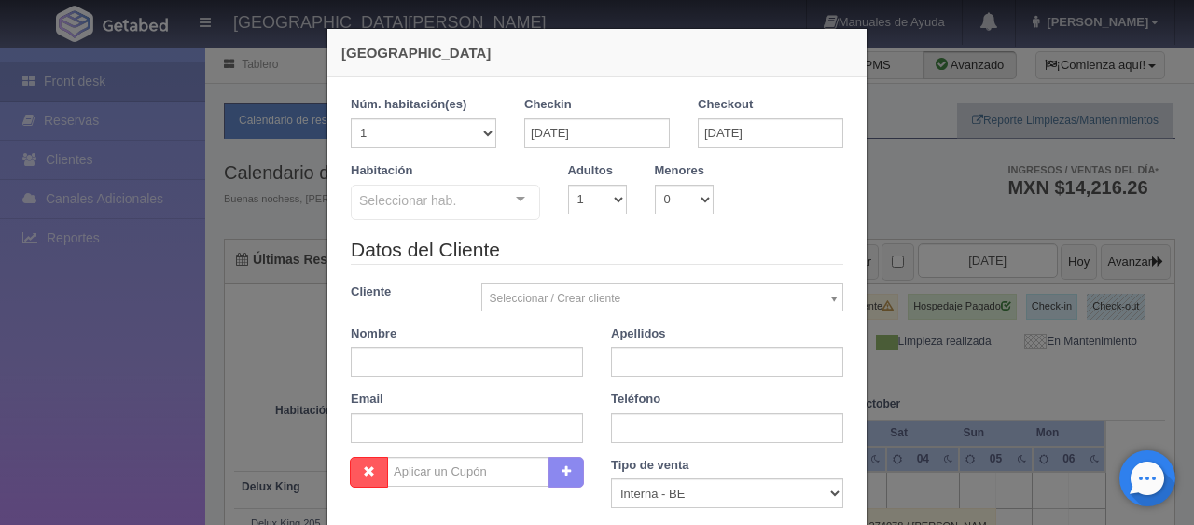
click at [494, 236] on legend "Datos del Cliente" at bounding box center [597, 250] width 493 height 29
click at [746, 236] on legend "Datos del Cliente" at bounding box center [597, 250] width 493 height 29
click at [633, 132] on input "18-10-2025" at bounding box center [597, 133] width 146 height 30
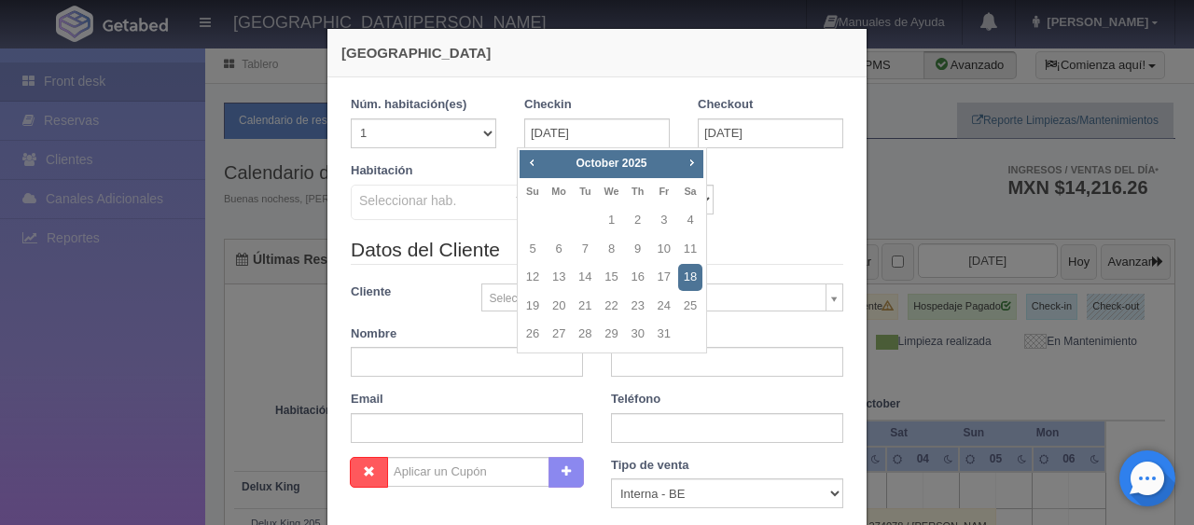
click at [720, 236] on legend "Datos del Cliente" at bounding box center [597, 250] width 493 height 29
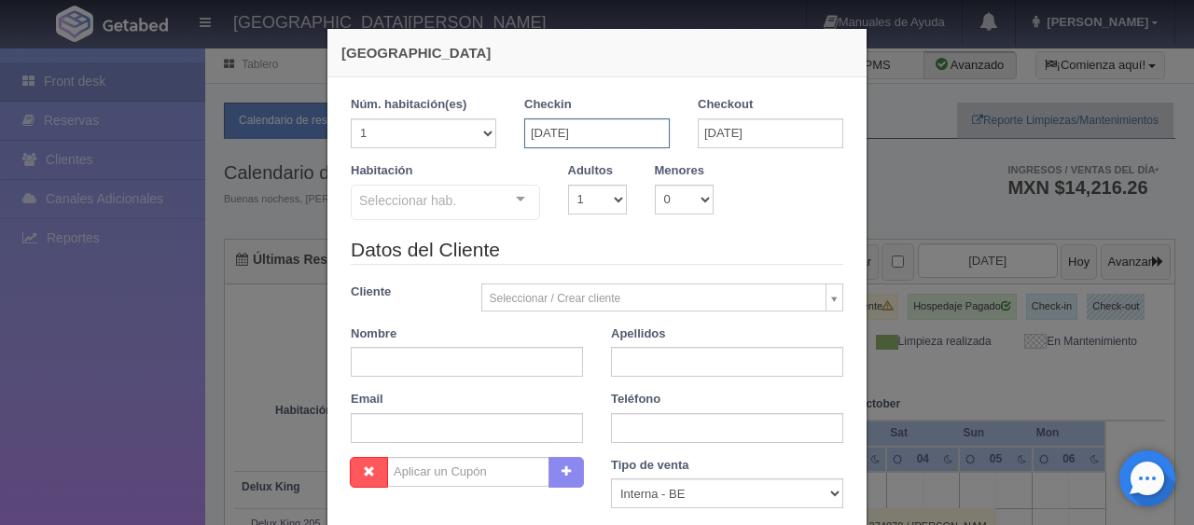
click at [622, 131] on input "18-10-2025" at bounding box center [597, 133] width 146 height 30
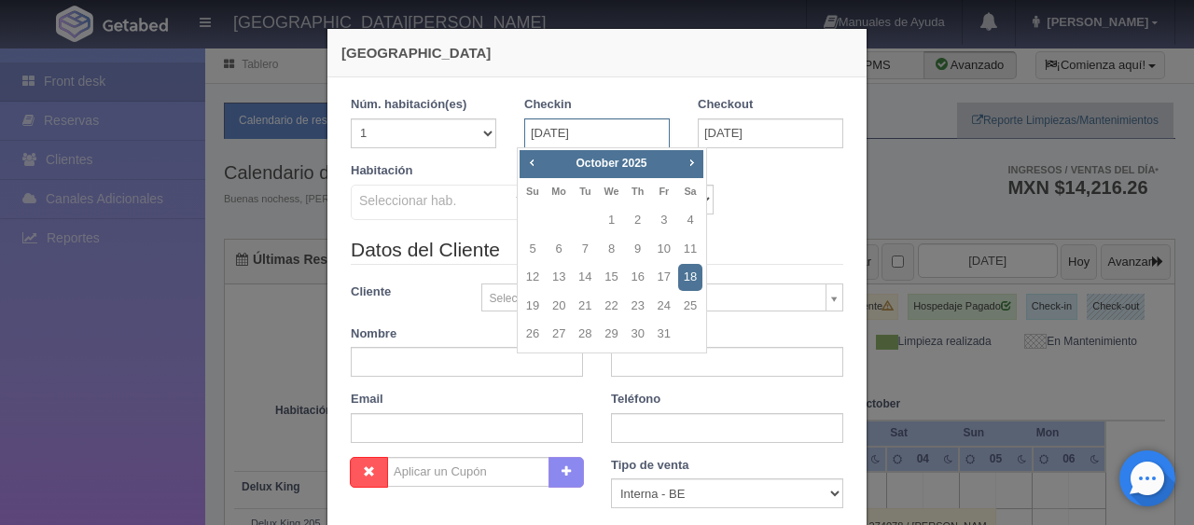
click at [623, 126] on input "18-10-2025" at bounding box center [597, 133] width 146 height 30
click at [635, 80] on div "1 Núm. habitación(es) 1 2 3 4 5 6 7 8 9 10 11 12 13 14 15 16 17 18 19 20 Checki…" at bounding box center [596, 411] width 539 height 669
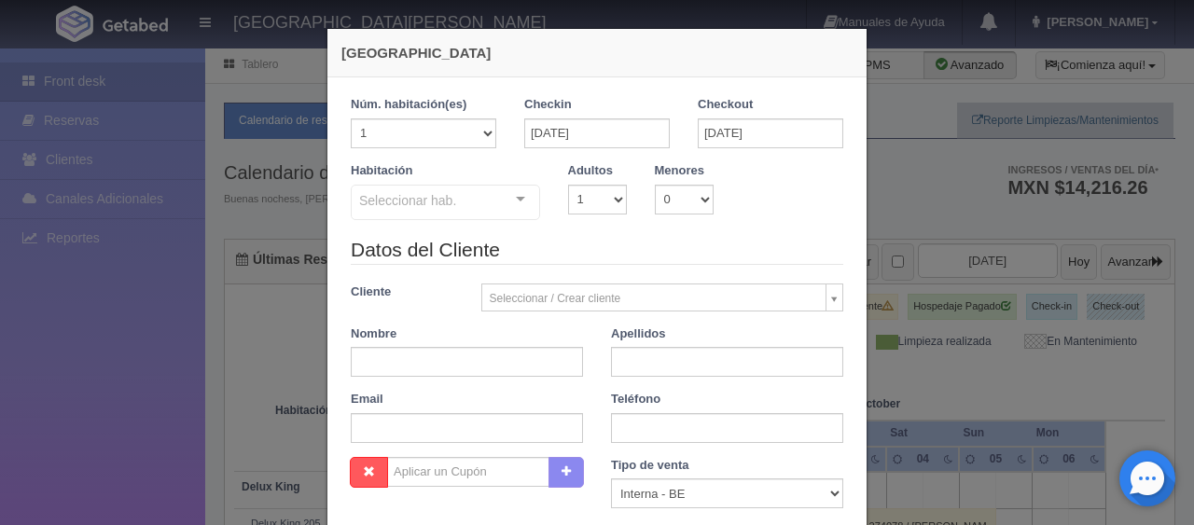
click at [619, 93] on div "1 Núm. habitación(es) 1 2 3 4 5 6 7 8 9 10 11 12 13 14 15 16 17 18 19 20 Checki…" at bounding box center [596, 411] width 539 height 669
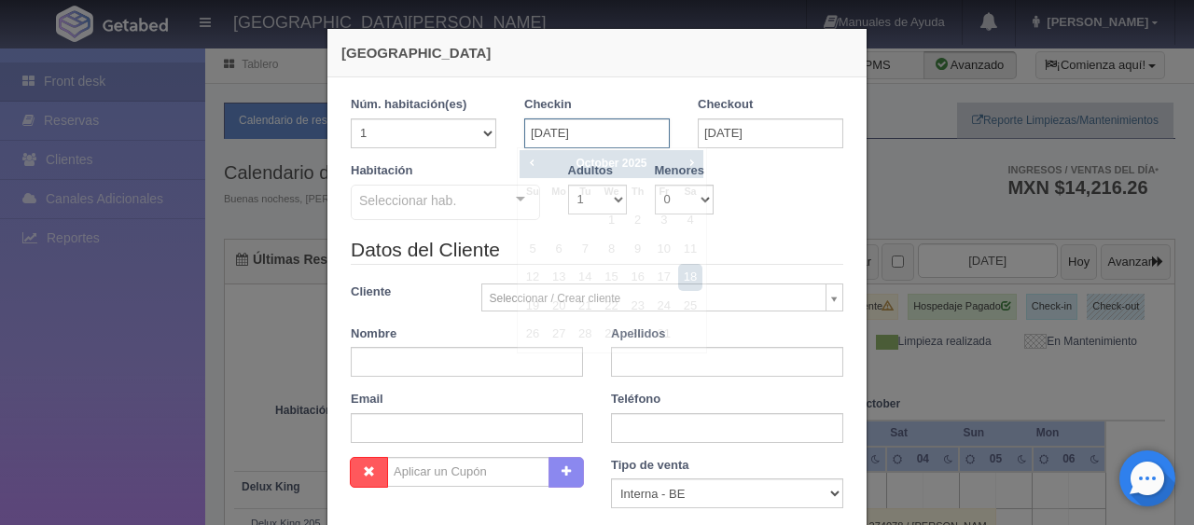
click at [612, 132] on input "18-10-2025" at bounding box center [597, 133] width 146 height 30
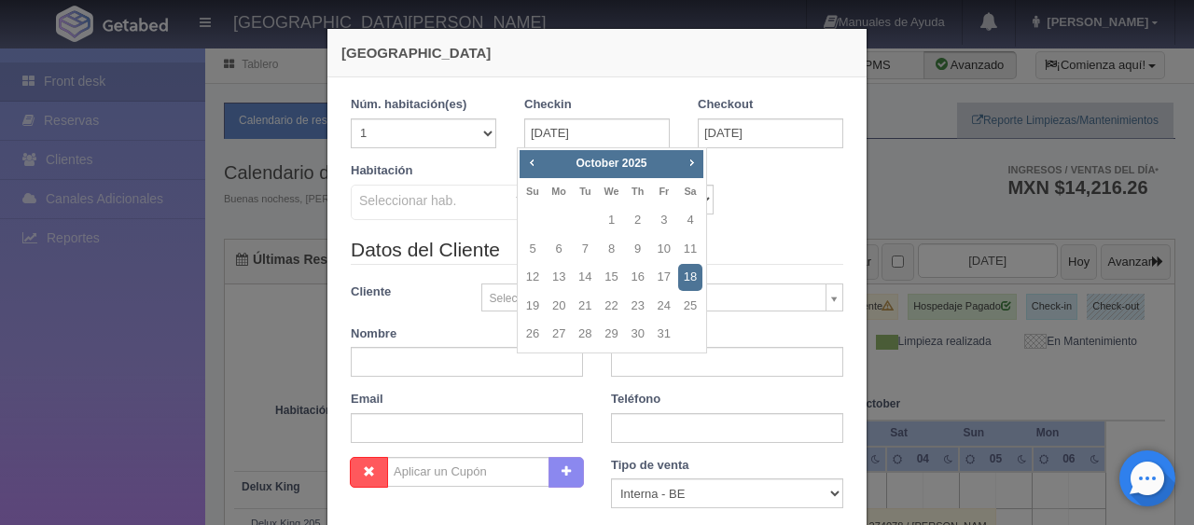
click at [751, 217] on div "Habitación Seleccionar hab. SUITE SUITE - Sin asignar SUITE 301 Habitación Pers…" at bounding box center [597, 199] width 521 height 74
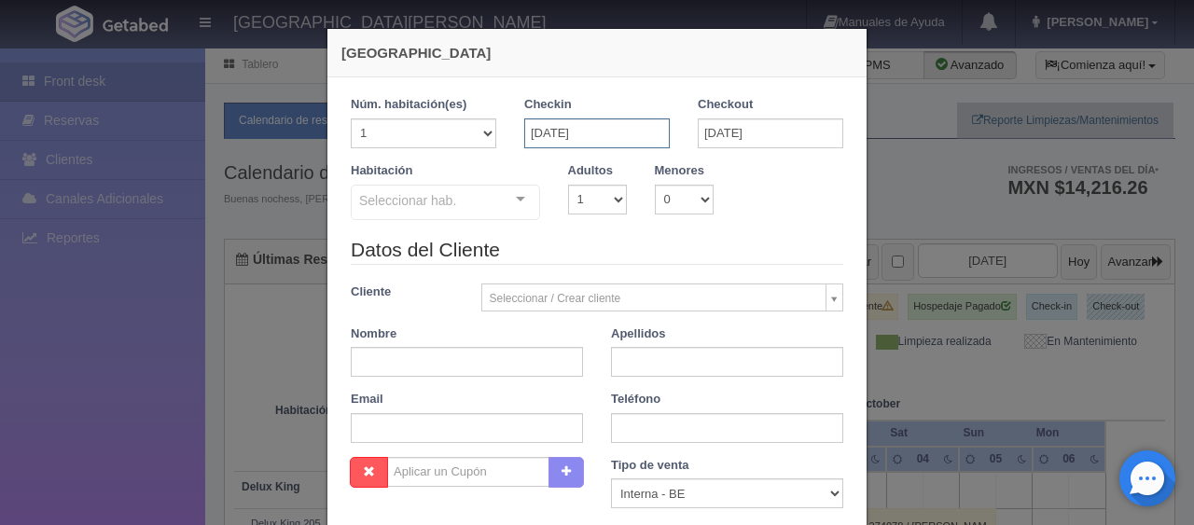
click at [639, 126] on input "18-10-2025" at bounding box center [597, 133] width 146 height 30
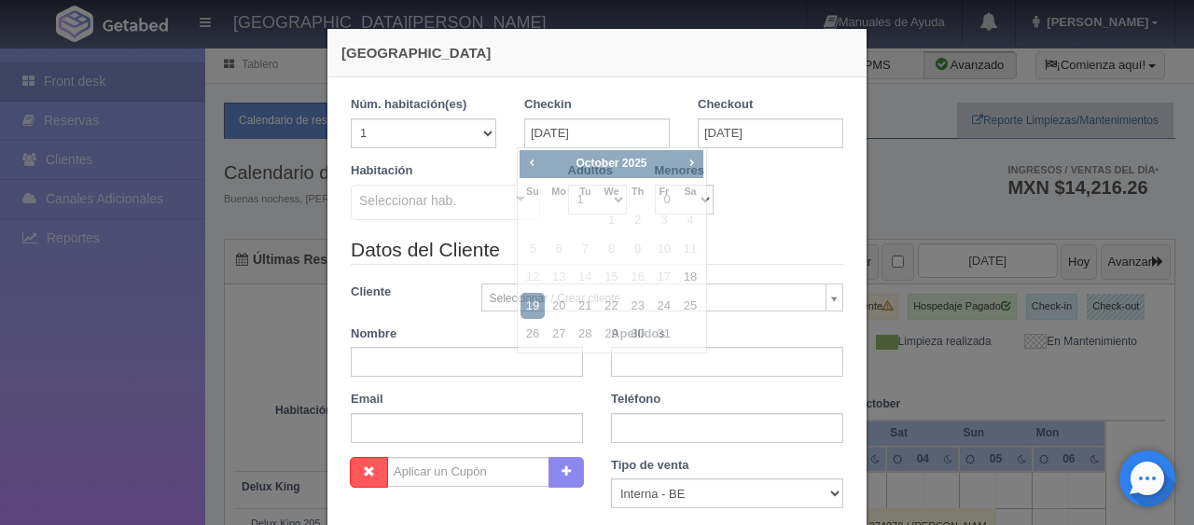
click at [576, 82] on div "1 Núm. habitación(es) 1 2 3 4 5 6 7 8 9 10 11 12 13 14 15 16 17 18 19 20 Checki…" at bounding box center [596, 411] width 539 height 669
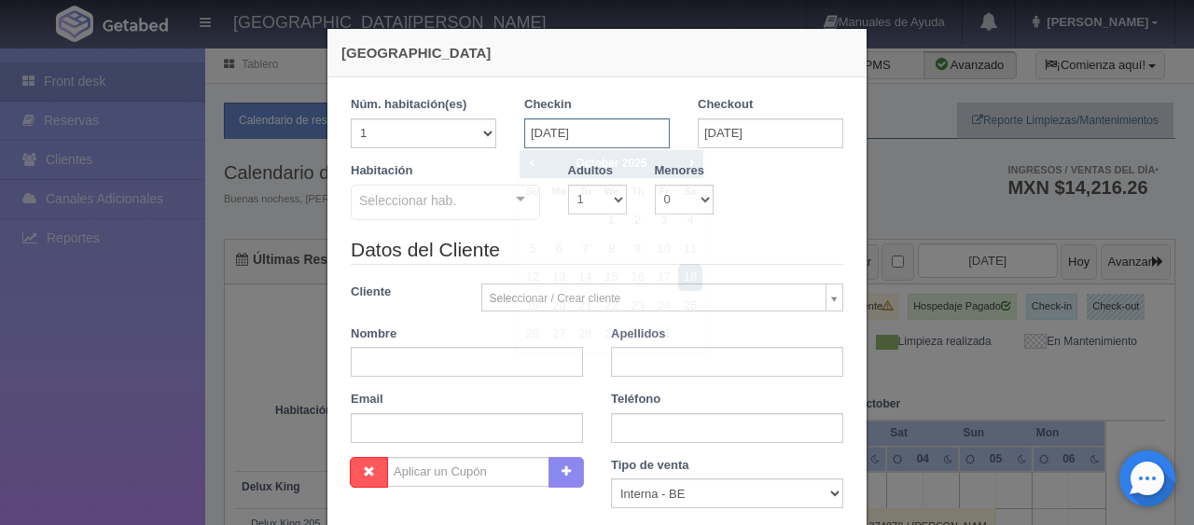
click at [622, 134] on input "18-10-2025" at bounding box center [597, 133] width 146 height 30
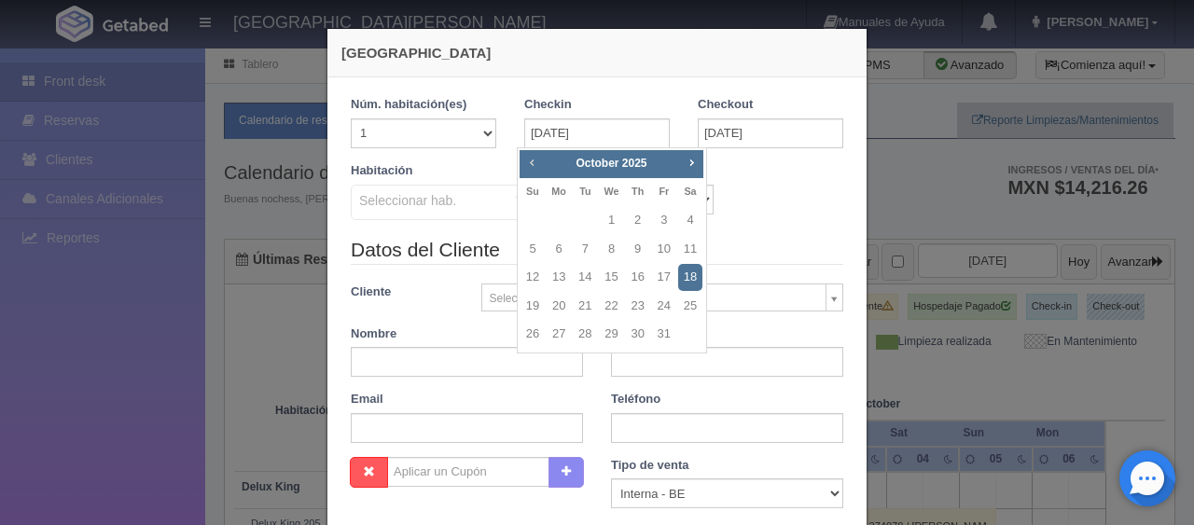
click at [529, 160] on span "Prev" at bounding box center [531, 162] width 15 height 15
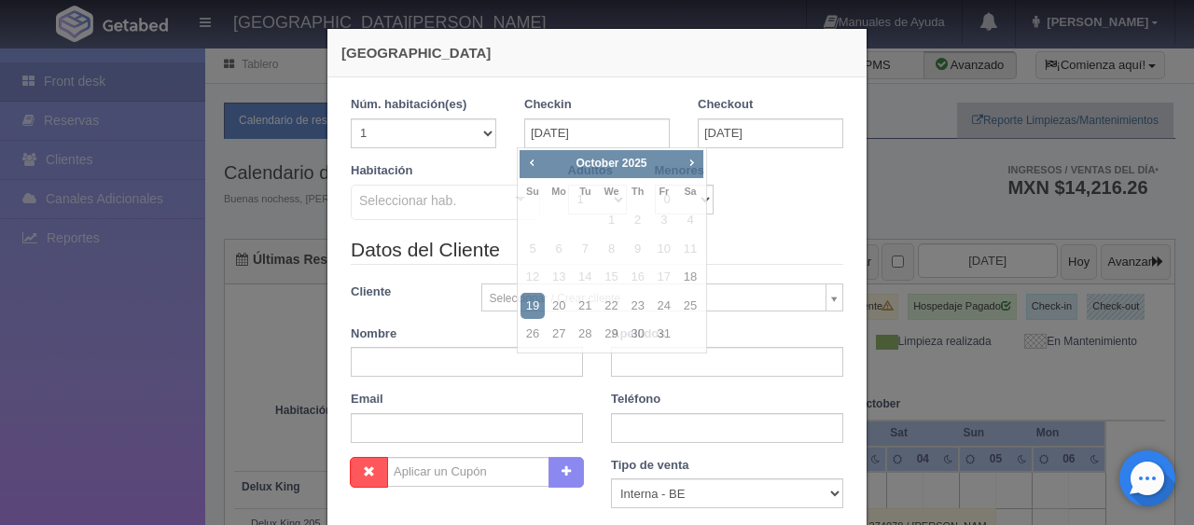
click at [744, 214] on div "Habitación Seleccionar hab. SUITE SUITE - Sin asignar SUITE 301 Habitación Pers…" at bounding box center [597, 199] width 521 height 74
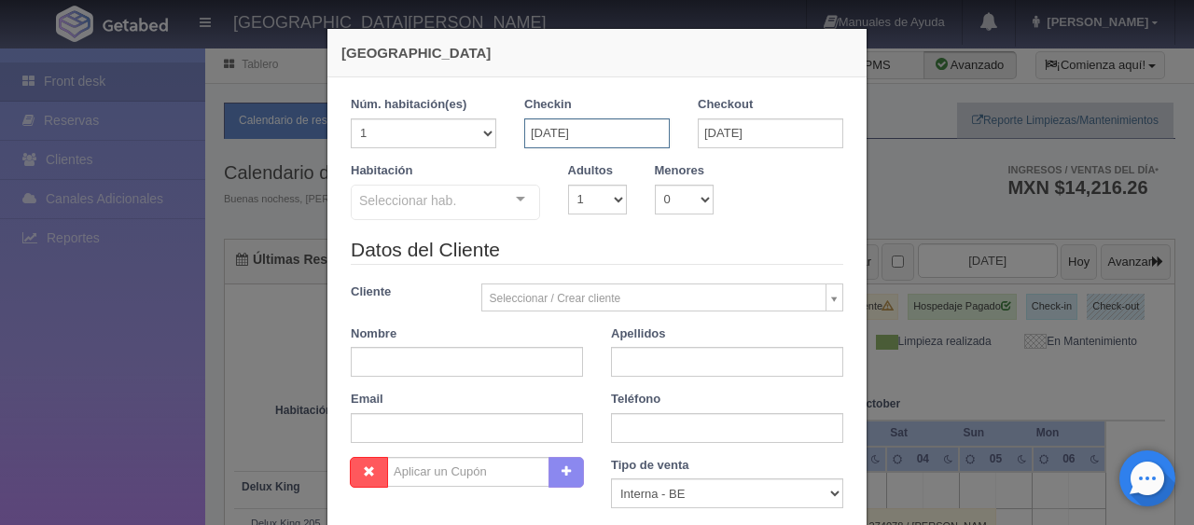
click at [597, 138] on input "18-10-2025" at bounding box center [597, 133] width 146 height 30
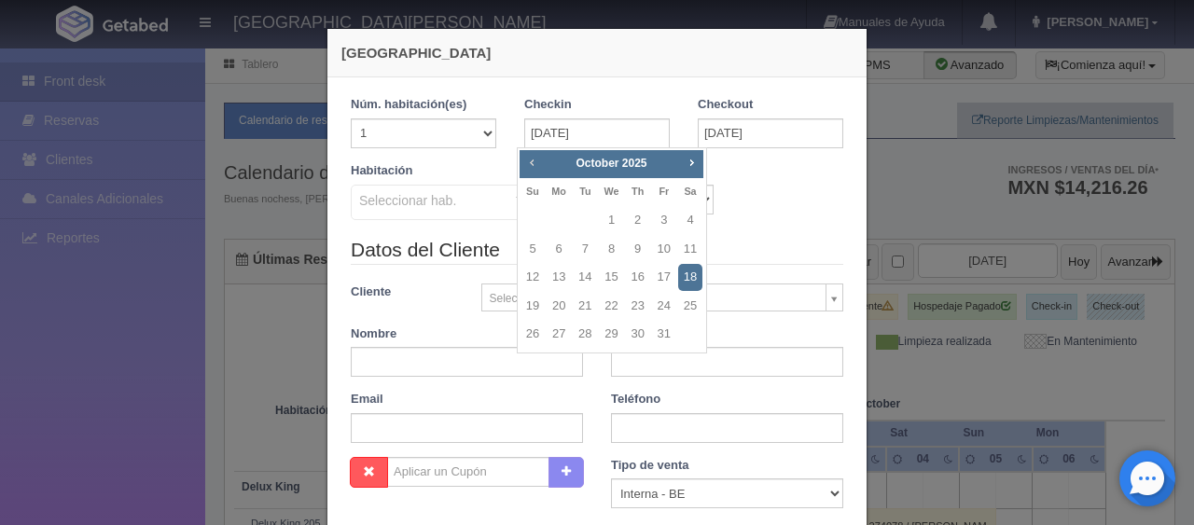
click at [531, 162] on span "Prev" at bounding box center [531, 162] width 15 height 15
click at [784, 221] on div "Habitación Seleccionar hab. SUITE SUITE - Sin asignar SUITE 301 Habitación Pers…" at bounding box center [597, 199] width 521 height 74
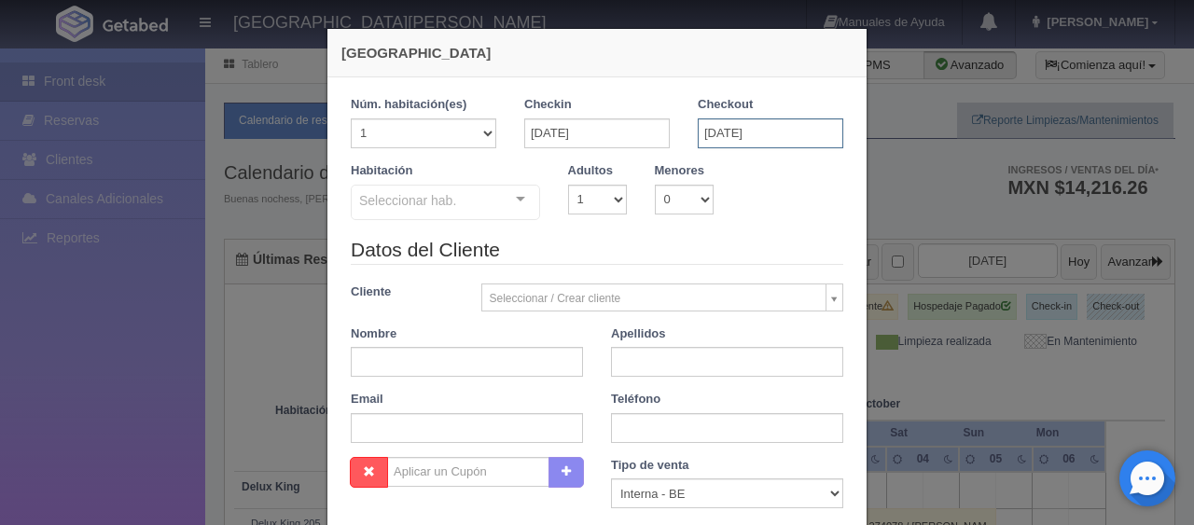
click at [766, 126] on input "19-10-2025" at bounding box center [771, 133] width 146 height 30
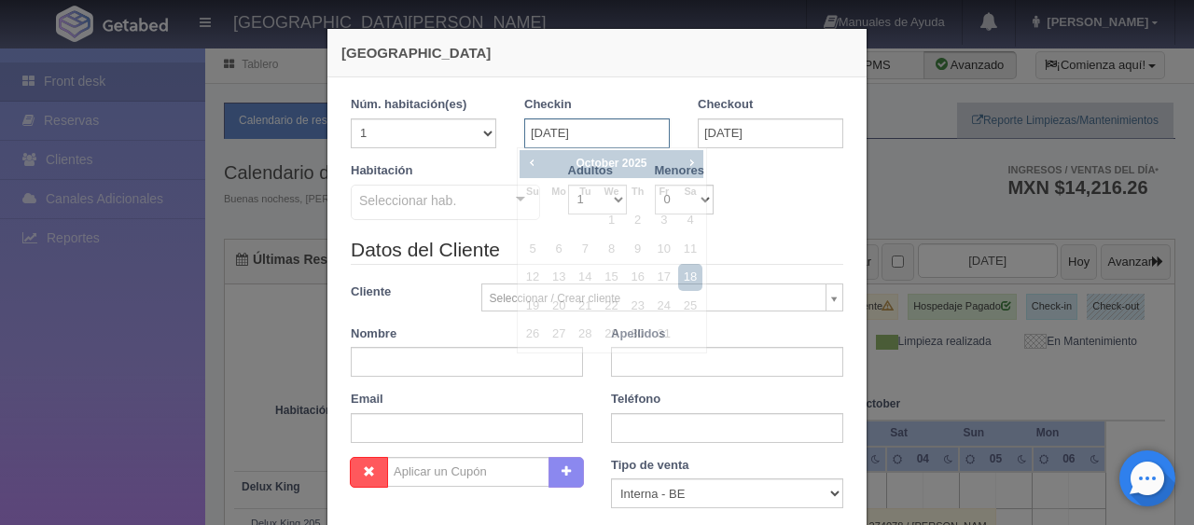
click at [600, 135] on input "18-10-2025" at bounding box center [597, 133] width 146 height 30
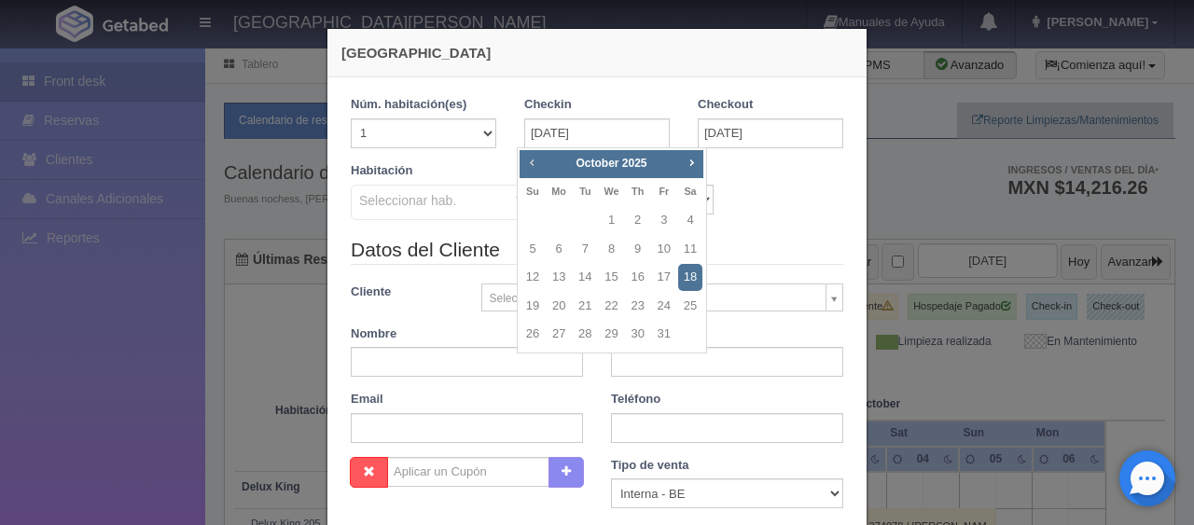
click at [524, 158] on span "Prev" at bounding box center [531, 162] width 15 height 15
click at [718, 214] on div "Habitación Seleccionar hab. SUITE SUITE - Sin asignar SUITE 301 Habitación Pers…" at bounding box center [597, 199] width 521 height 74
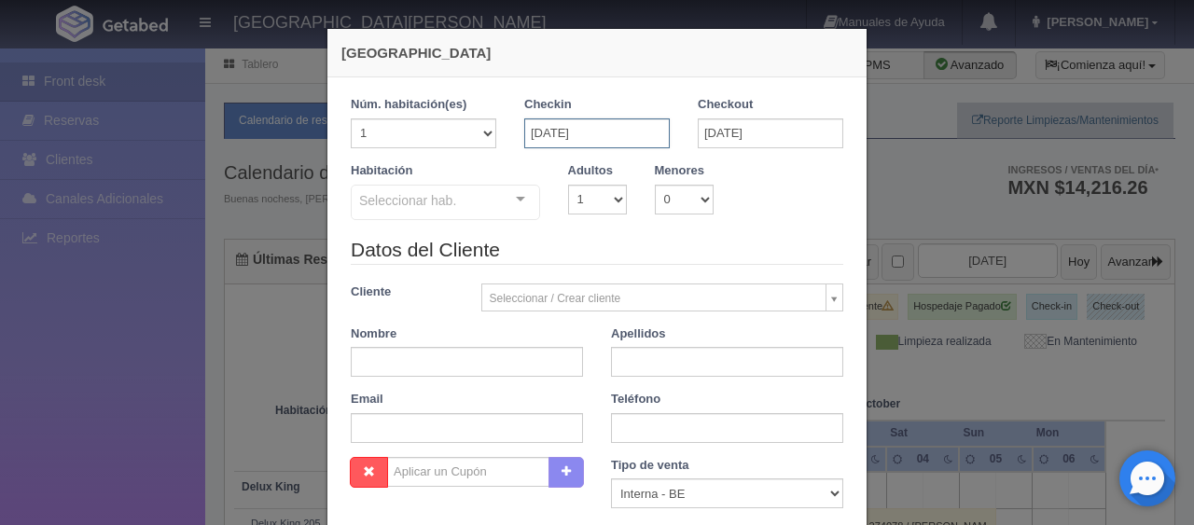
click at [628, 145] on input "18-10-2025" at bounding box center [597, 133] width 146 height 30
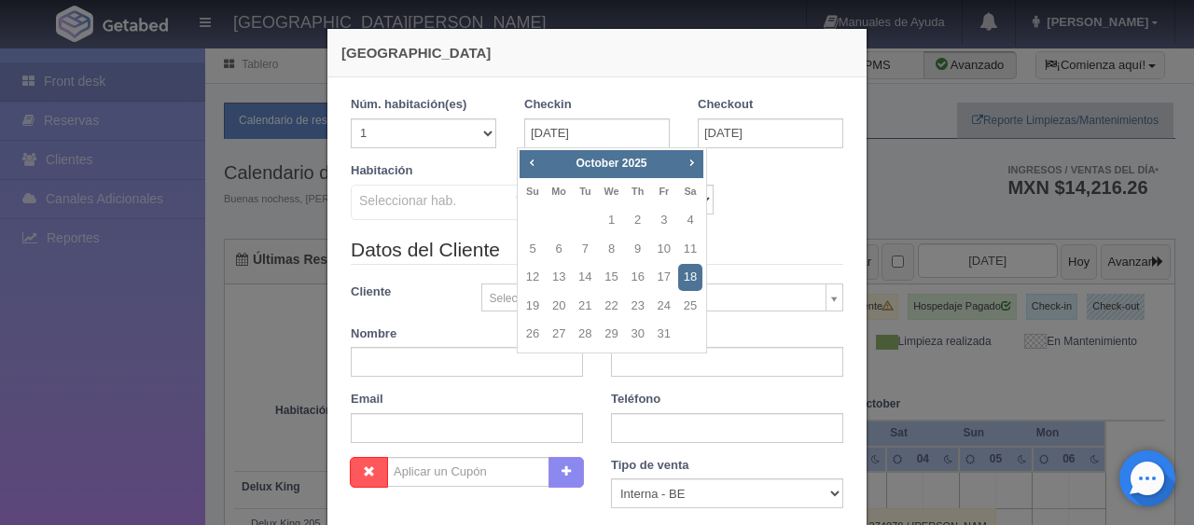
click at [761, 214] on div "Habitación Seleccionar hab. SUITE SUITE - Sin asignar SUITE 301 Habitación Pers…" at bounding box center [597, 199] width 521 height 74
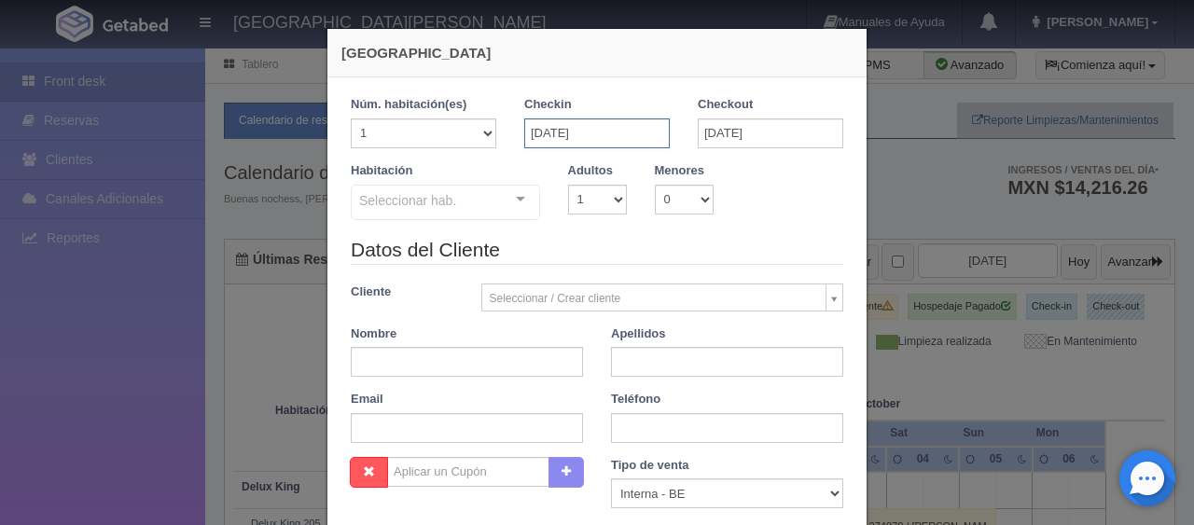
click at [606, 142] on input "18-10-2025" at bounding box center [597, 133] width 146 height 30
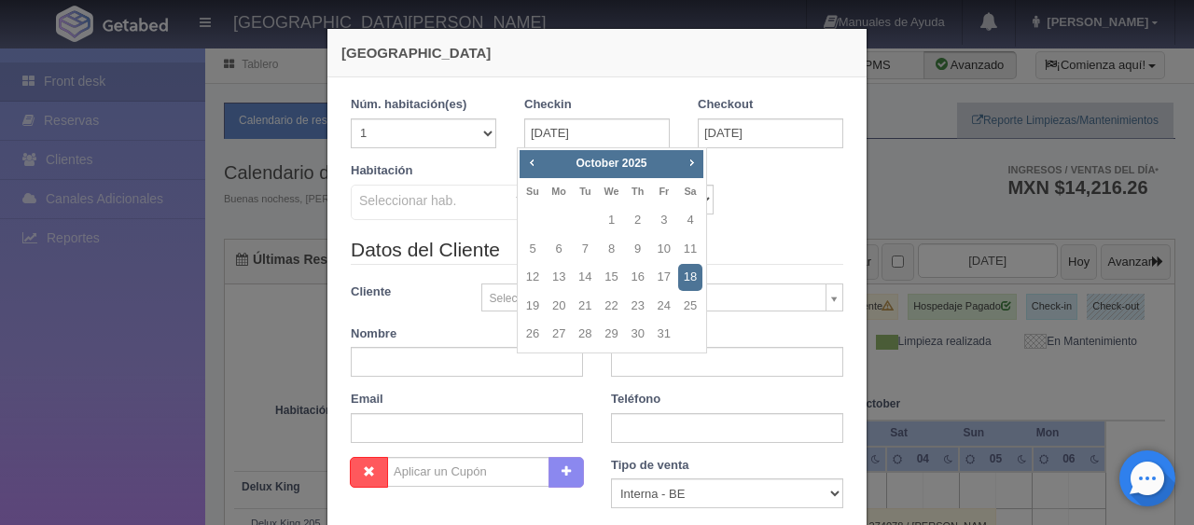
click at [520, 155] on div "Prev Next October 2025" at bounding box center [612, 164] width 184 height 28
click at [533, 155] on span "Prev" at bounding box center [531, 162] width 15 height 15
click at [563, 329] on link "29" at bounding box center [559, 334] width 24 height 27
type input "29-09-2025"
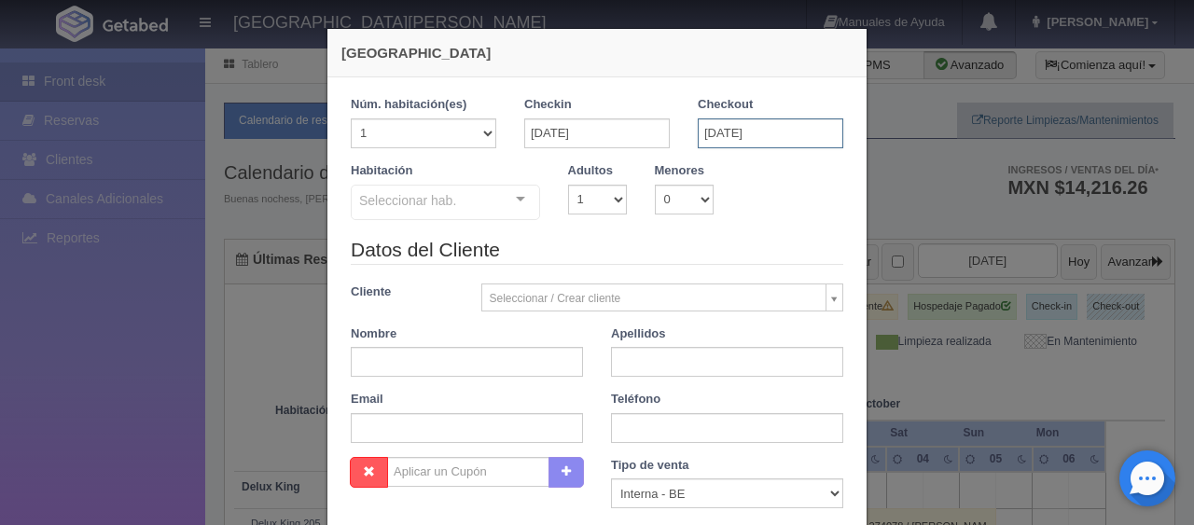
click at [733, 144] on input "19-10-2025" at bounding box center [771, 133] width 146 height 30
checkbox input "false"
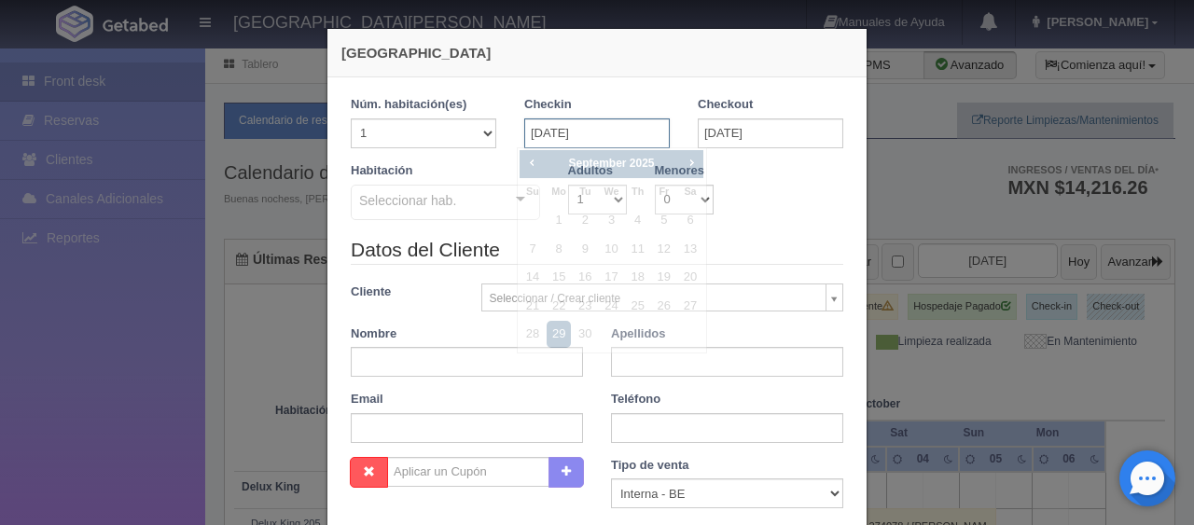
click at [604, 132] on input "29-09-2025" at bounding box center [597, 133] width 146 height 30
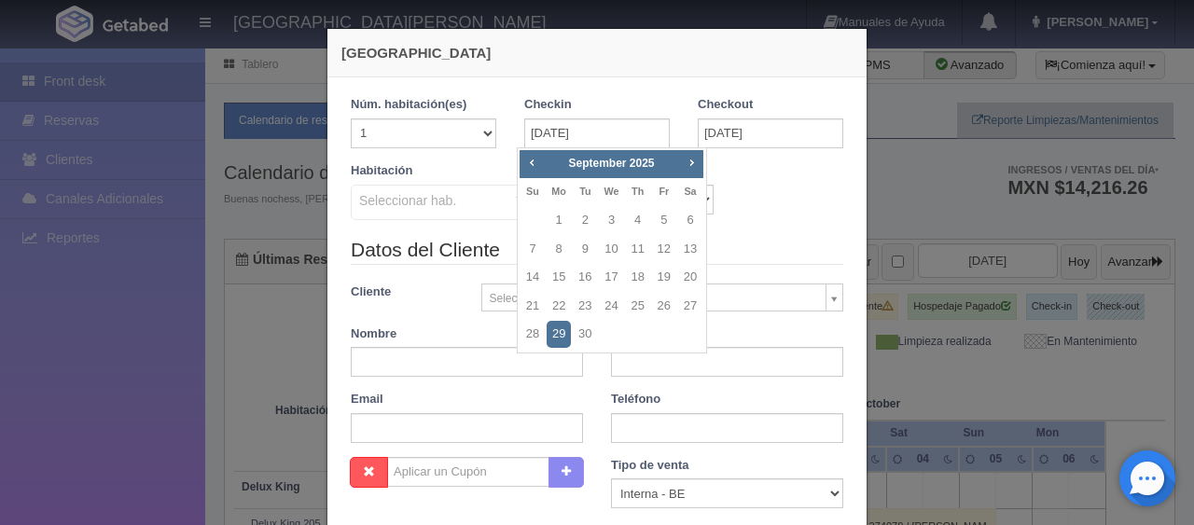
click at [749, 158] on div "Checkout 19-10-2025" at bounding box center [771, 129] width 174 height 66
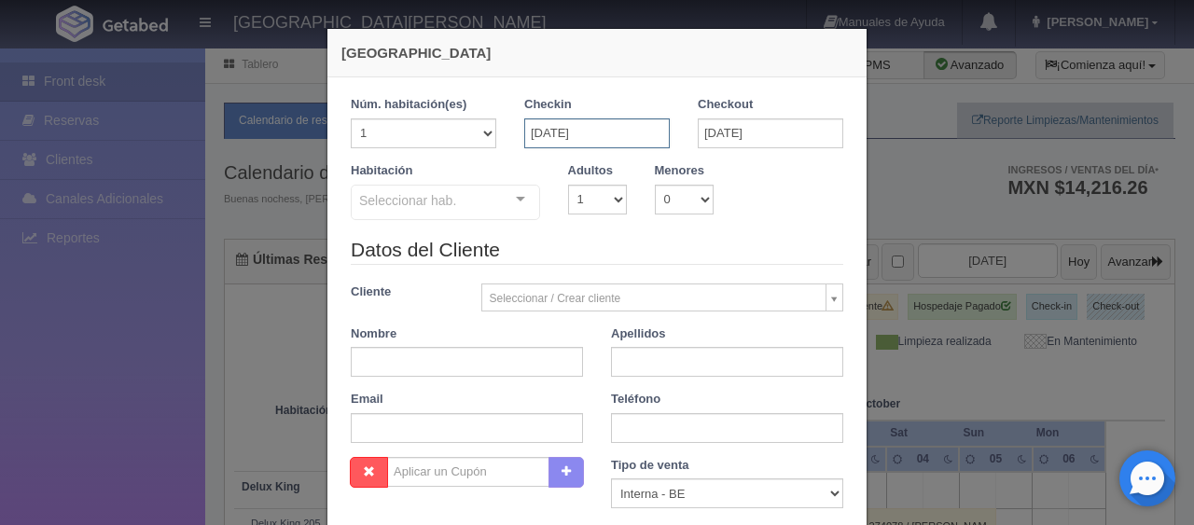
click at [634, 135] on input "29-09-2025" at bounding box center [597, 133] width 146 height 30
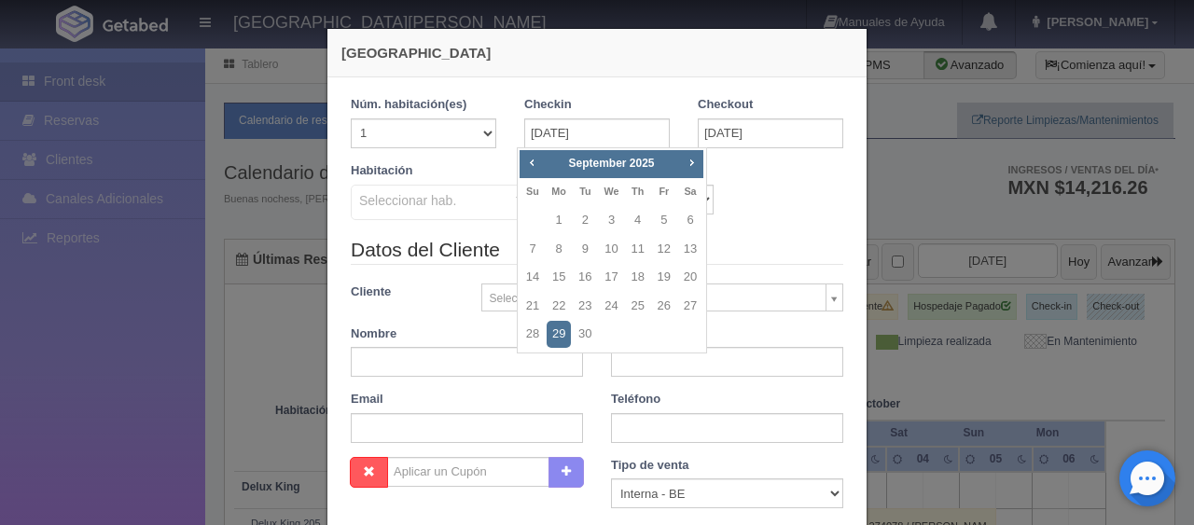
click at [712, 153] on div "Checkout 19-10-2025" at bounding box center [771, 129] width 174 height 66
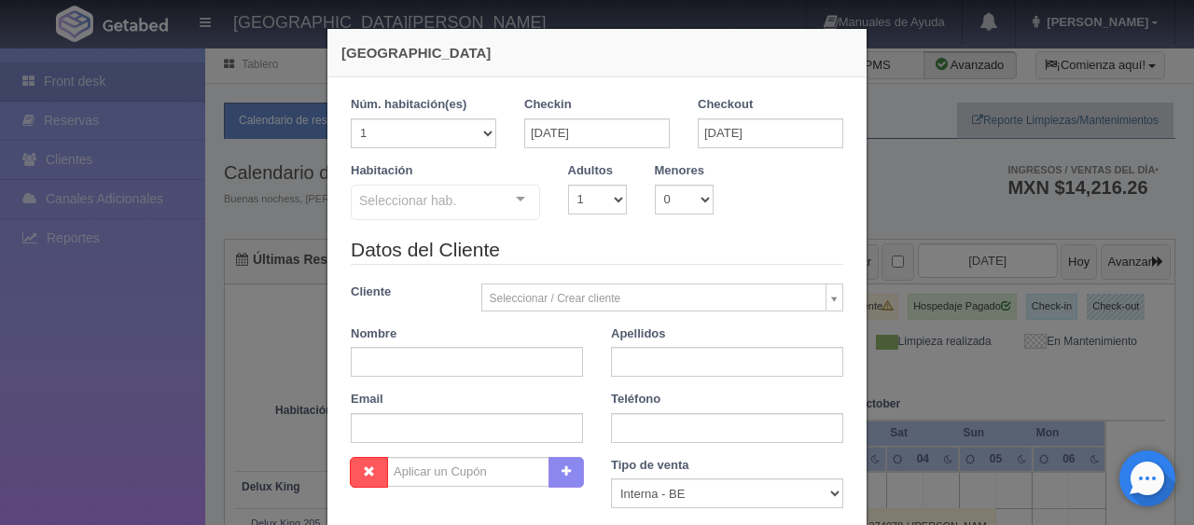
click at [794, 233] on div "Habitación Seleccionar hab. SUITE SUITE - Sin asignar Habitación Personas con M…" at bounding box center [597, 199] width 521 height 74
click at [819, 175] on div "Habitación Seleccionar hab. SUITE SUITE - Sin asignar Habitación Personas con M…" at bounding box center [597, 199] width 521 height 74
click at [650, 133] on input "29-09-2025" at bounding box center [597, 133] width 146 height 30
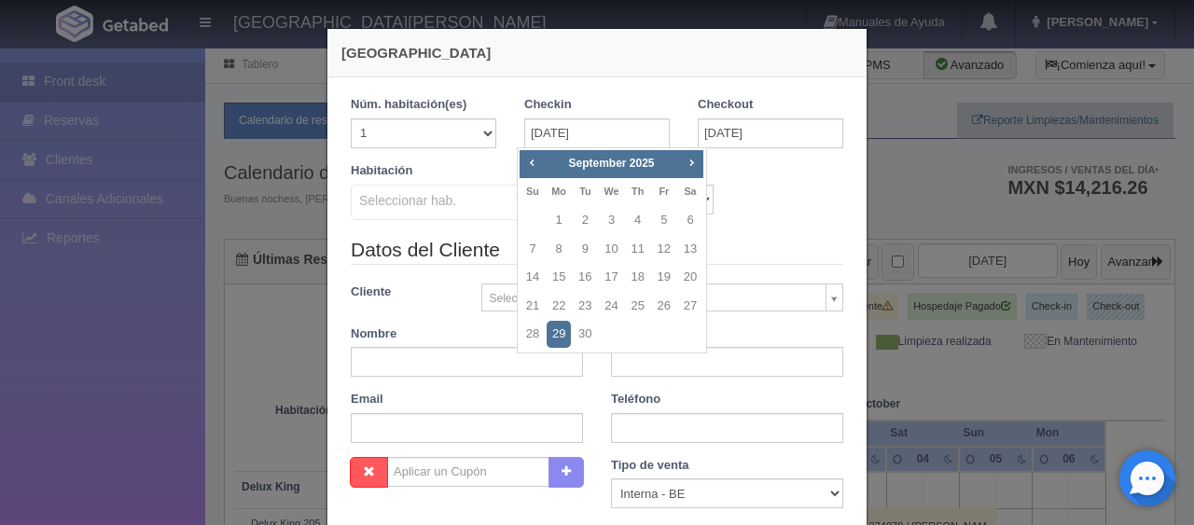
click at [758, 186] on div "Habitación Seleccionar hab. SUITE SUITE - Sin asignar Habitación Personas con M…" at bounding box center [597, 199] width 521 height 74
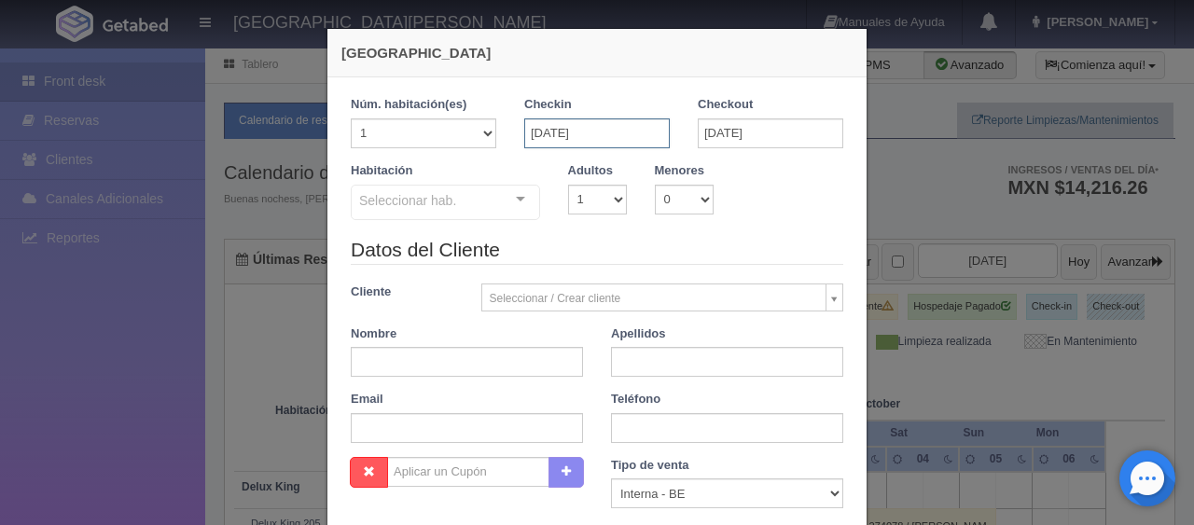
click at [607, 121] on input "29-09-2025" at bounding box center [597, 133] width 146 height 30
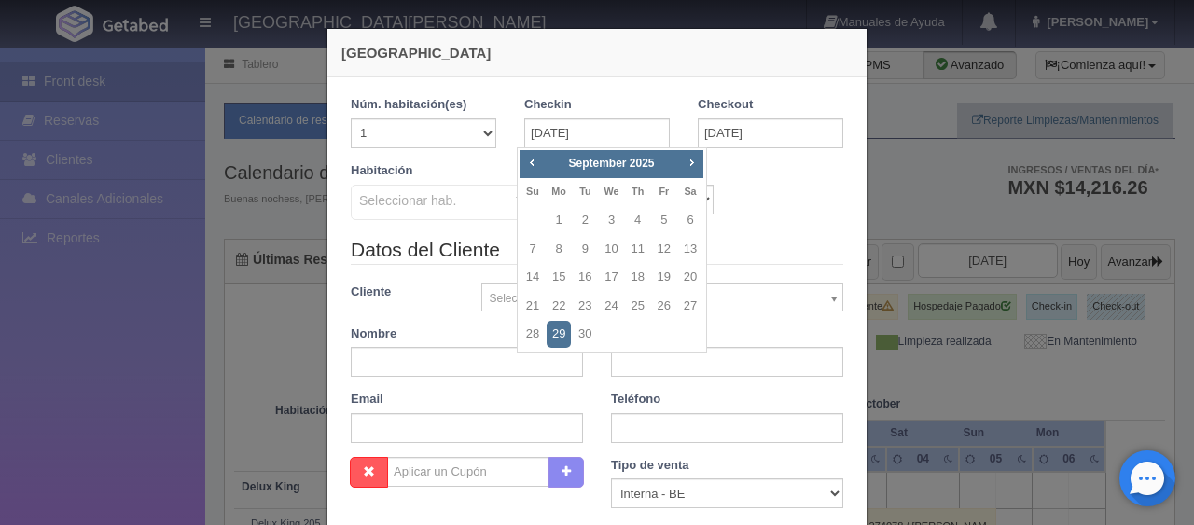
click at [769, 232] on div "Habitación Seleccionar hab. SUITE SUITE - Sin asignar Habitación Personas con M…" at bounding box center [597, 199] width 521 height 74
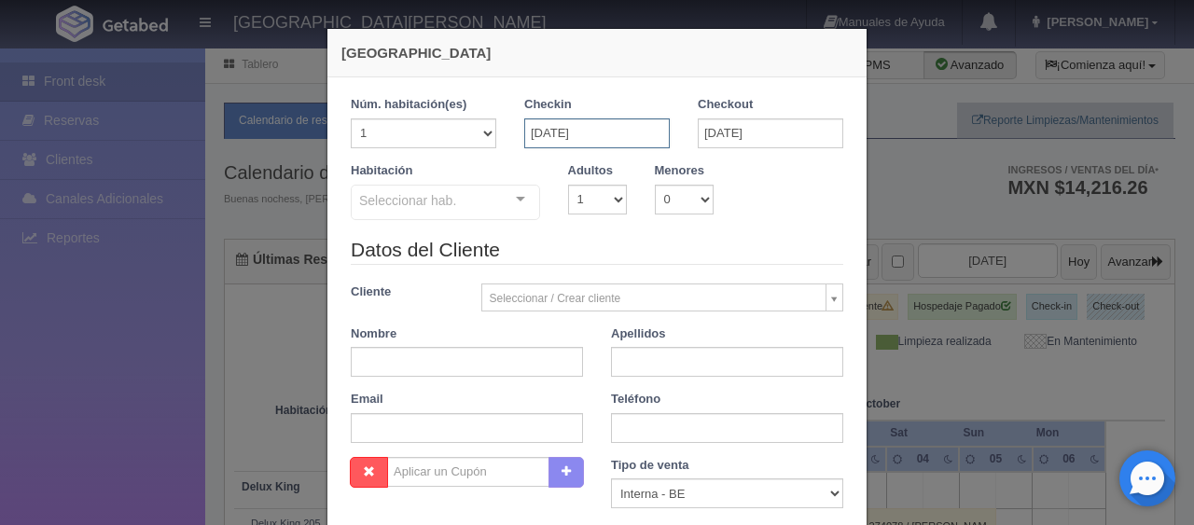
click at [571, 126] on input "29-09-2025" at bounding box center [597, 133] width 146 height 30
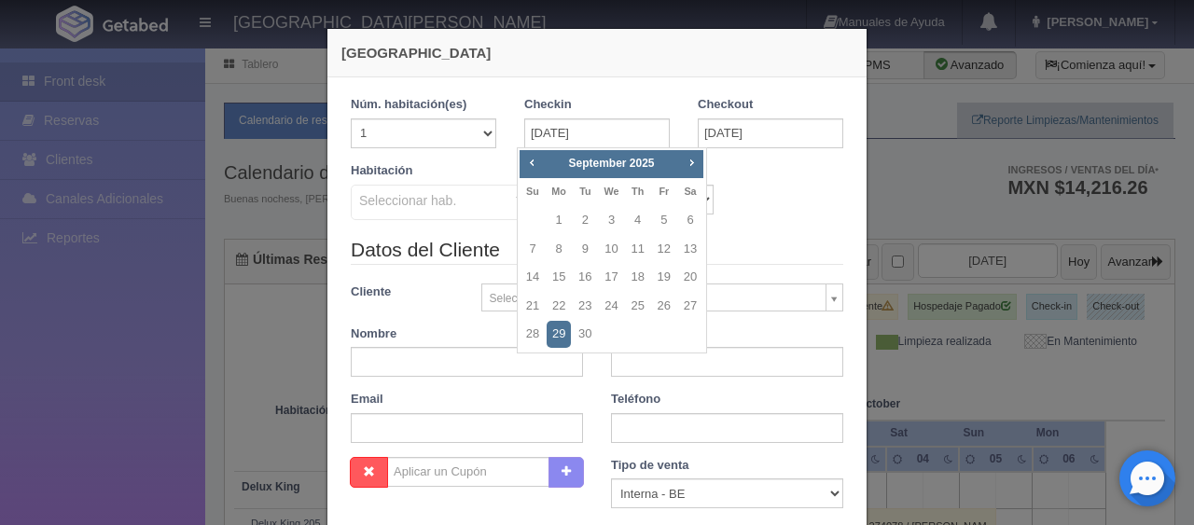
click at [817, 228] on div "Habitación Seleccionar hab. SUITE SUITE - Sin asignar Habitación Personas con M…" at bounding box center [597, 199] width 521 height 74
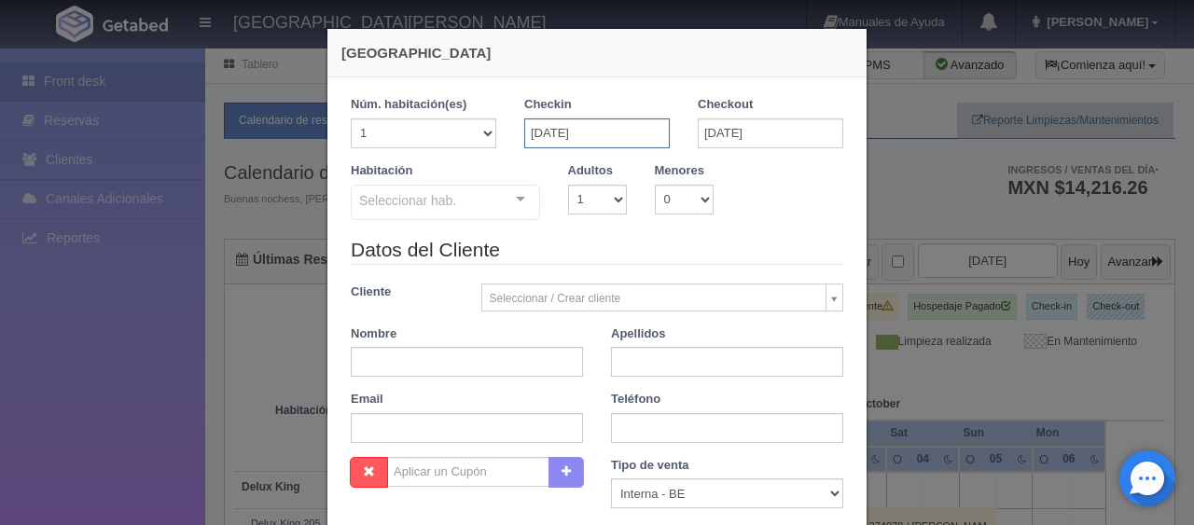
click at [627, 129] on input "29-09-2025" at bounding box center [597, 133] width 146 height 30
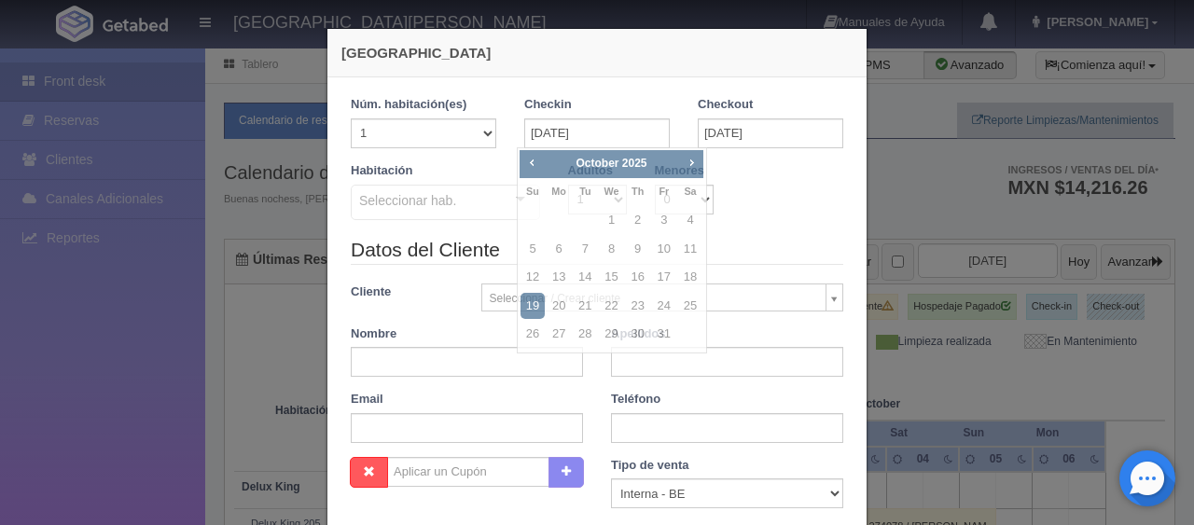
click at [774, 216] on div "Habitación Seleccionar hab. SUITE SUITE - Sin asignar Habitación Personas con M…" at bounding box center [597, 199] width 521 height 74
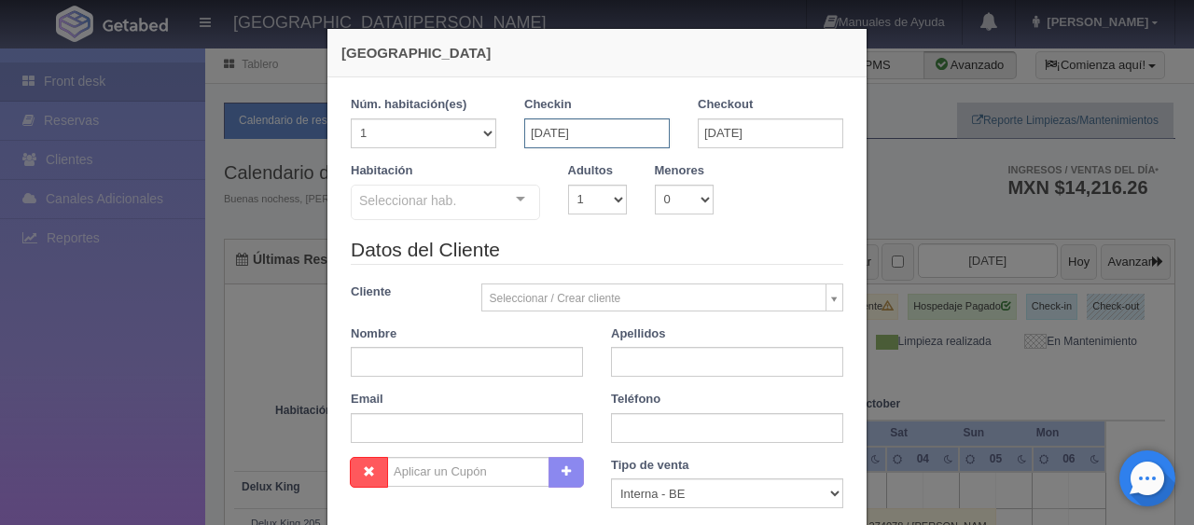
click at [635, 136] on input "29-09-2025" at bounding box center [597, 133] width 146 height 30
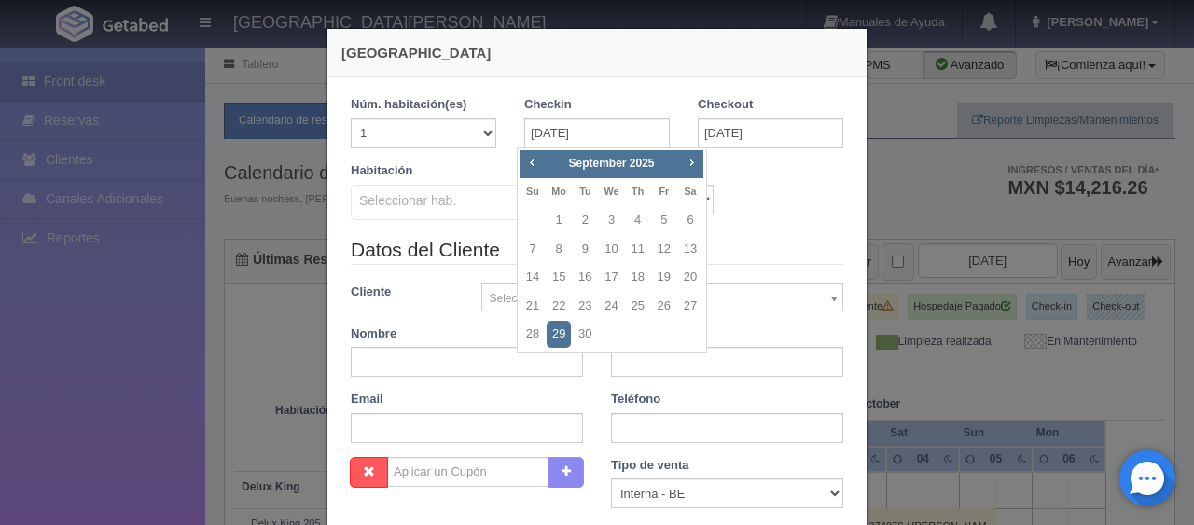
click at [729, 165] on div "Habitación Seleccionar hab. SUITE SUITE - Sin asignar Habitación Personas con M…" at bounding box center [597, 199] width 521 height 74
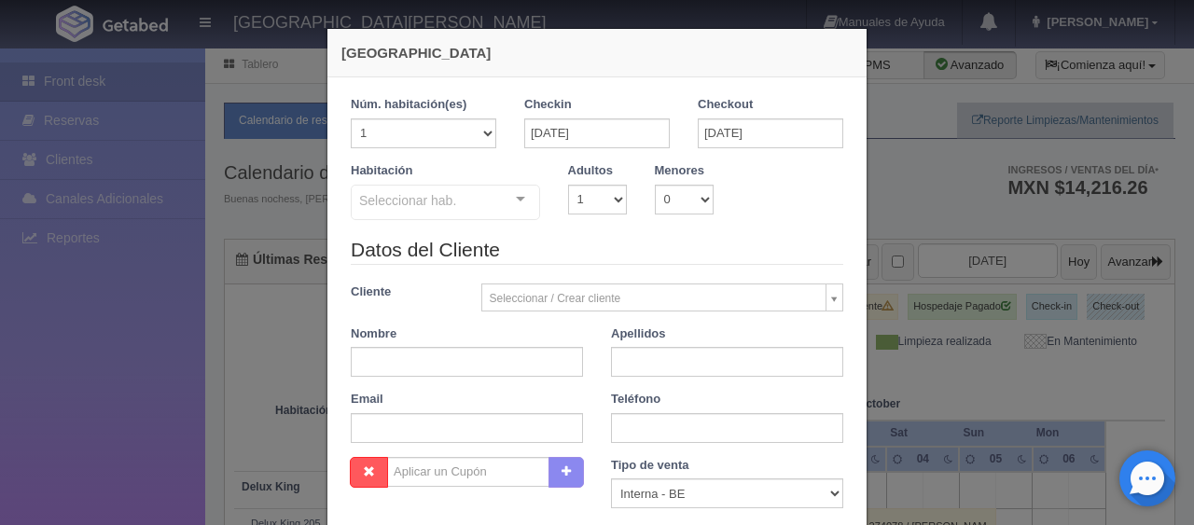
click at [715, 192] on div "Menores 0 1 2 3 4 5 6 7 8 9 10" at bounding box center [684, 188] width 87 height 52
click at [823, 208] on div "Habitación Seleccionar hab. SUITE SUITE - Sin asignar Habitación Personas con M…" at bounding box center [597, 199] width 521 height 74
click at [590, 139] on input "29-09-2025" at bounding box center [597, 133] width 146 height 30
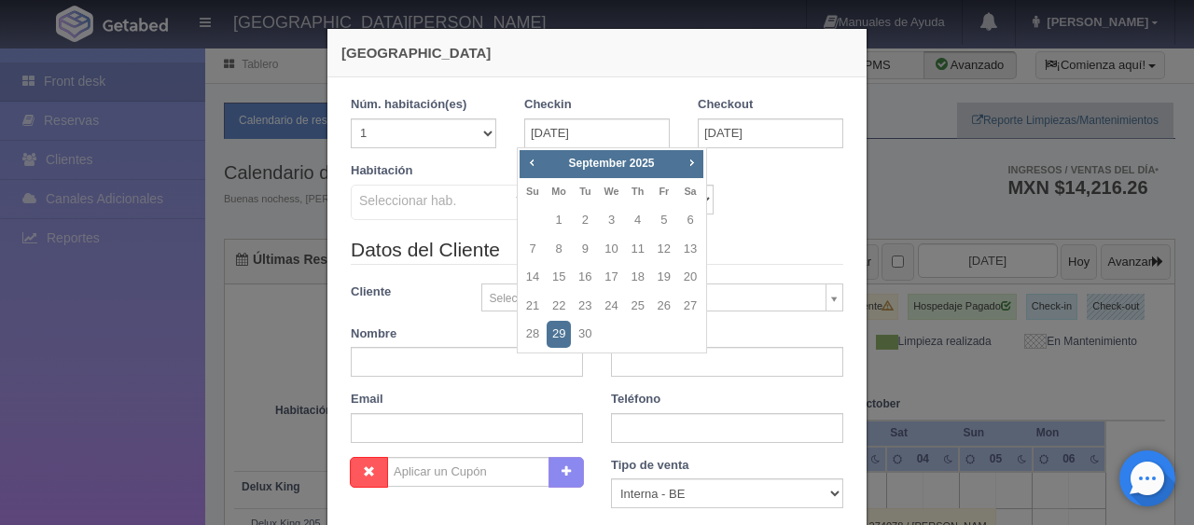
click at [741, 248] on legend "Datos del Cliente" at bounding box center [597, 250] width 493 height 29
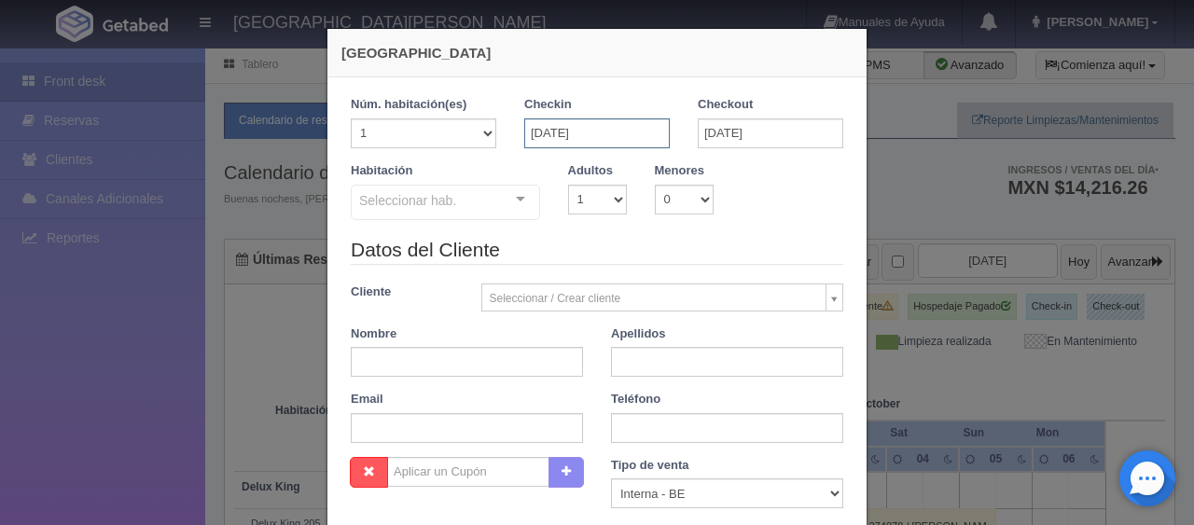
click at [634, 136] on input "29-09-2025" at bounding box center [597, 133] width 146 height 30
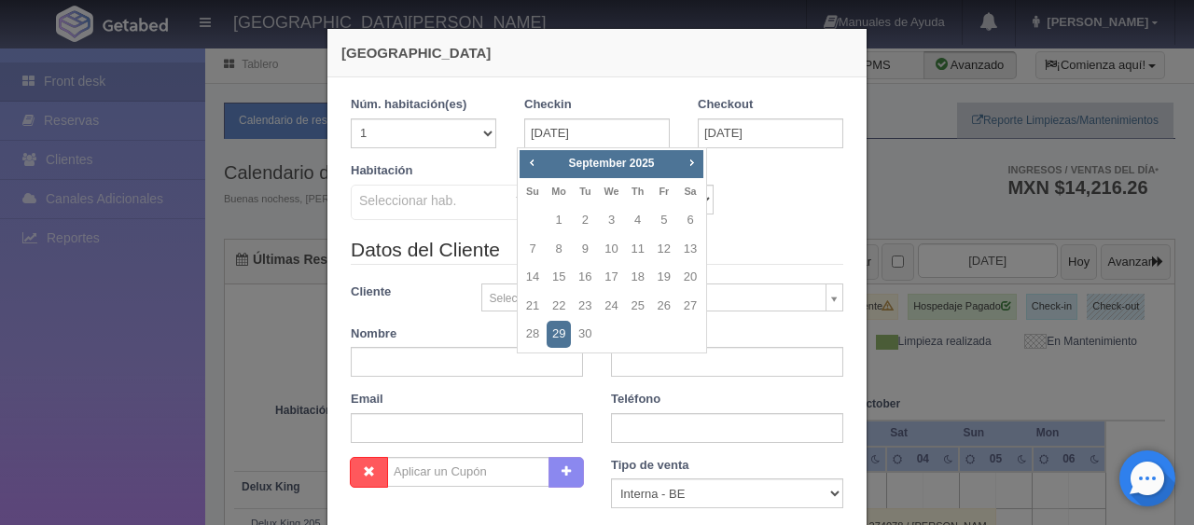
click at [742, 229] on div "Habitación Seleccionar hab. SUITE SUITE - Sin asignar Habitación Personas con M…" at bounding box center [597, 199] width 521 height 74
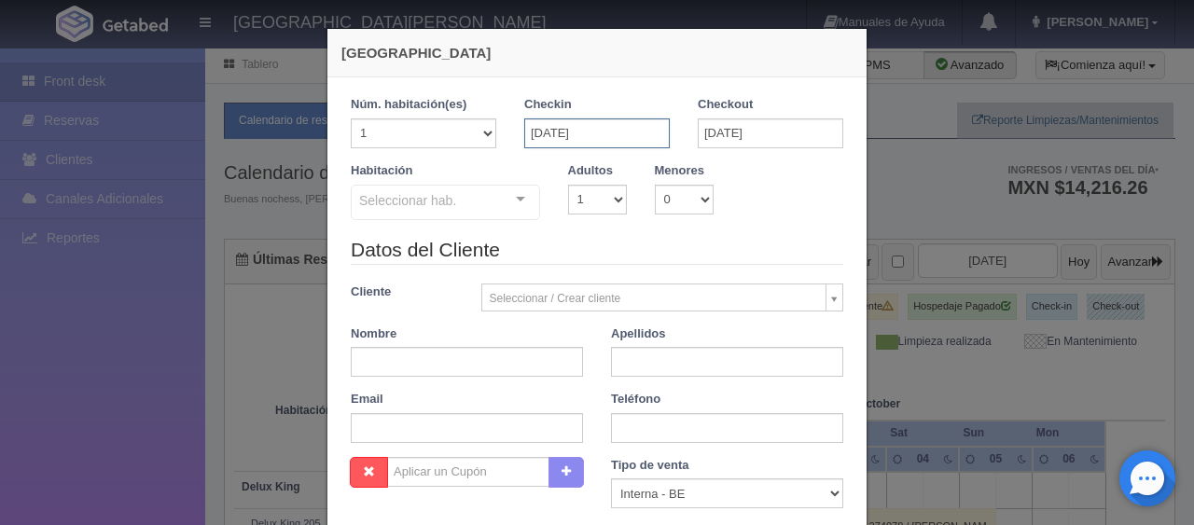
click at [602, 132] on input "29-09-2025" at bounding box center [597, 133] width 146 height 30
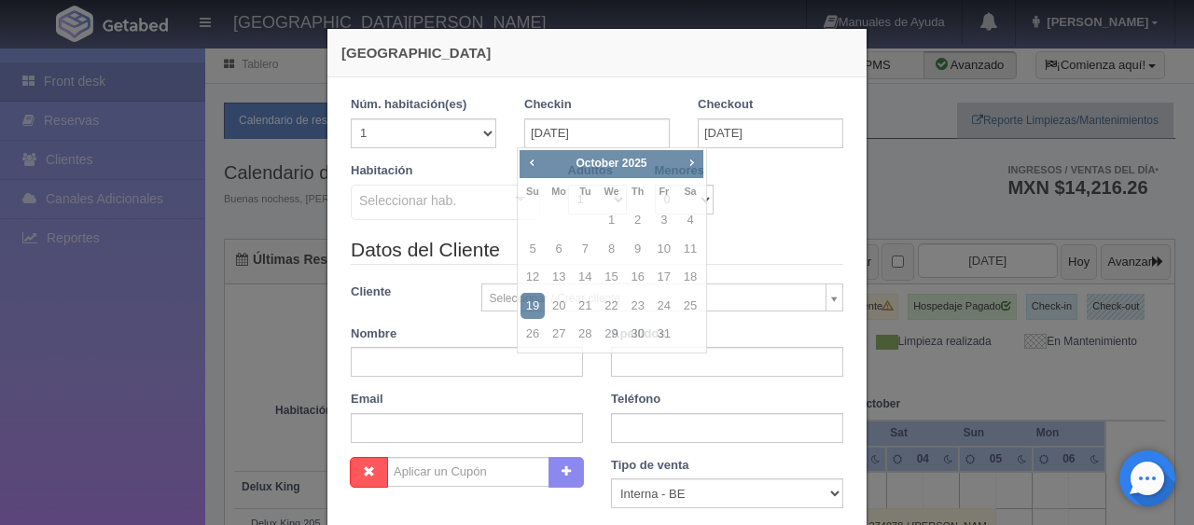
click at [763, 181] on div "Habitación Seleccionar hab. SUITE SUITE - Sin asignar Habitación Personas con M…" at bounding box center [597, 199] width 521 height 74
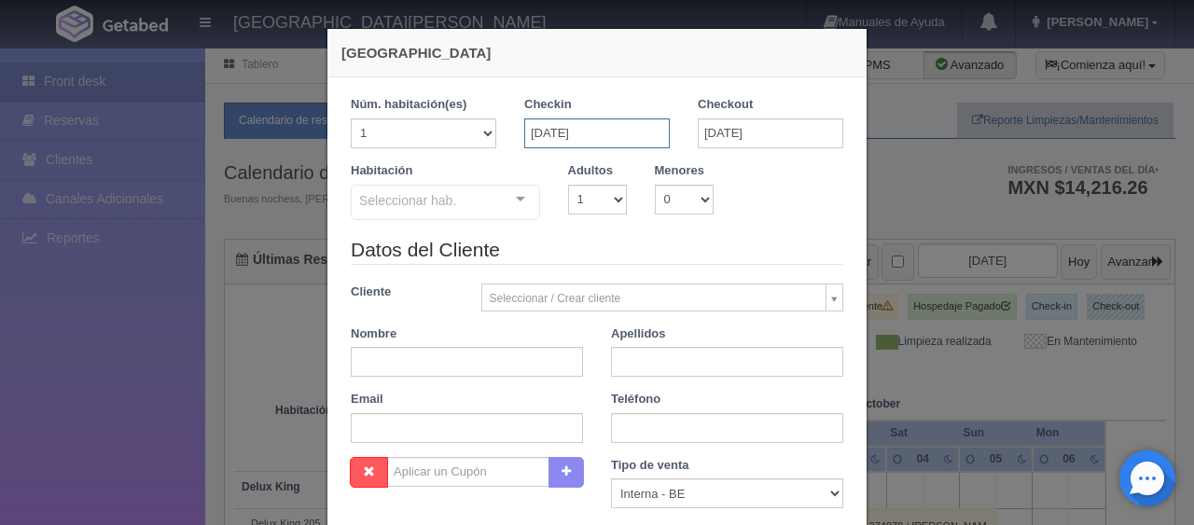
click at [620, 137] on input "29-09-2025" at bounding box center [597, 133] width 146 height 30
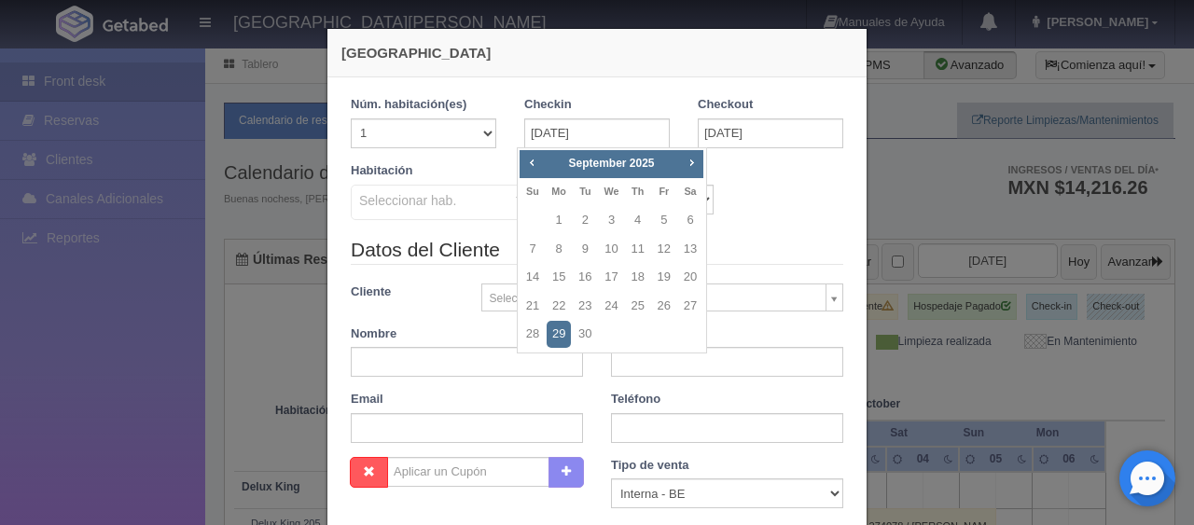
click at [756, 203] on div "Habitación Seleccionar hab. SUITE SUITE - Sin asignar Habitación Personas con M…" at bounding box center [597, 199] width 521 height 74
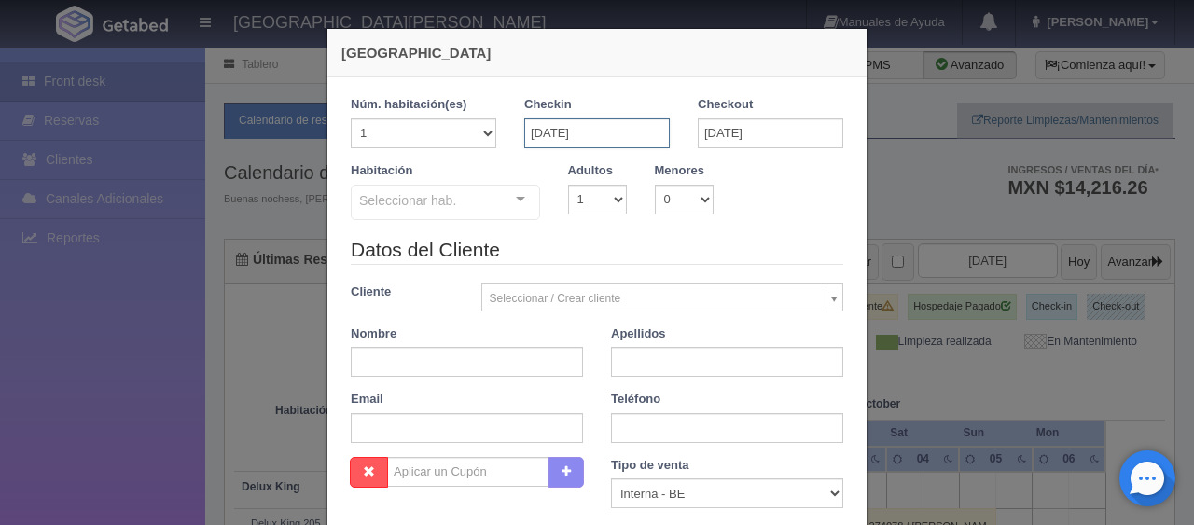
click at [616, 132] on input "29-09-2025" at bounding box center [597, 133] width 146 height 30
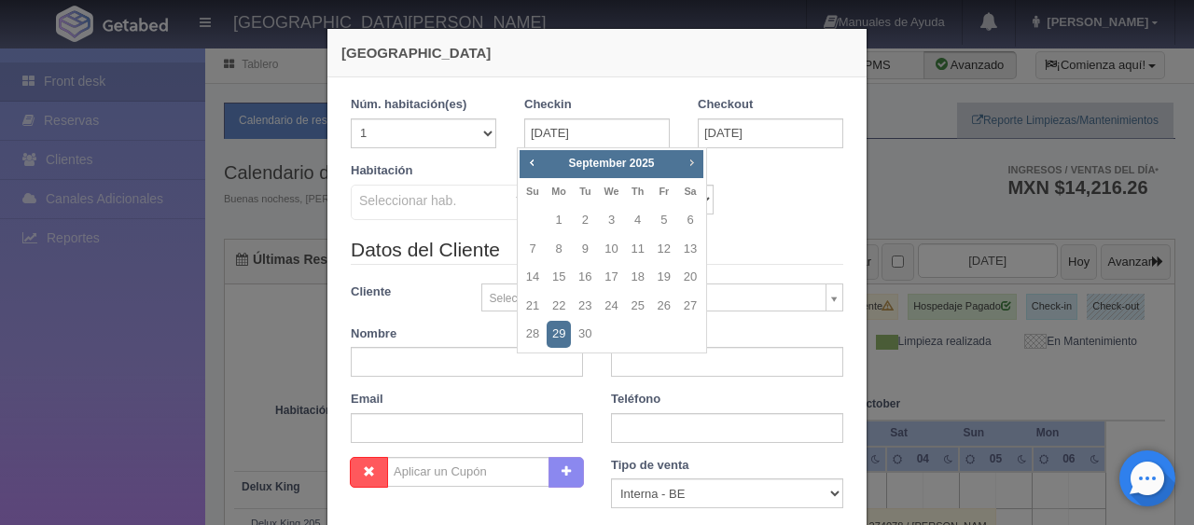
click at [696, 158] on span "Next" at bounding box center [691, 162] width 15 height 15
click at [537, 166] on span "Prev" at bounding box center [531, 162] width 15 height 15
click at [636, 132] on input "29-09-2025" at bounding box center [597, 133] width 146 height 30
click at [694, 160] on span "Next" at bounding box center [691, 162] width 15 height 15
click at [616, 215] on link "1" at bounding box center [611, 220] width 24 height 27
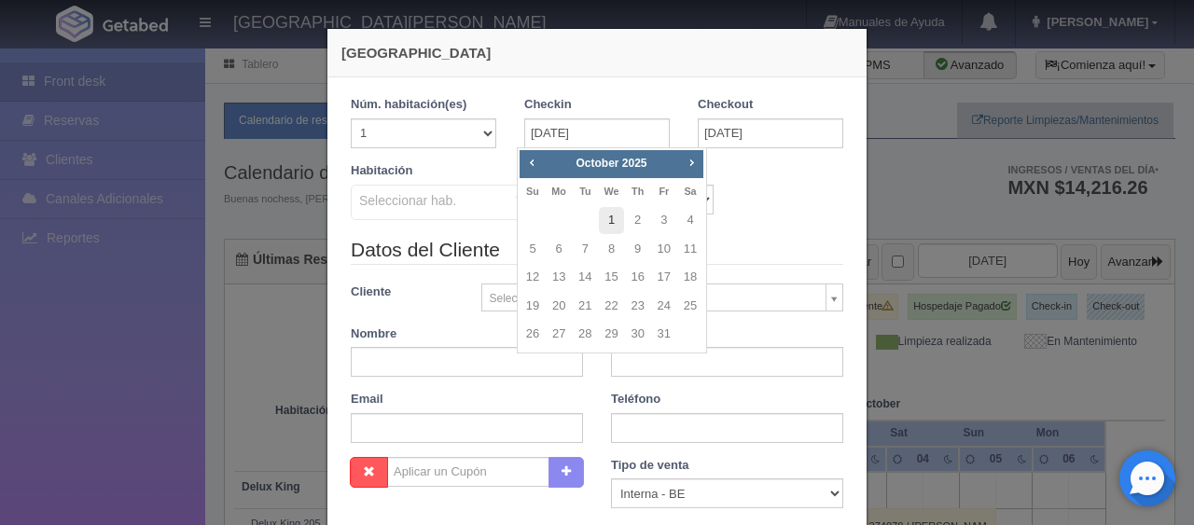
type input "01-10-2025"
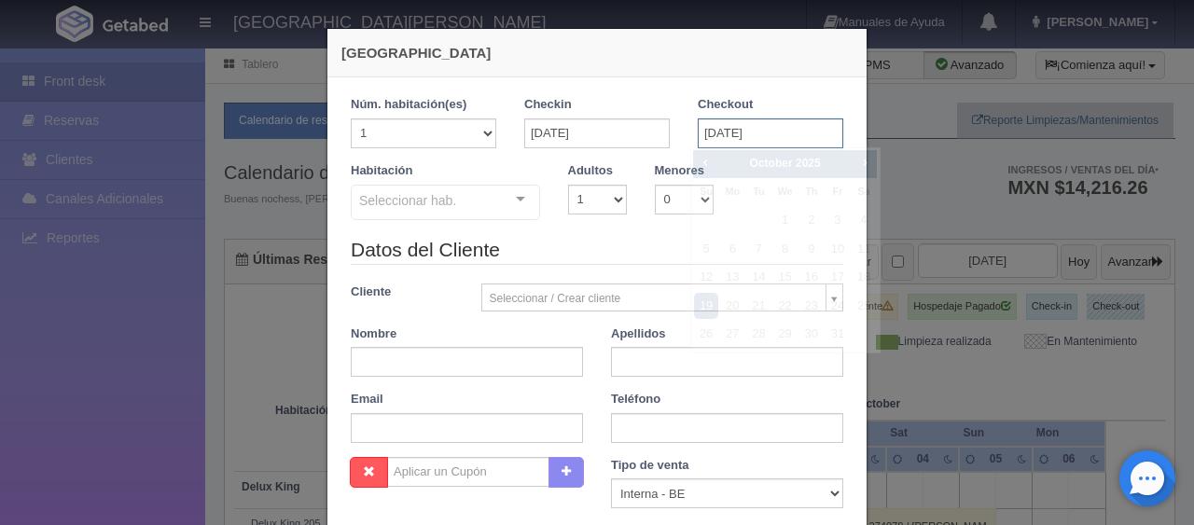
click at [721, 144] on input "19-10-2025" at bounding box center [771, 133] width 146 height 30
checkbox input "false"
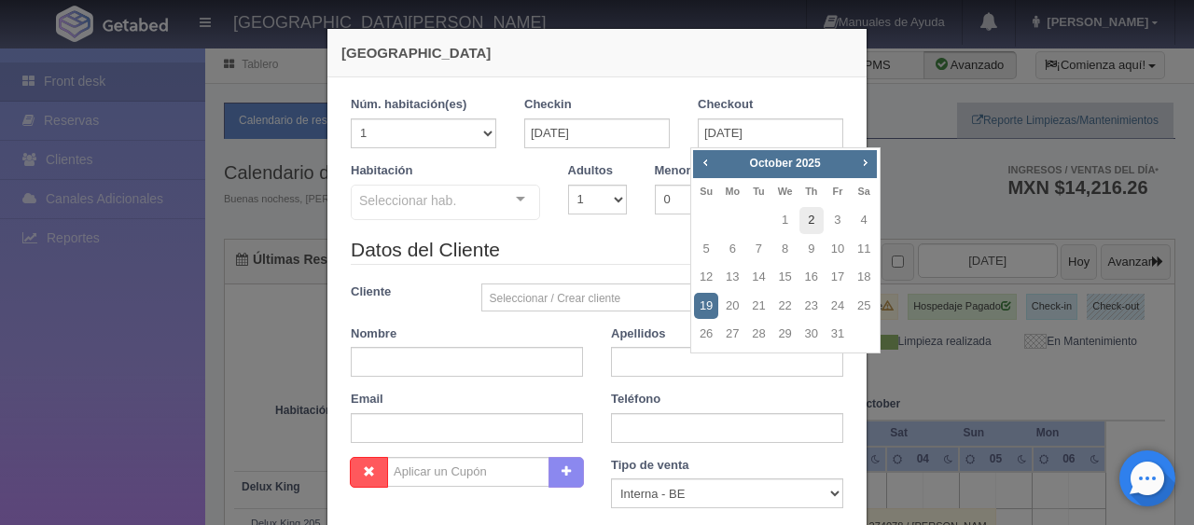
click at [811, 224] on link "2" at bounding box center [812, 220] width 24 height 27
type input "02-10-2025"
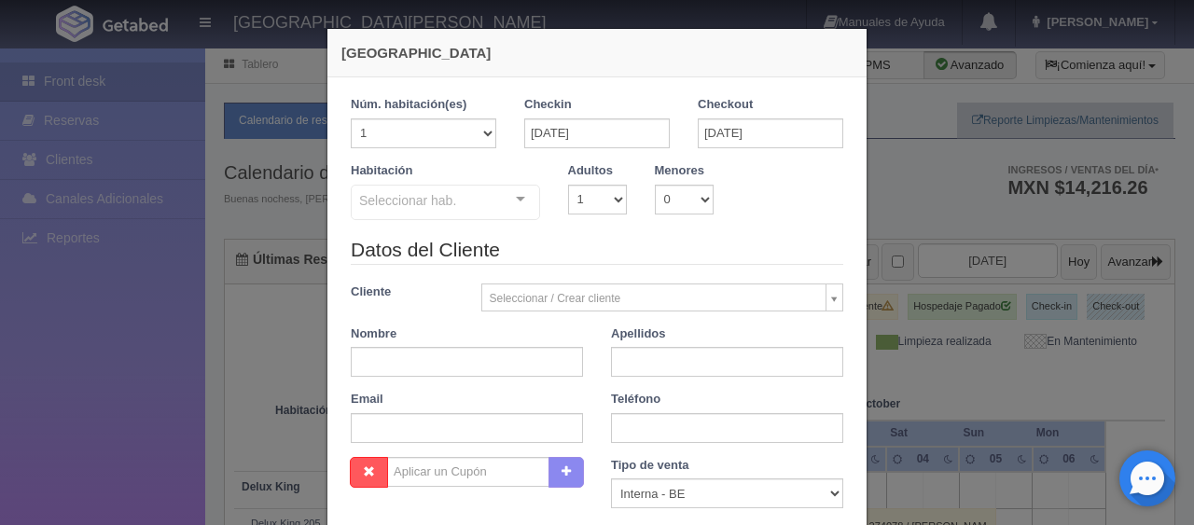
click at [485, 203] on div "Seleccionar hab." at bounding box center [445, 202] width 189 height 35
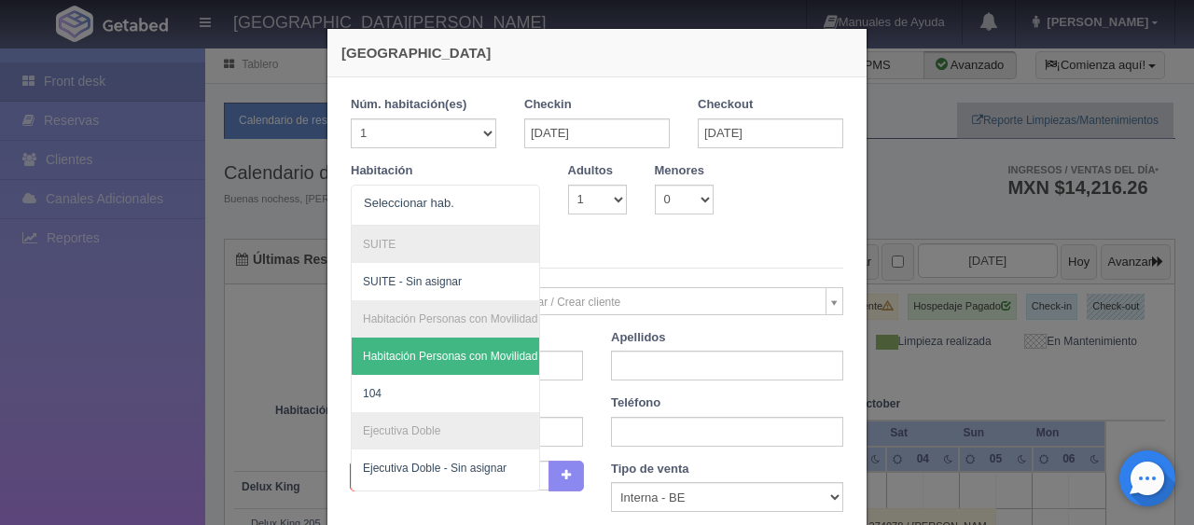
click at [619, 268] on div "Datos del Cliente Cliente Seleccionar / Crear cliente Nuevo Cliente Adriana Nav…" at bounding box center [597, 350] width 521 height 221
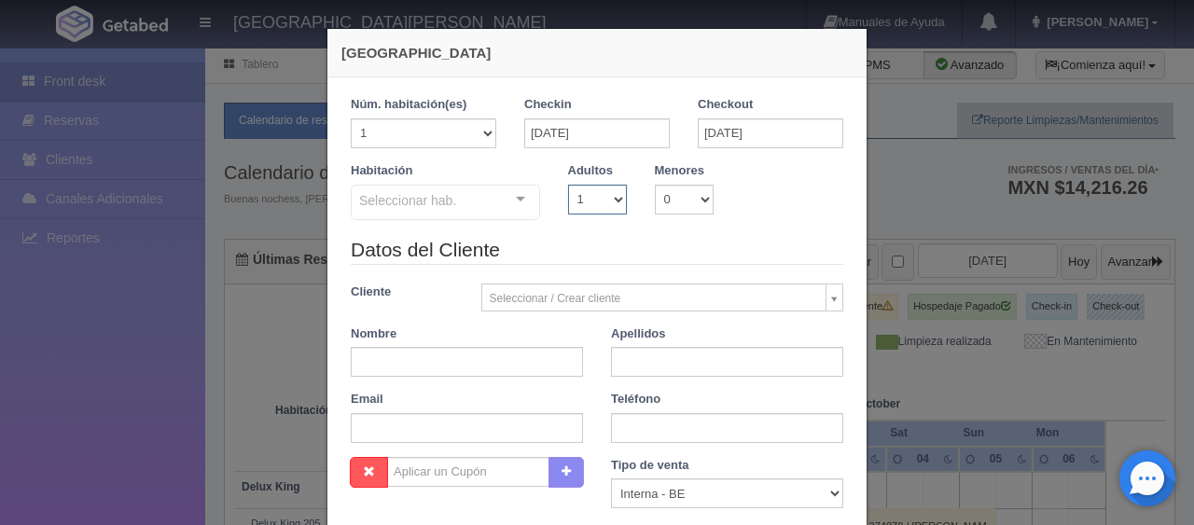
click at [590, 212] on select "1 2 3 4 5 6 7 8 9 10" at bounding box center [597, 200] width 59 height 30
click at [568, 185] on select "1 2 3 4 5 6 7 8 9 10" at bounding box center [597, 200] width 59 height 30
click at [525, 203] on div at bounding box center [520, 200] width 37 height 28
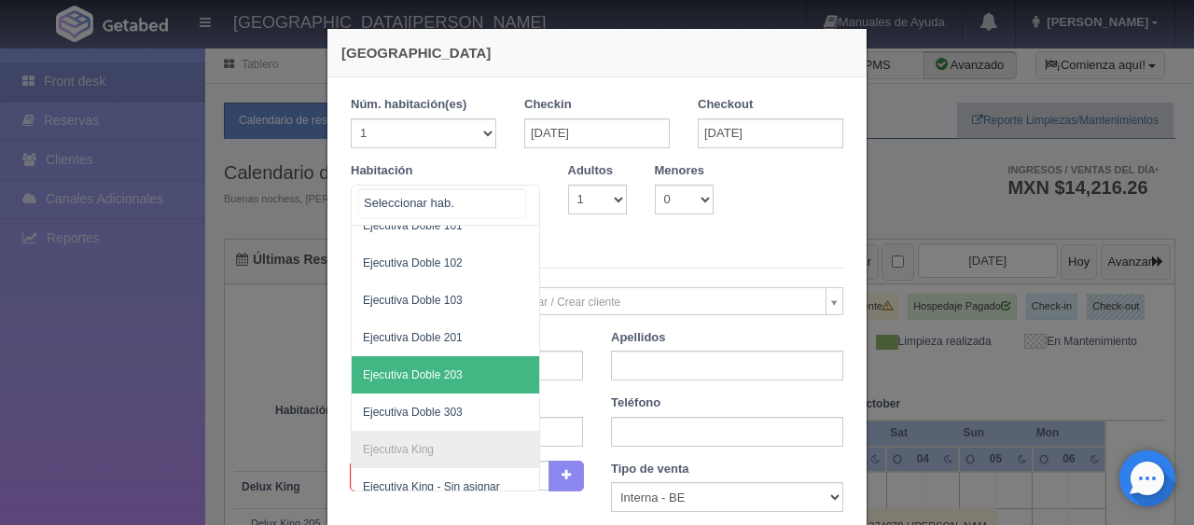
scroll to position [466, 0]
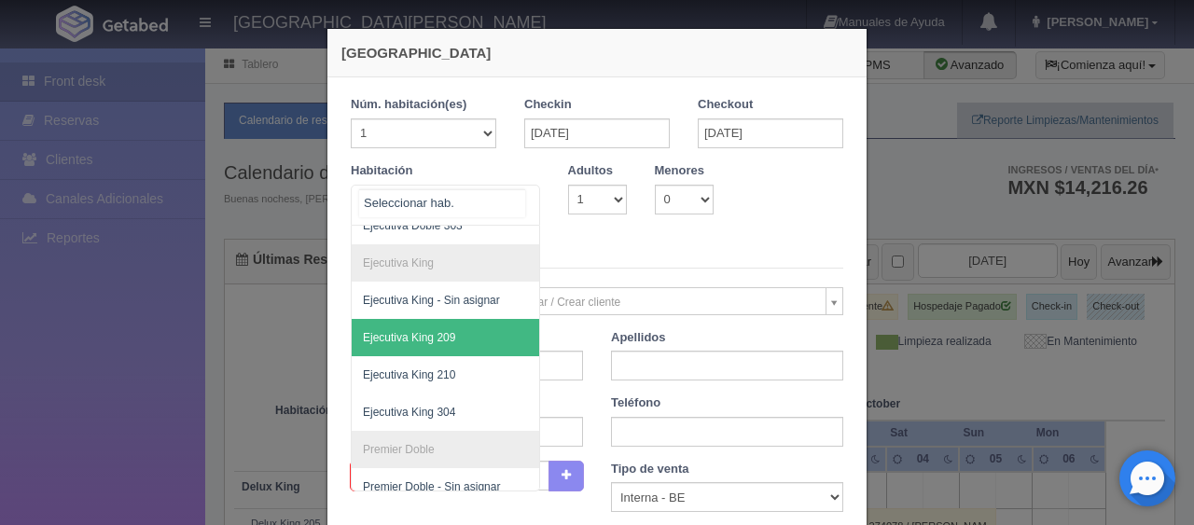
click at [469, 327] on span "Ejecutiva King 209" at bounding box center [508, 337] width 313 height 37
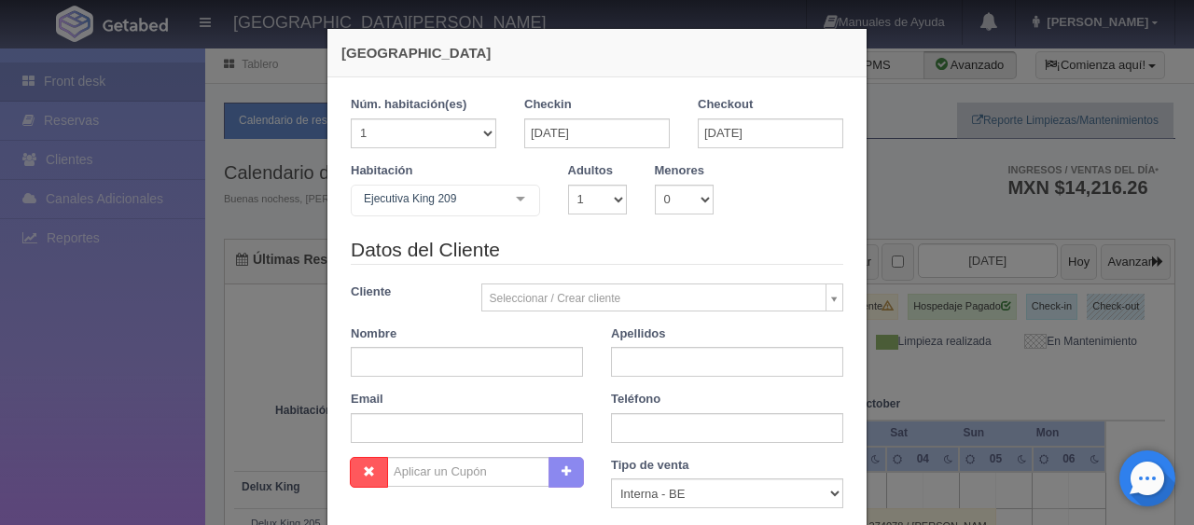
checkbox input "false"
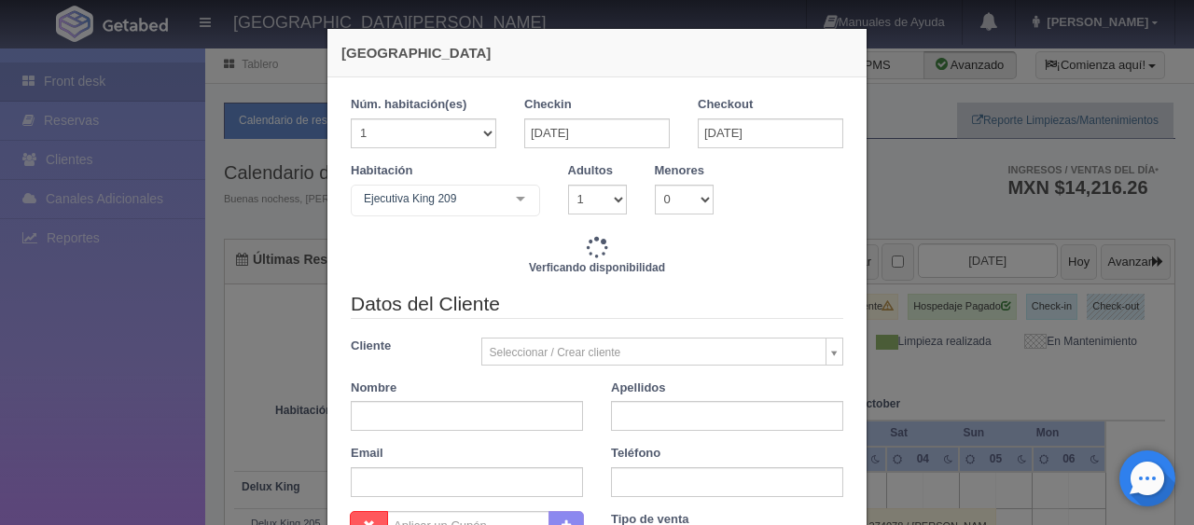
click at [647, 243] on div "Verficando disponibilidad" at bounding box center [597, 263] width 493 height 54
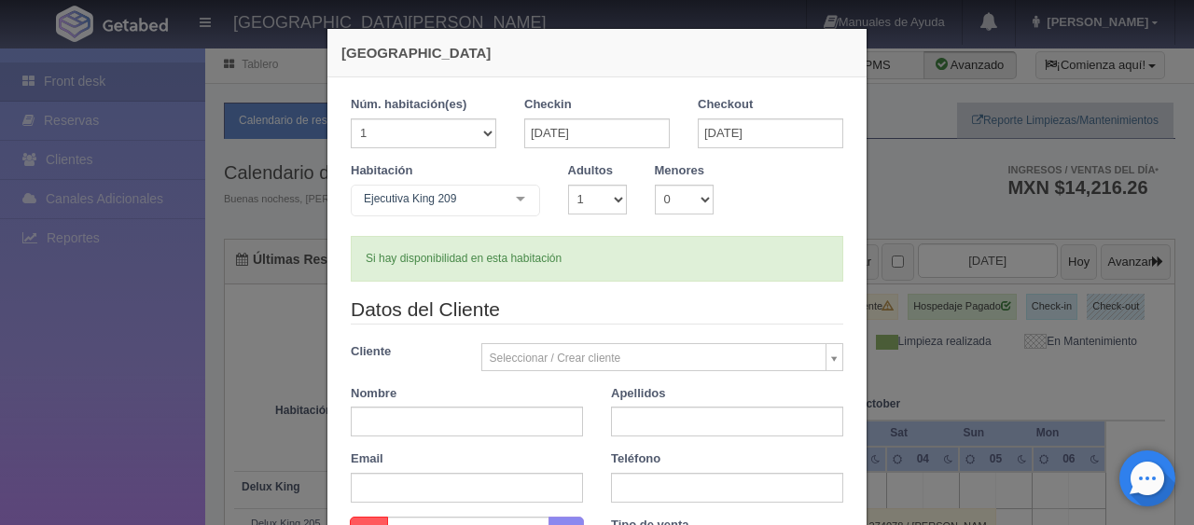
type input "1299.00"
checkbox input "false"
drag, startPoint x: 657, startPoint y: 261, endPoint x: 403, endPoint y: 236, distance: 255.0
click at [403, 236] on div "Si hay disponibilidad en esta habitación" at bounding box center [597, 259] width 493 height 46
click at [555, 244] on div "Si hay disponibilidad en esta habitación" at bounding box center [597, 259] width 493 height 46
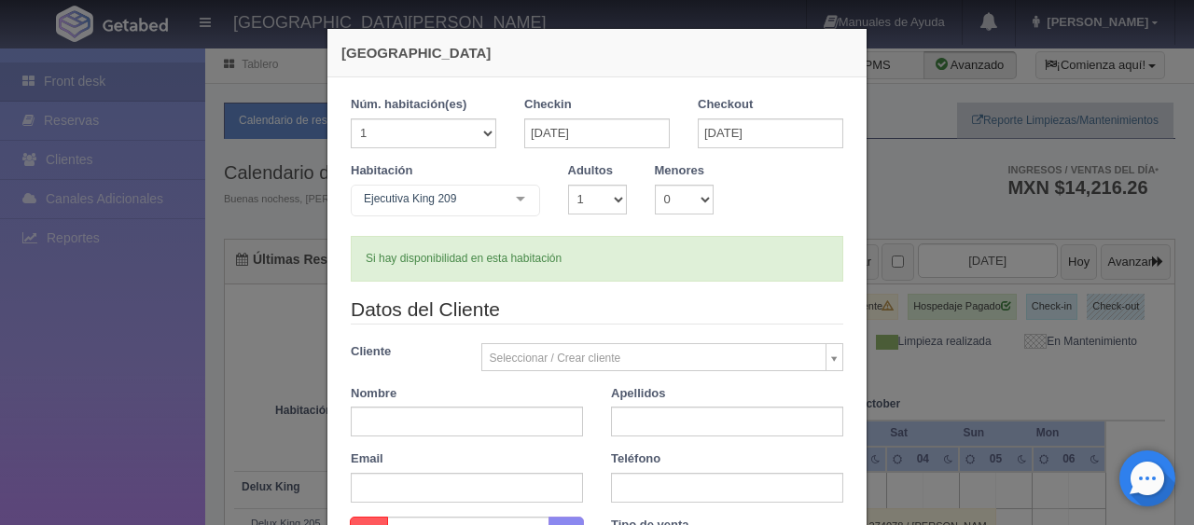
click at [618, 267] on div "Si hay disponibilidad en esta habitación" at bounding box center [597, 259] width 493 height 46
drag, startPoint x: 659, startPoint y: 248, endPoint x: 438, endPoint y: 271, distance: 221.3
click at [438, 271] on div "Si hay disponibilidad en esta habitación" at bounding box center [597, 259] width 493 height 46
click at [573, 265] on div "Si hay disponibilidad en esta habitación" at bounding box center [597, 259] width 493 height 46
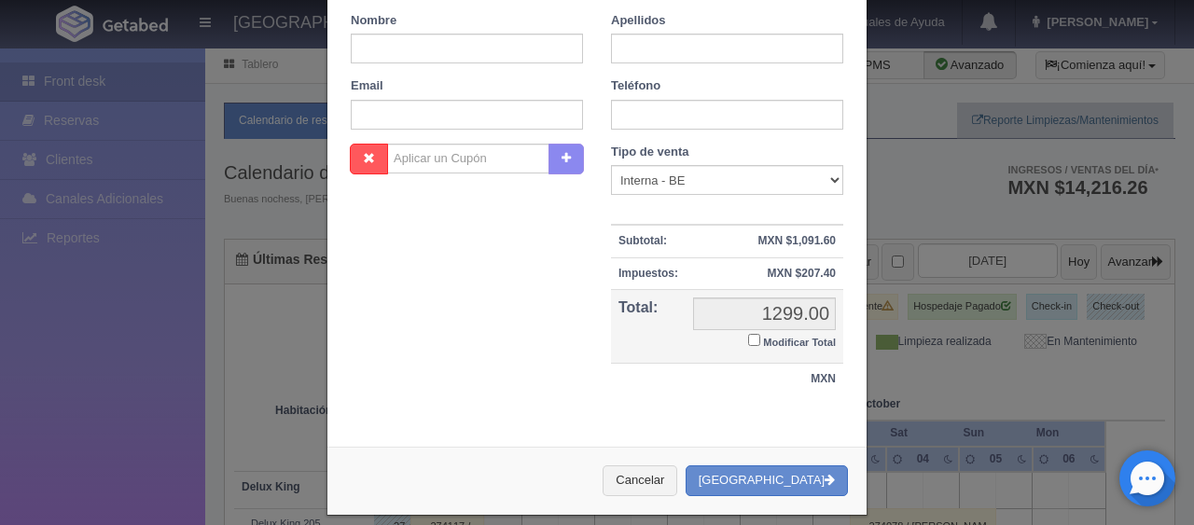
scroll to position [0, 0]
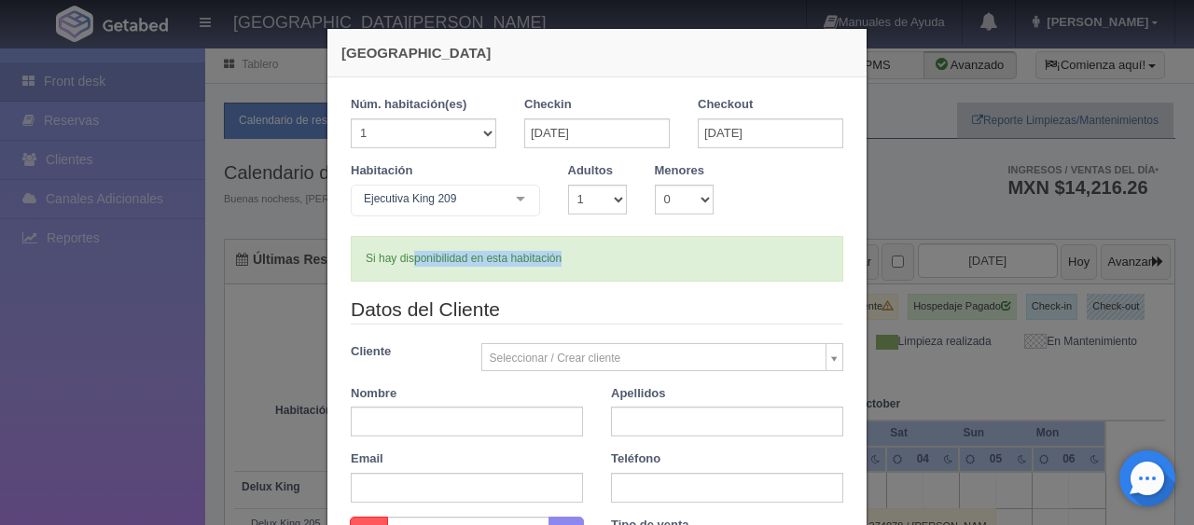
drag, startPoint x: 422, startPoint y: 251, endPoint x: 403, endPoint y: 246, distance: 19.2
click at [403, 246] on div "Si hay disponibilidad en esta habitación" at bounding box center [597, 259] width 493 height 46
click at [525, 254] on div "Si hay disponibilidad en esta habitación" at bounding box center [597, 259] width 493 height 46
click at [569, 271] on div "Si hay disponibilidad en esta habitación" at bounding box center [597, 259] width 493 height 46
drag, startPoint x: 612, startPoint y: 264, endPoint x: 436, endPoint y: 260, distance: 176.4
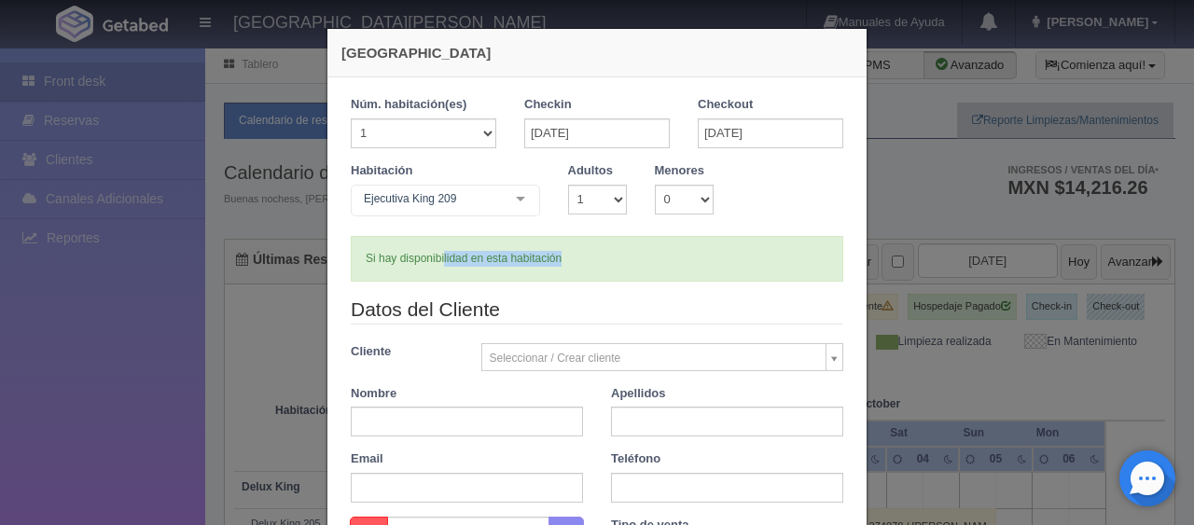
click at [436, 260] on div "Si hay disponibilidad en esta habitación" at bounding box center [597, 259] width 493 height 46
click at [536, 259] on div "Si hay disponibilidad en esta habitación" at bounding box center [597, 259] width 493 height 46
click at [593, 259] on div "Si hay disponibilidad en esta habitación" at bounding box center [597, 259] width 493 height 46
drag, startPoint x: 687, startPoint y: 254, endPoint x: 375, endPoint y: 257, distance: 311.6
click at [375, 257] on div "Si hay disponibilidad en esta habitación" at bounding box center [597, 259] width 493 height 46
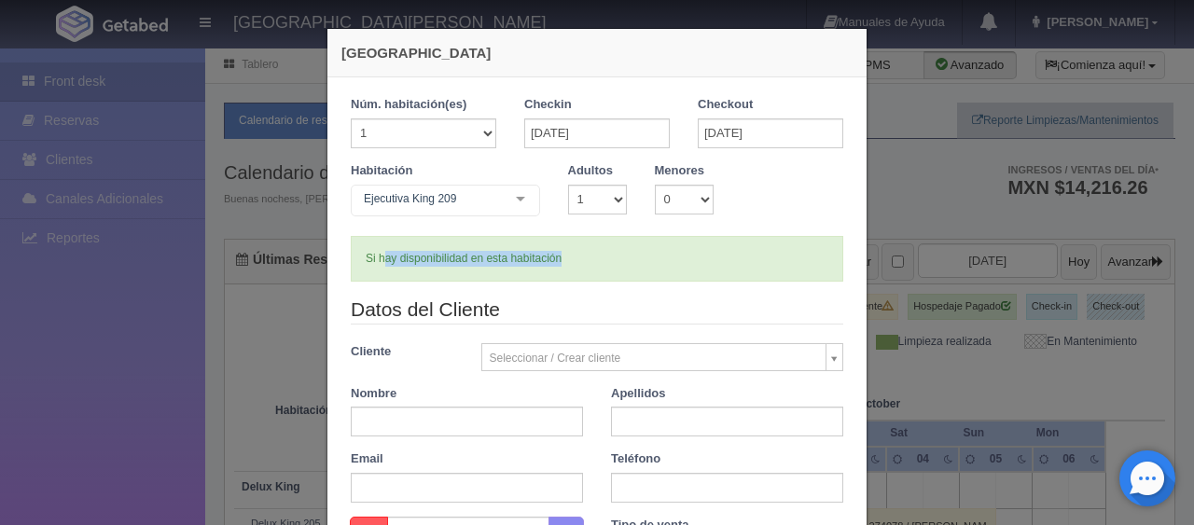
drag, startPoint x: 459, startPoint y: 252, endPoint x: 532, endPoint y: 267, distance: 74.3
click at [459, 253] on div "Si hay disponibilidad en esta habitación" at bounding box center [597, 259] width 493 height 46
click at [593, 270] on div "Si hay disponibilidad en esta habitación" at bounding box center [597, 259] width 493 height 46
click at [596, 263] on div "Si hay disponibilidad en esta habitación" at bounding box center [597, 259] width 493 height 46
click at [477, 425] on input "text" at bounding box center [467, 422] width 232 height 30
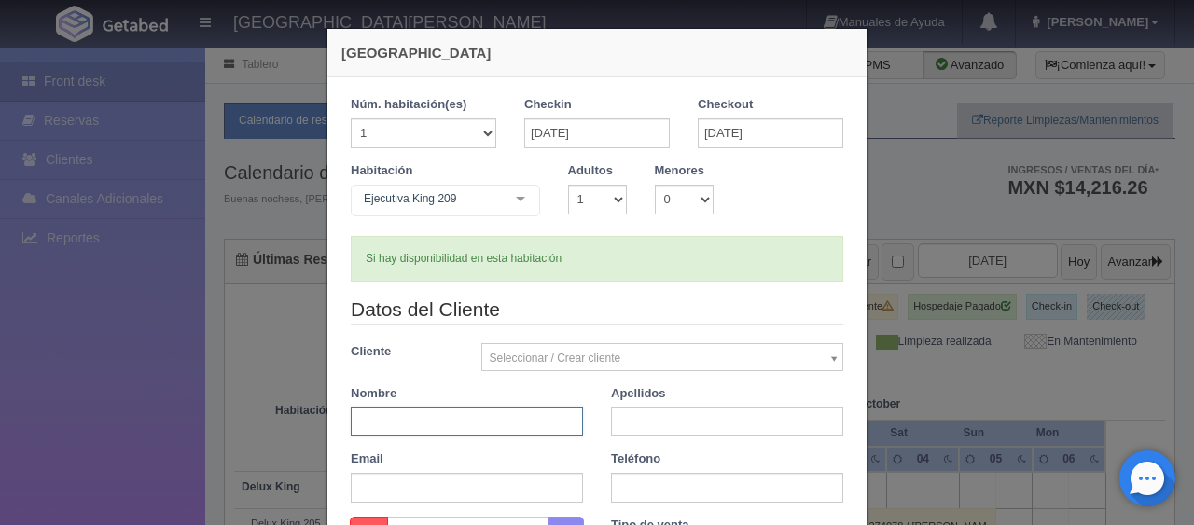
paste input "Hilarion Colmenares T 3171095554 1 1 $ 1.299,00"
type input "Hilarion Colmenares T 3171095554 1 1 $ 1.299,00"
click at [480, 431] on input "Hilarion Colmenares T 3171095554 1 1 $ 1.299,00" at bounding box center [467, 422] width 232 height 30
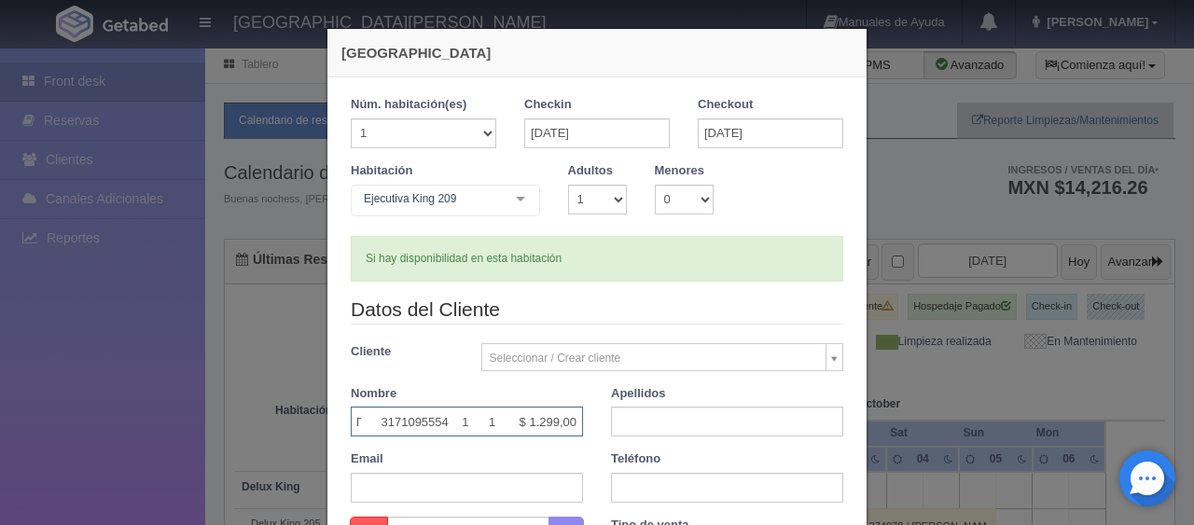
click at [480, 431] on input "Hilarion Colmenares T 3171095554 1 1 $ 1.299,00" at bounding box center [467, 422] width 232 height 30
click at [418, 439] on div "Datos del Cliente Cliente Seleccionar / Crear cliente Nuevo Cliente Adriana Nav…" at bounding box center [597, 406] width 521 height 221
click at [429, 427] on input "text" at bounding box center [467, 422] width 232 height 30
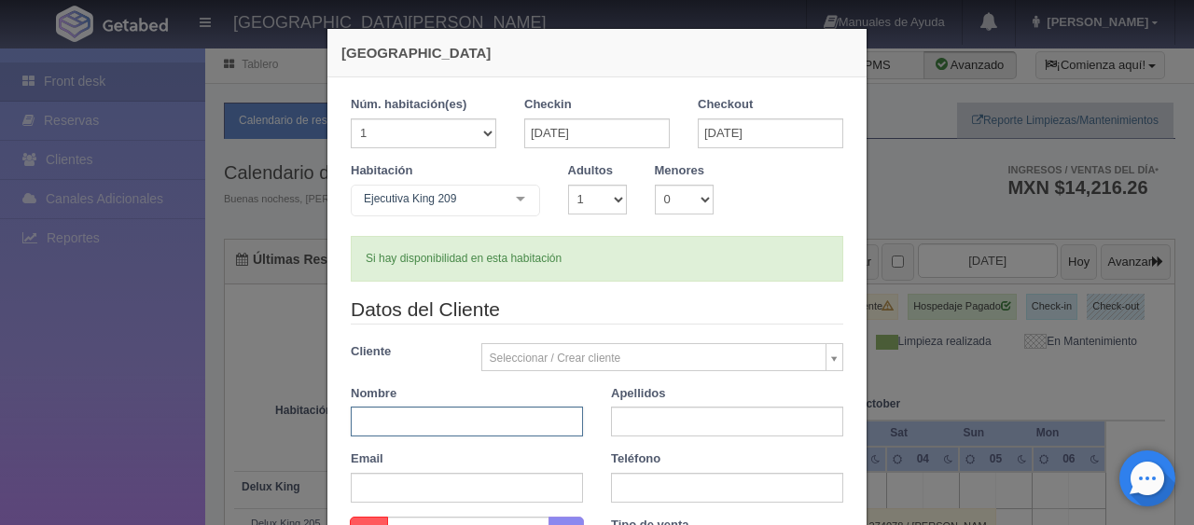
paste input "[PERSON_NAME]"
drag, startPoint x: 481, startPoint y: 412, endPoint x: 397, endPoint y: 416, distance: 85.0
click at [397, 416] on input "[PERSON_NAME]" at bounding box center [467, 422] width 232 height 30
type input "Hilarion"
paste input "Colmenares"
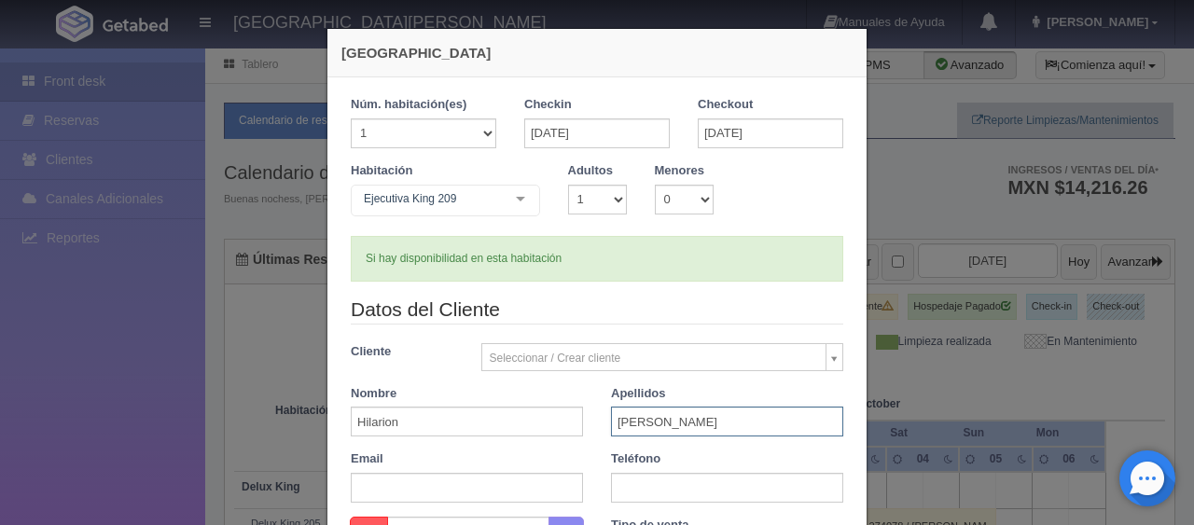
type input "Colmenares"
click at [758, 498] on input "text" at bounding box center [727, 488] width 232 height 30
paste input "3171095554"
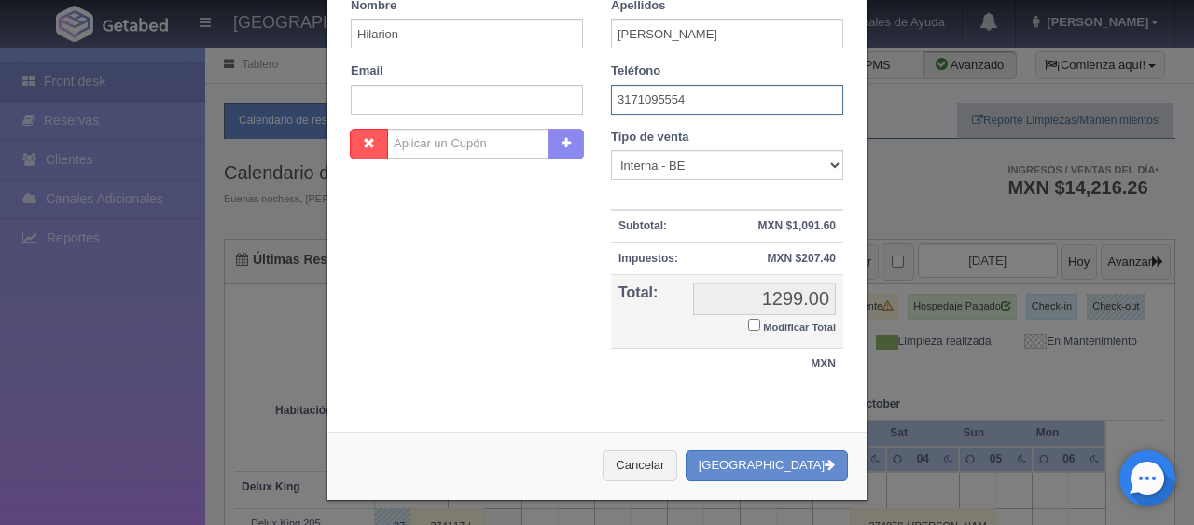
type input "3171095554"
click at [777, 318] on label "Modificar Total" at bounding box center [792, 325] width 88 height 21
click at [760, 319] on input "Modificar Total" at bounding box center [754, 325] width 12 height 12
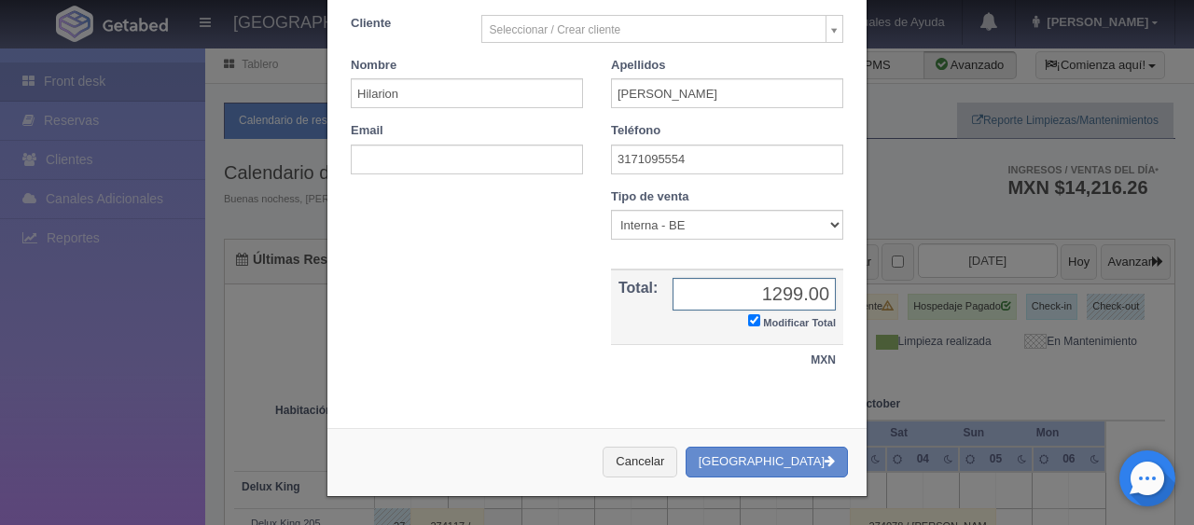
checkbox input "true"
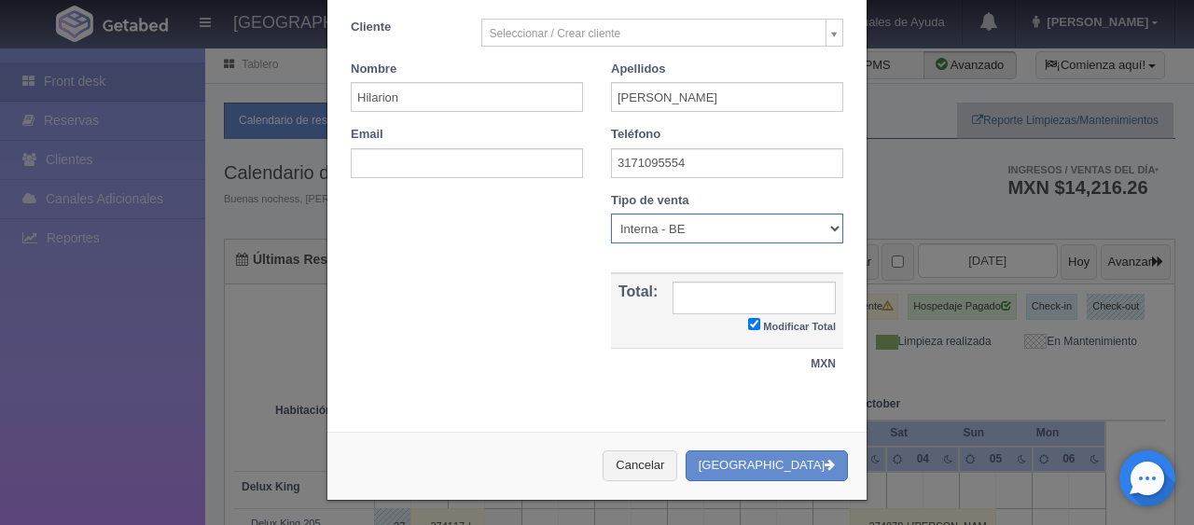
click at [658, 228] on select "Correo Electronico Interna - BE Llamada OTA Externa Otro WALK IN" at bounding box center [727, 229] width 232 height 30
select select "phone"
click at [611, 214] on select "Correo Electronico Interna - BE Llamada OTA Externa Otro WALK IN" at bounding box center [727, 229] width 232 height 30
click at [758, 289] on input "text" at bounding box center [754, 298] width 163 height 33
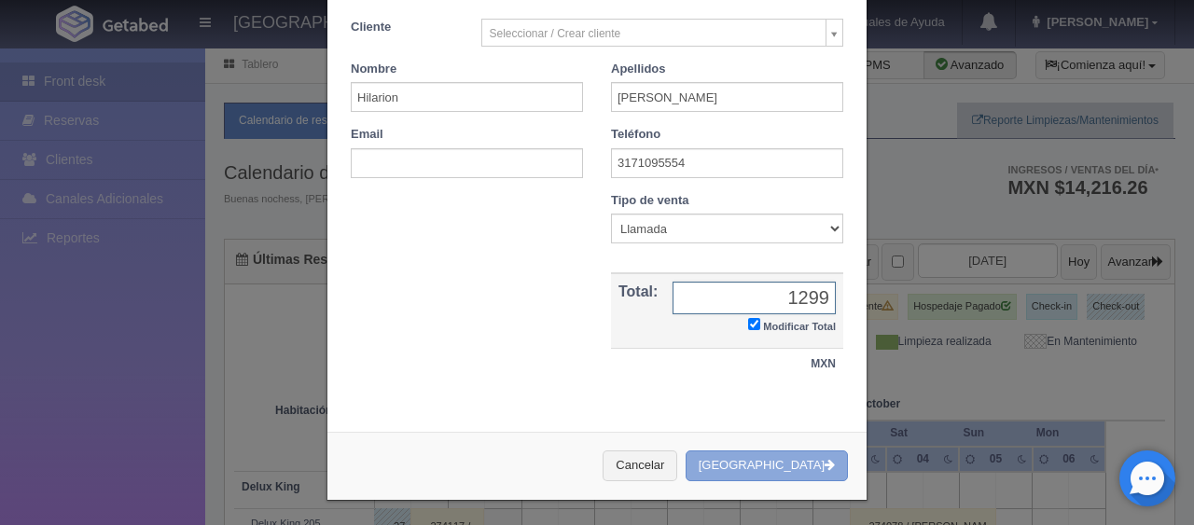
type input "1299"
click at [798, 468] on button "[GEOGRAPHIC_DATA]" at bounding box center [767, 466] width 162 height 31
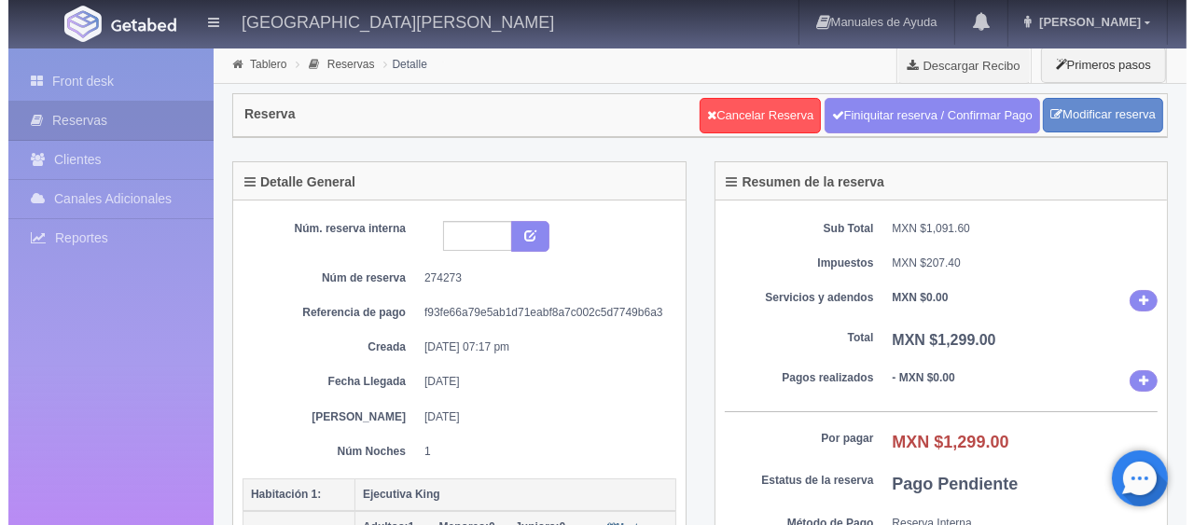
scroll to position [373, 0]
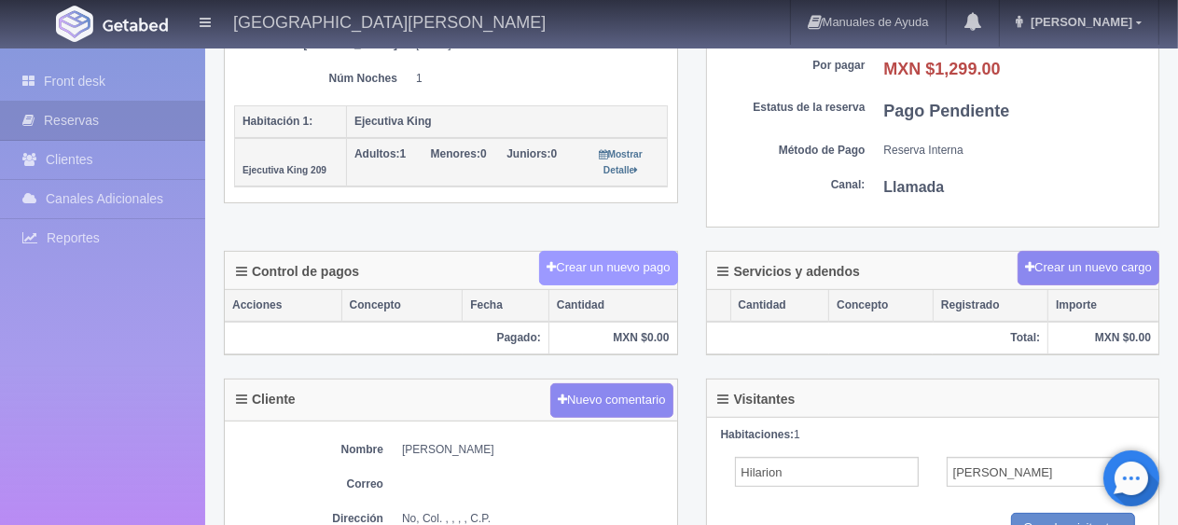
click at [606, 257] on button "Crear un nuevo pago" at bounding box center [608, 268] width 138 height 35
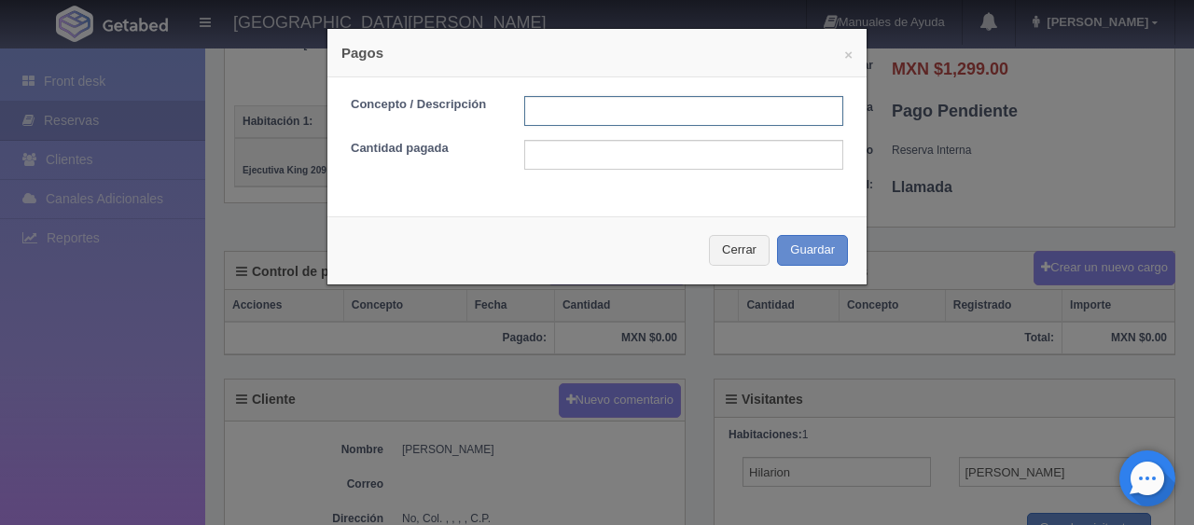
click at [622, 111] on input "text" at bounding box center [683, 111] width 319 height 30
type input "Total Tarjeta"
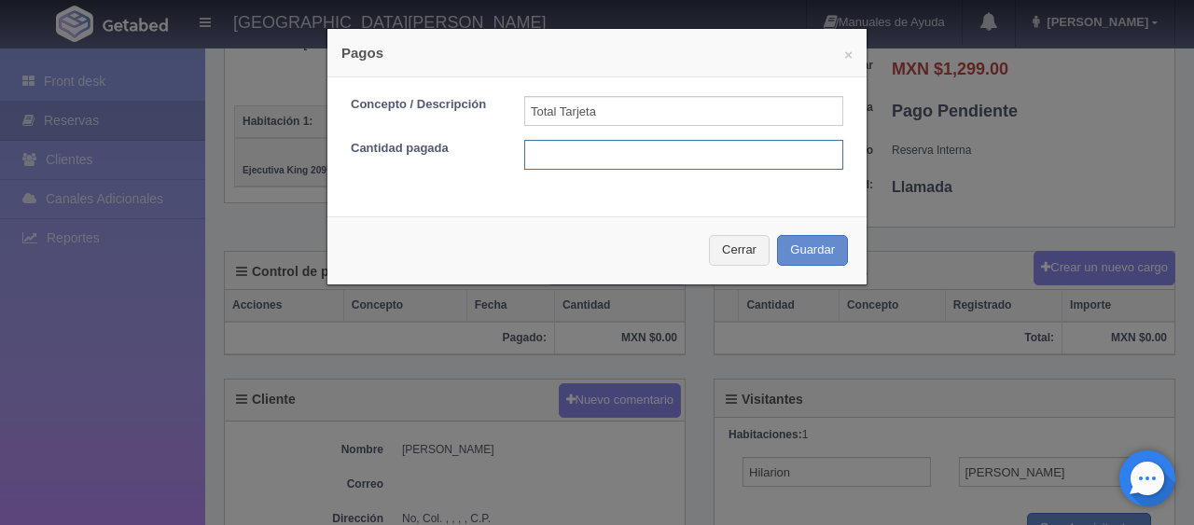
click at [647, 159] on input "text" at bounding box center [683, 155] width 319 height 30
type input "1299"
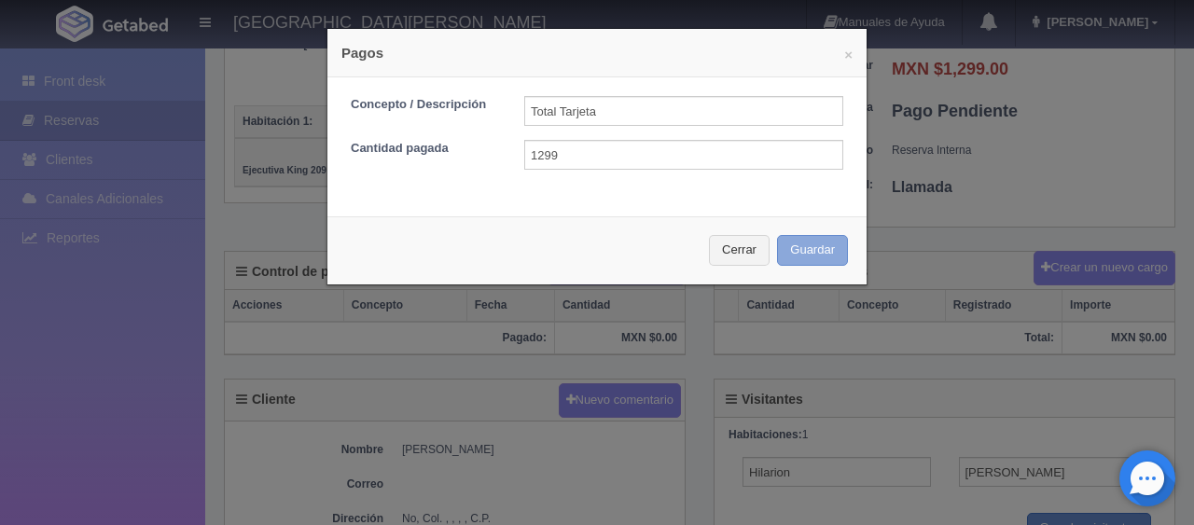
click at [801, 241] on button "Guardar" at bounding box center [812, 250] width 71 height 31
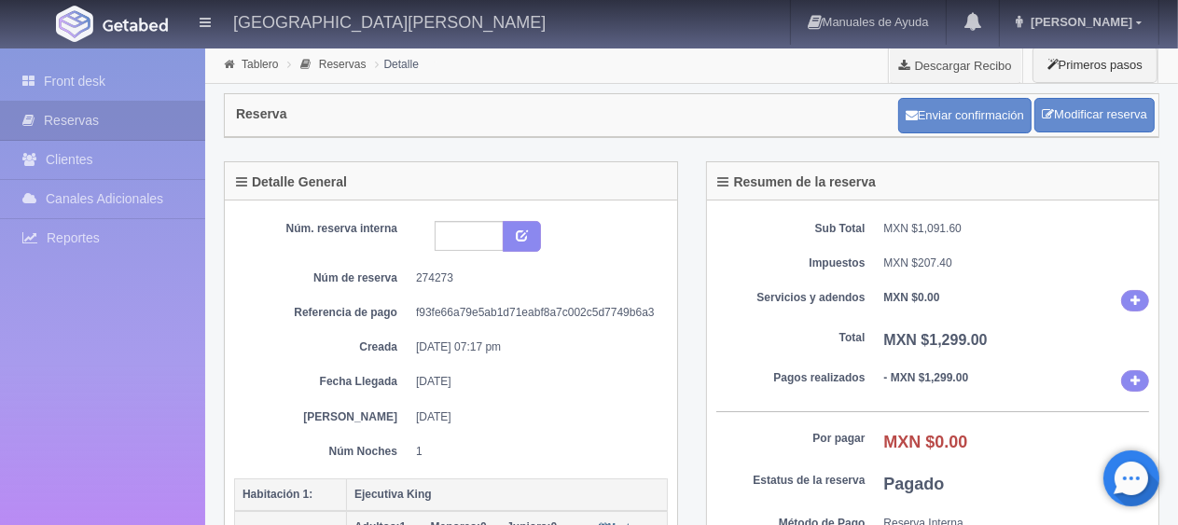
click at [739, 290] on dt "Servicios y adendos" at bounding box center [791, 298] width 149 height 16
click at [108, 97] on link "Front desk" at bounding box center [102, 82] width 205 height 38
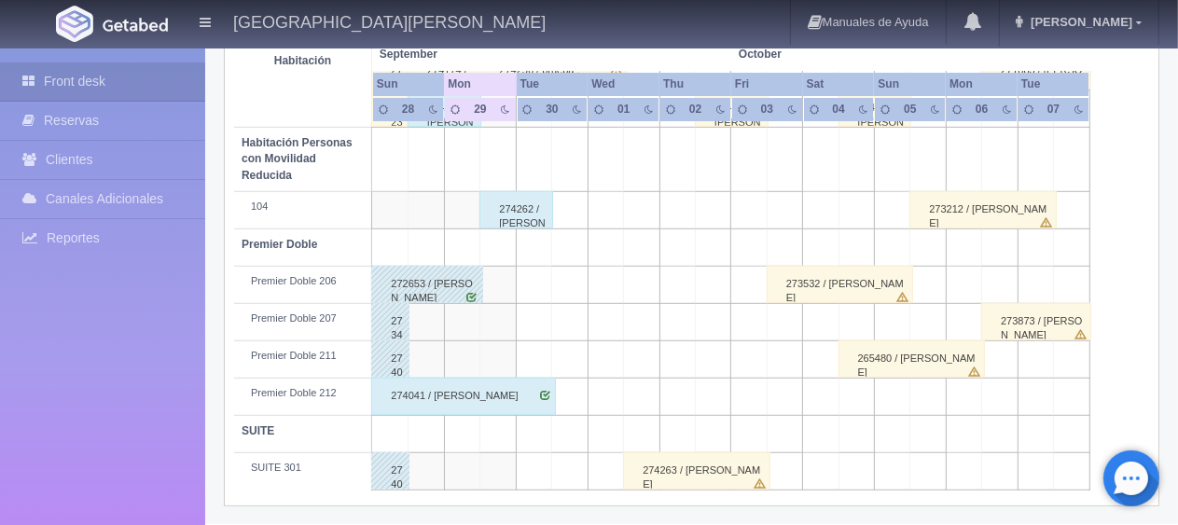
scroll to position [808, 0]
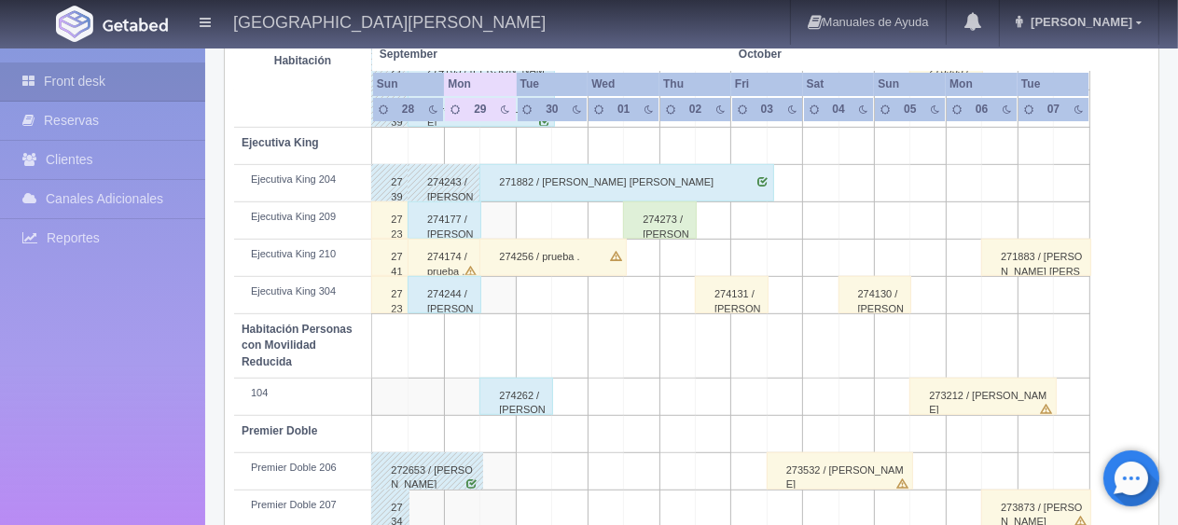
click at [666, 215] on div "274273 / [PERSON_NAME]" at bounding box center [660, 220] width 74 height 37
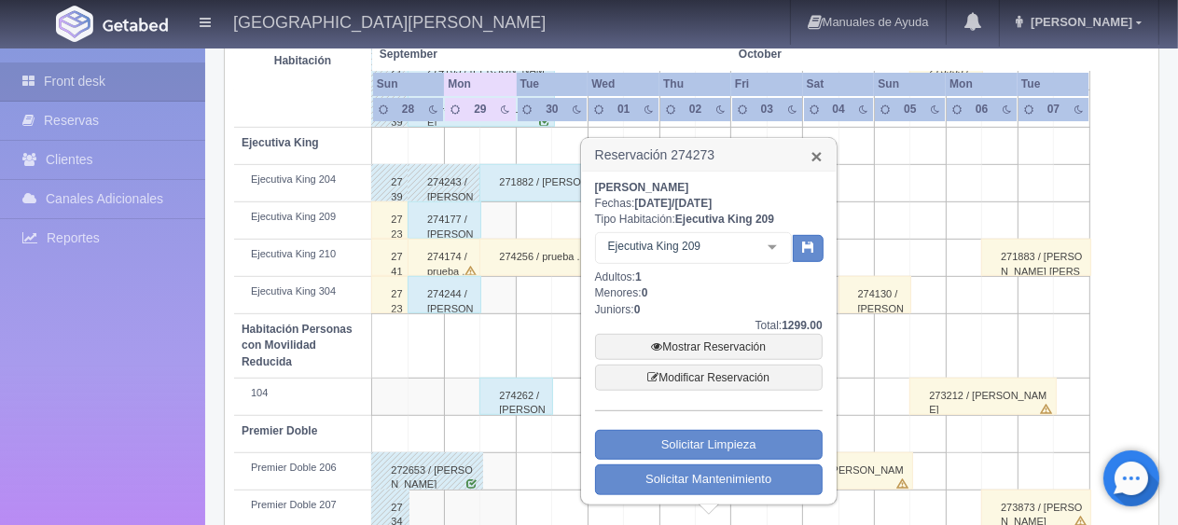
click at [818, 155] on link "×" at bounding box center [816, 156] width 11 height 20
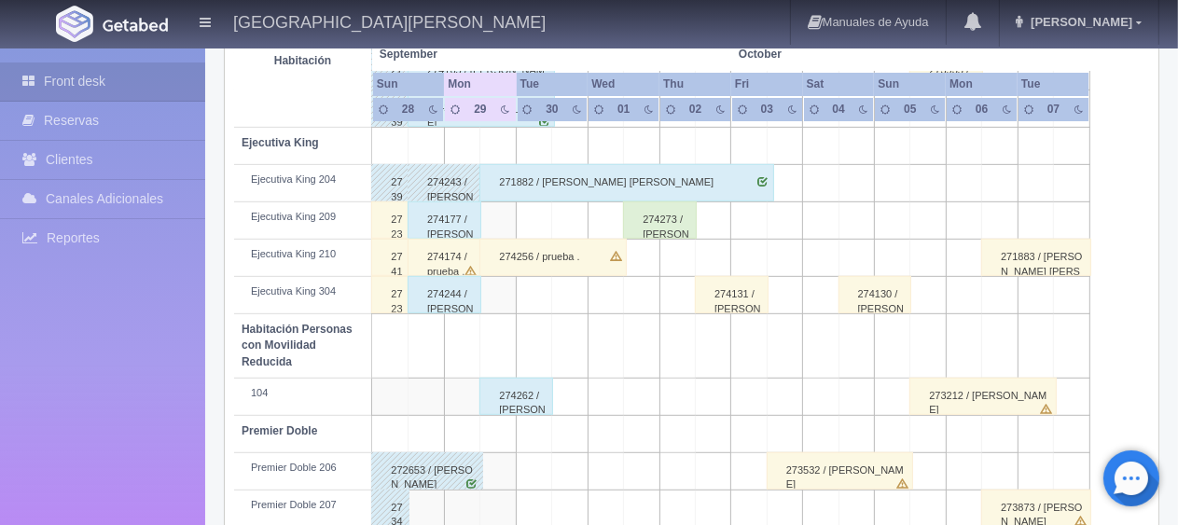
click at [658, 222] on div "274273 / [PERSON_NAME]" at bounding box center [660, 220] width 74 height 37
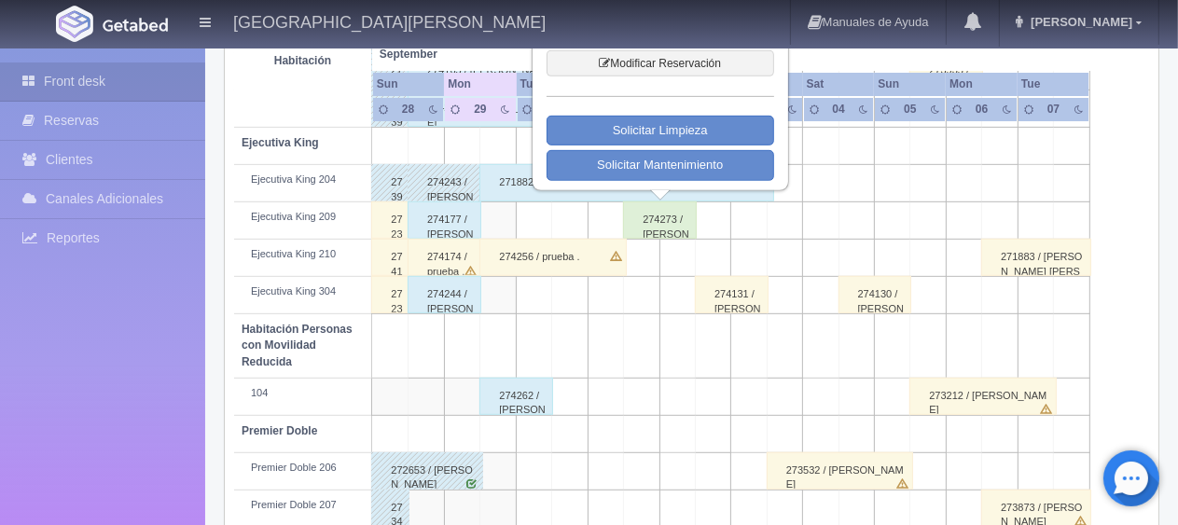
scroll to position [528, 0]
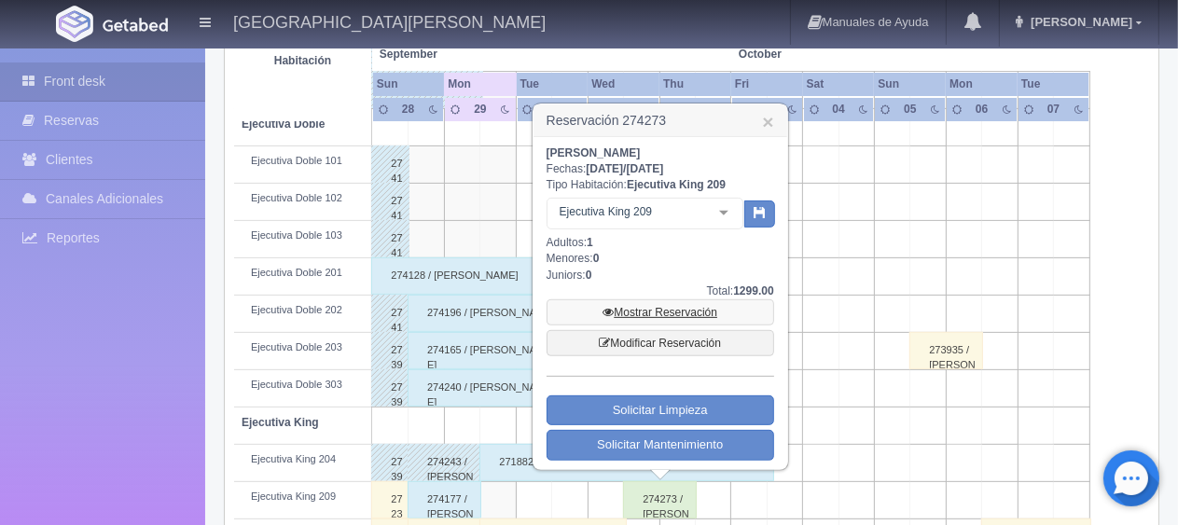
click at [661, 304] on link "Mostrar Reservación" at bounding box center [661, 312] width 228 height 26
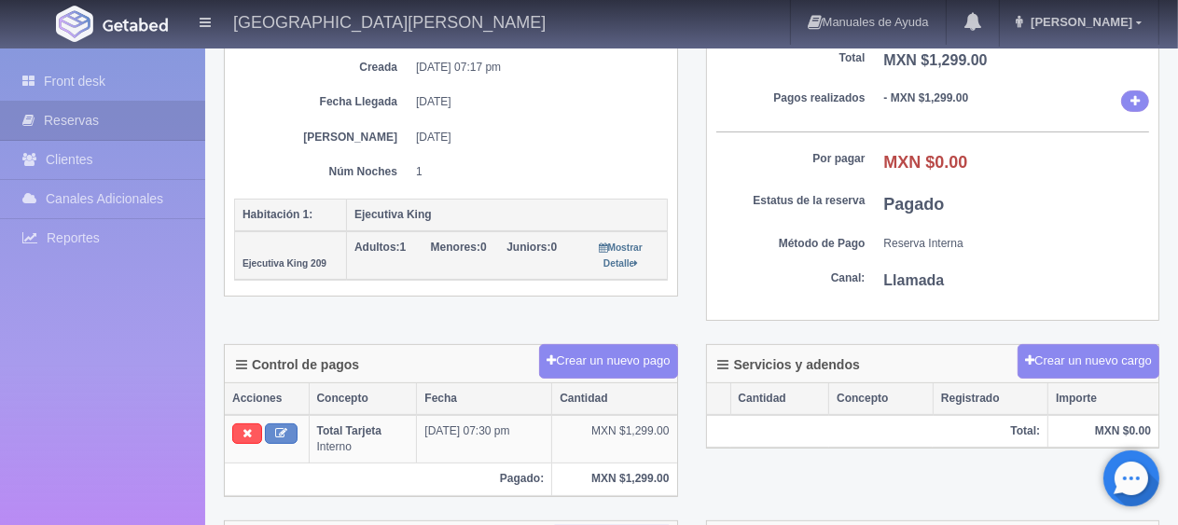
scroll to position [280, 0]
click at [244, 424] on button at bounding box center [247, 434] width 30 height 21
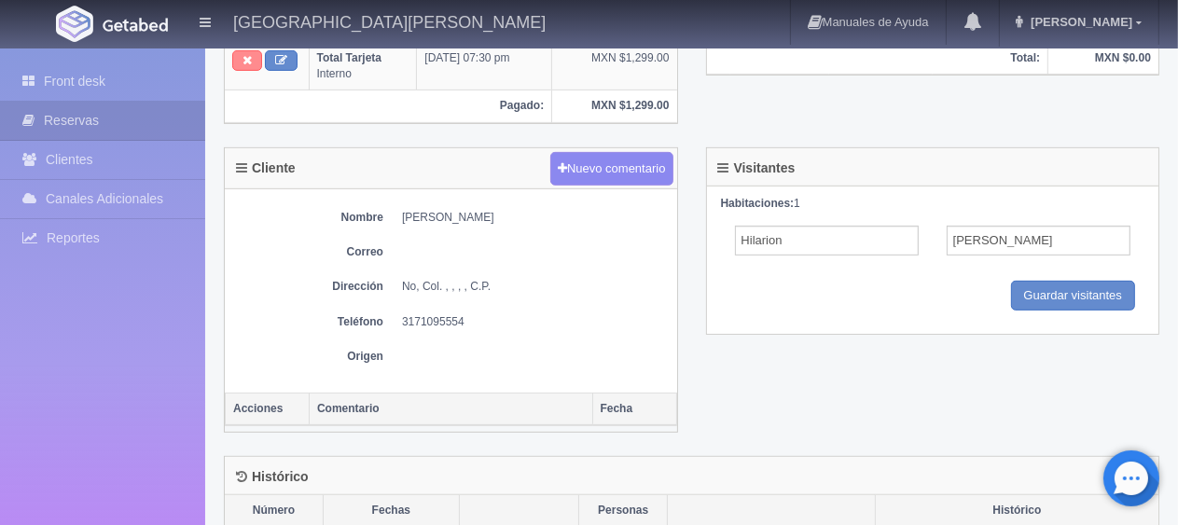
scroll to position [0, 0]
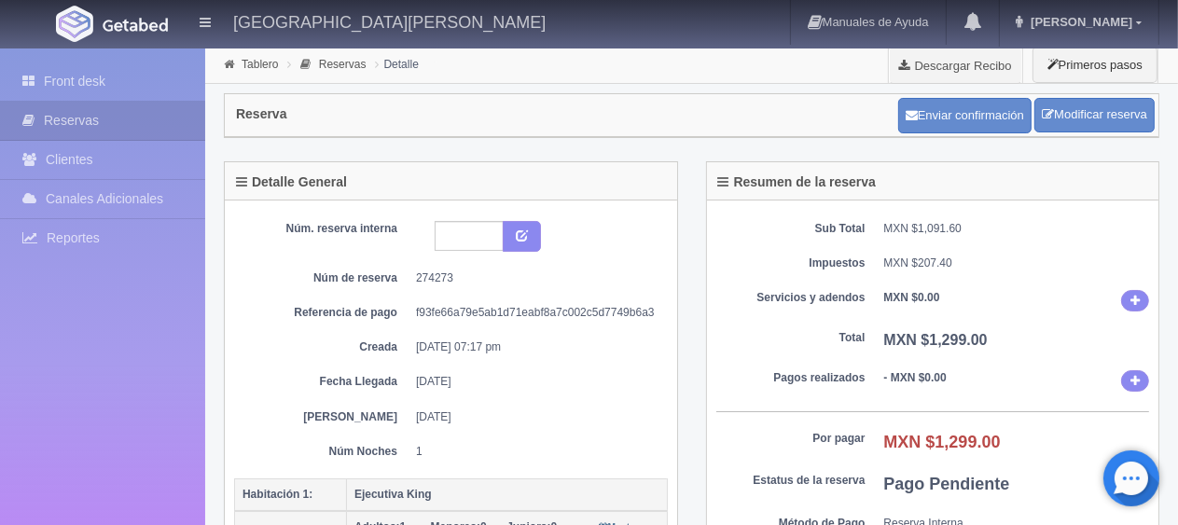
scroll to position [466, 0]
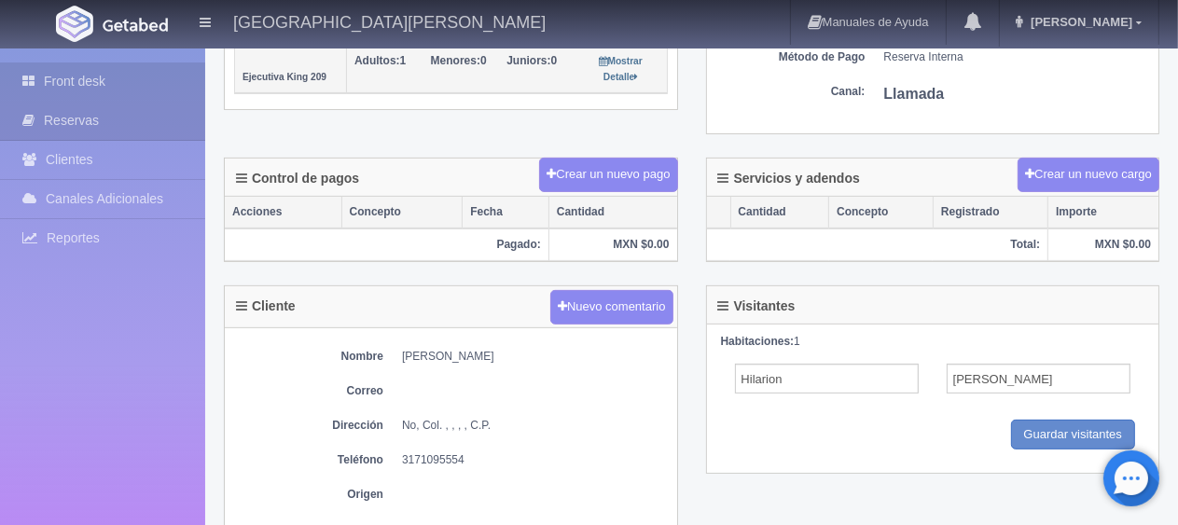
click at [75, 77] on link "Front desk" at bounding box center [102, 82] width 205 height 38
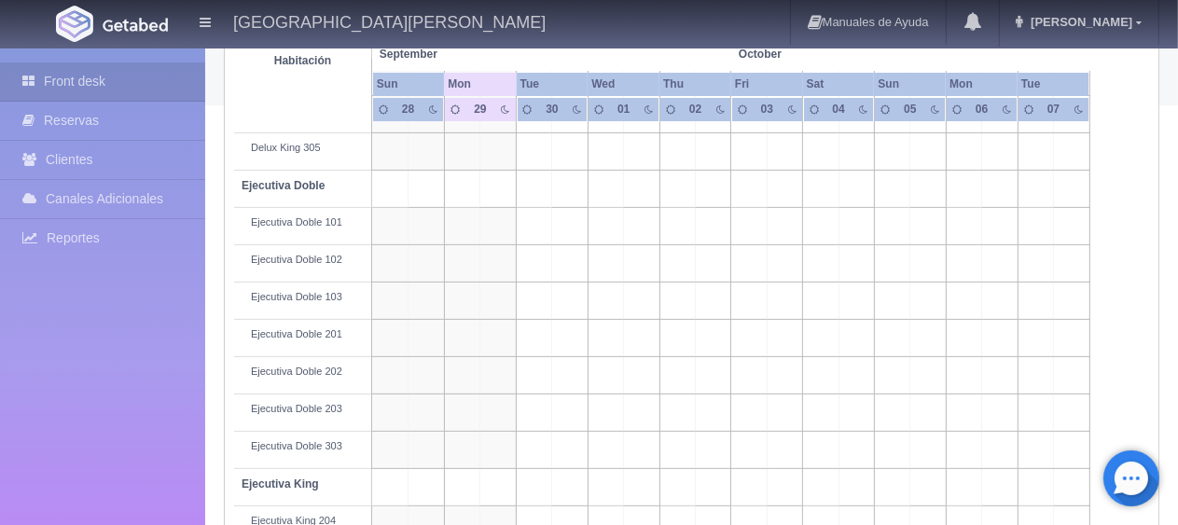
scroll to position [653, 0]
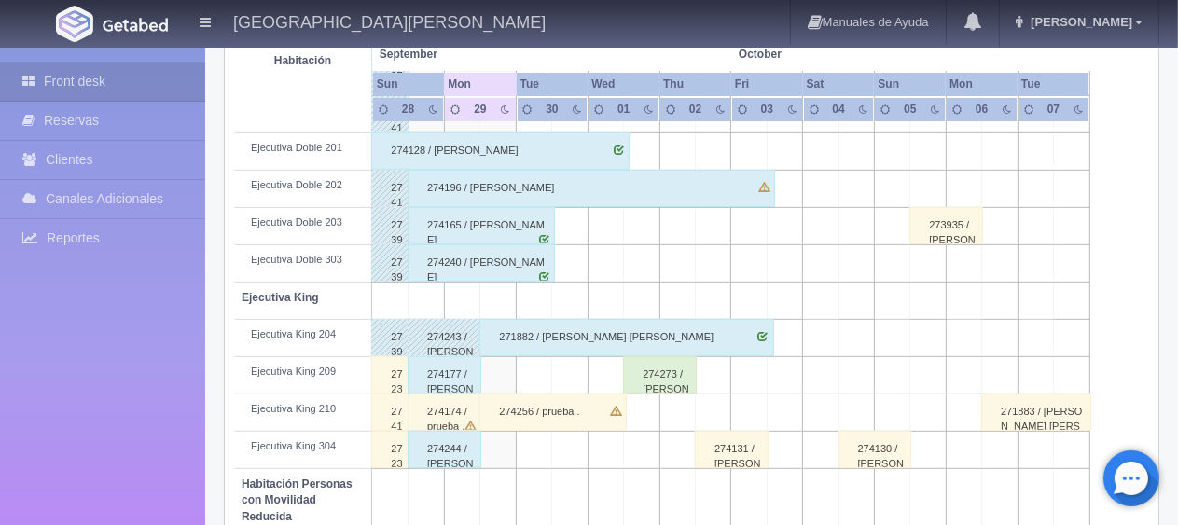
click at [235, 315] on td "Ejecutiva King" at bounding box center [303, 301] width 138 height 37
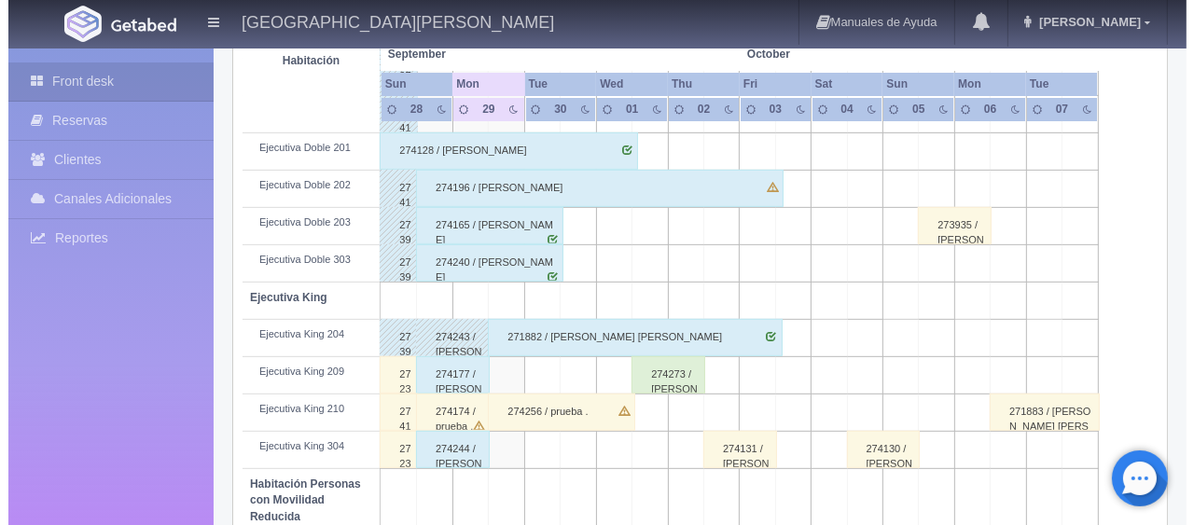
scroll to position [0, 0]
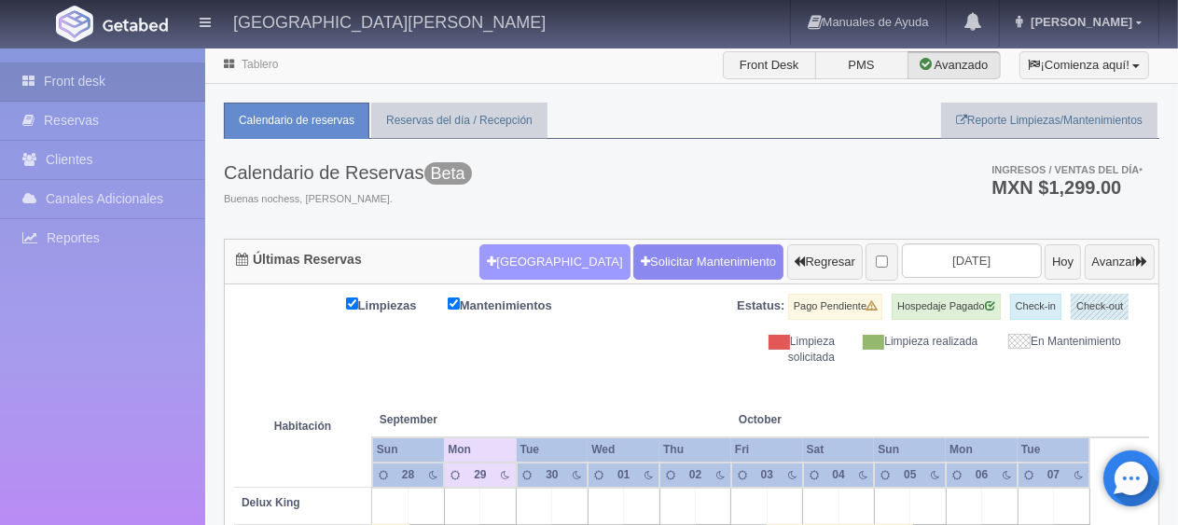
click at [487, 265] on button "[GEOGRAPHIC_DATA]" at bounding box center [555, 261] width 150 height 35
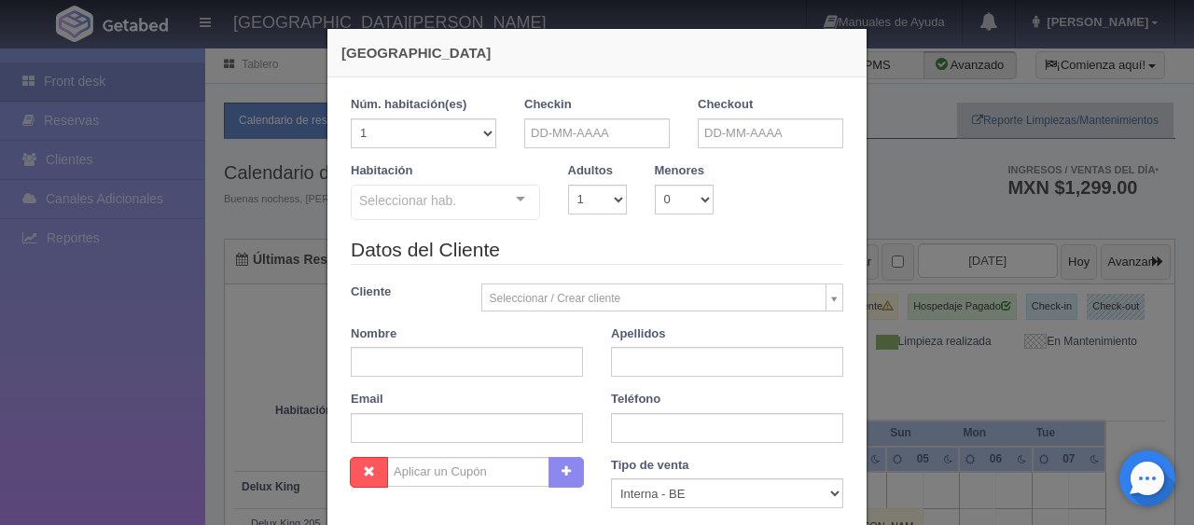
checkbox input "false"
click at [589, 129] on input "text" at bounding box center [597, 133] width 146 height 30
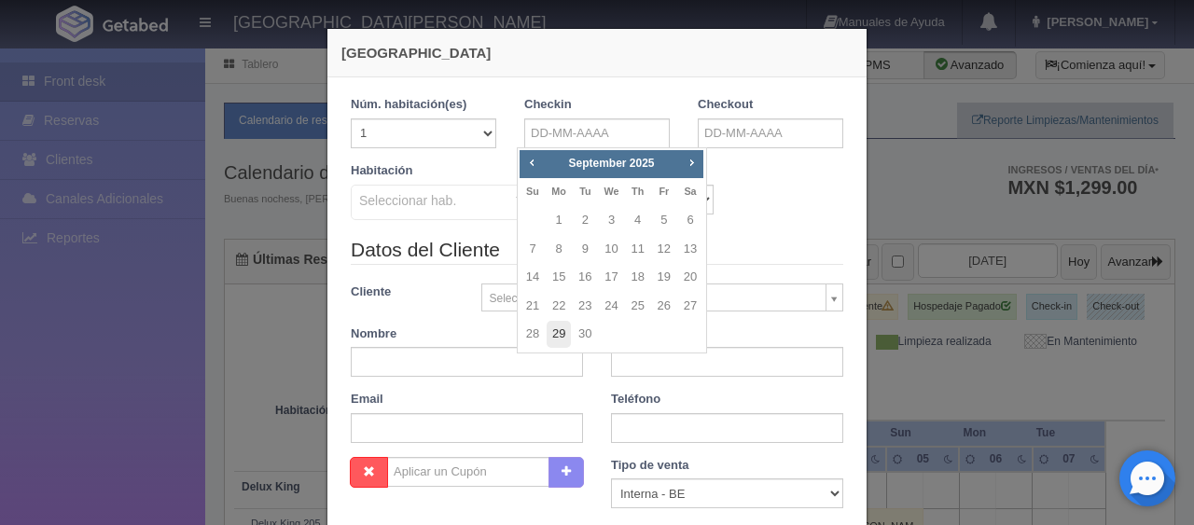
click at [550, 333] on link "29" at bounding box center [559, 334] width 24 height 27
type input "29-09-2025"
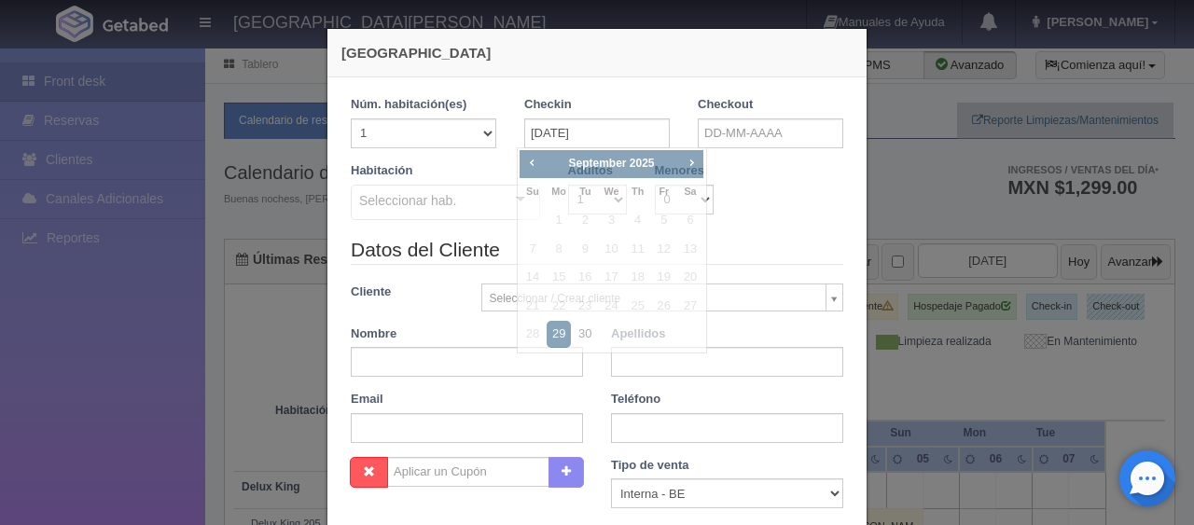
checkbox input "false"
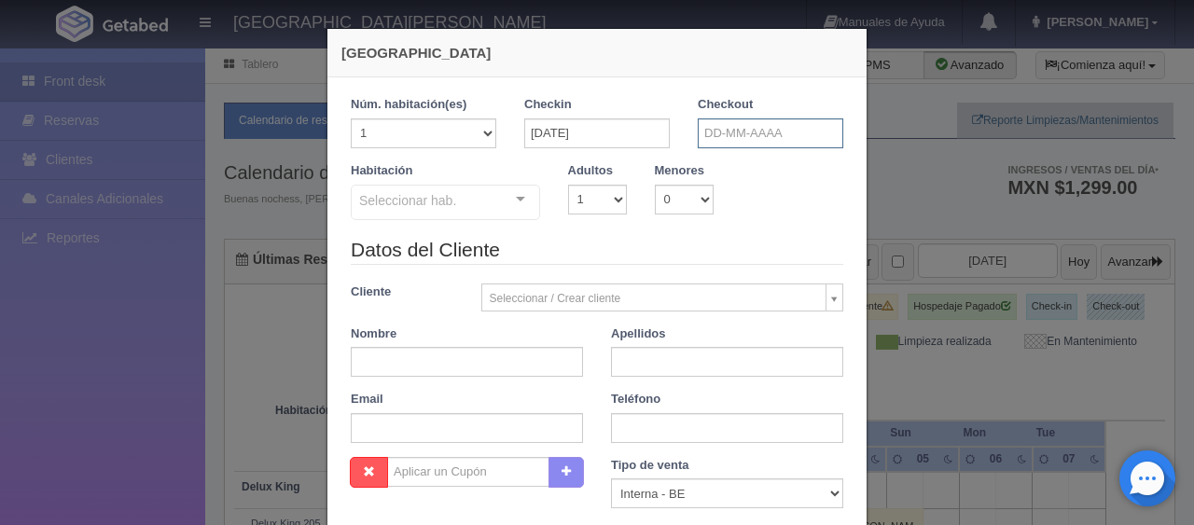
click at [731, 131] on input "text" at bounding box center [771, 133] width 146 height 30
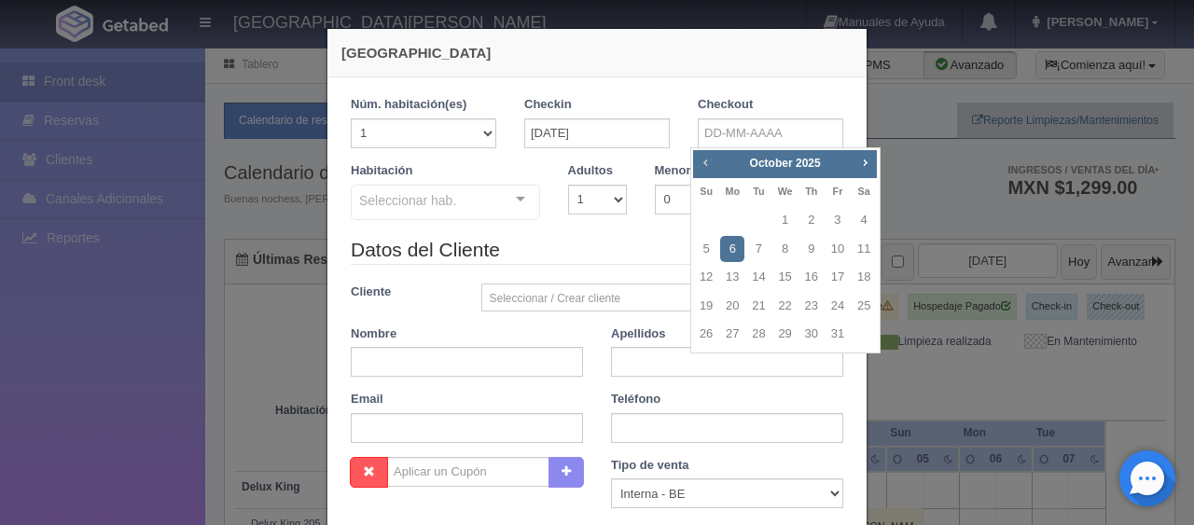
click at [701, 163] on span "Prev" at bounding box center [705, 162] width 15 height 15
click at [745, 325] on td "30" at bounding box center [758, 334] width 26 height 29
type input "[DATE]"
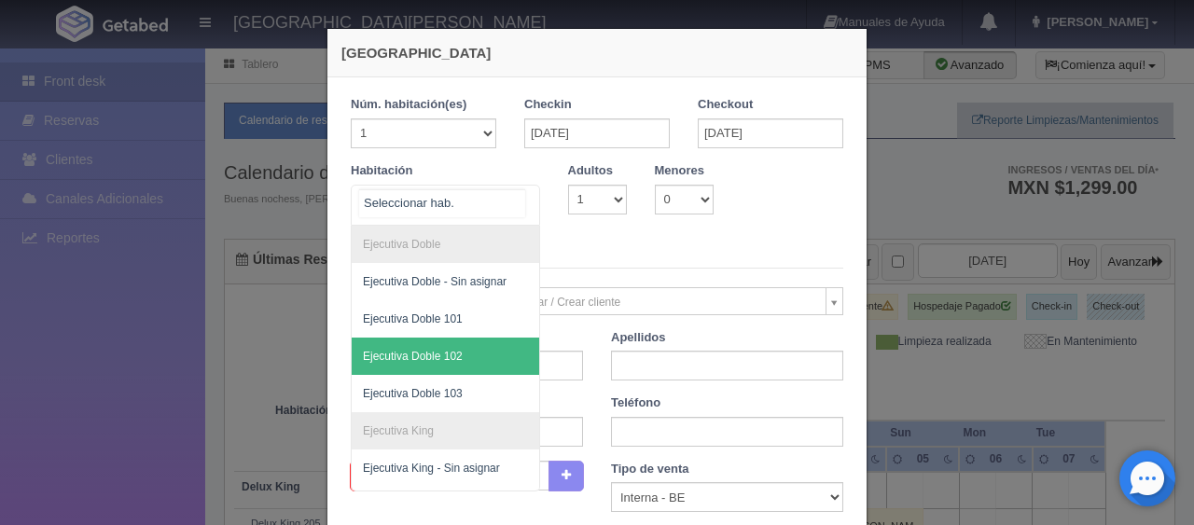
scroll to position [280, 0]
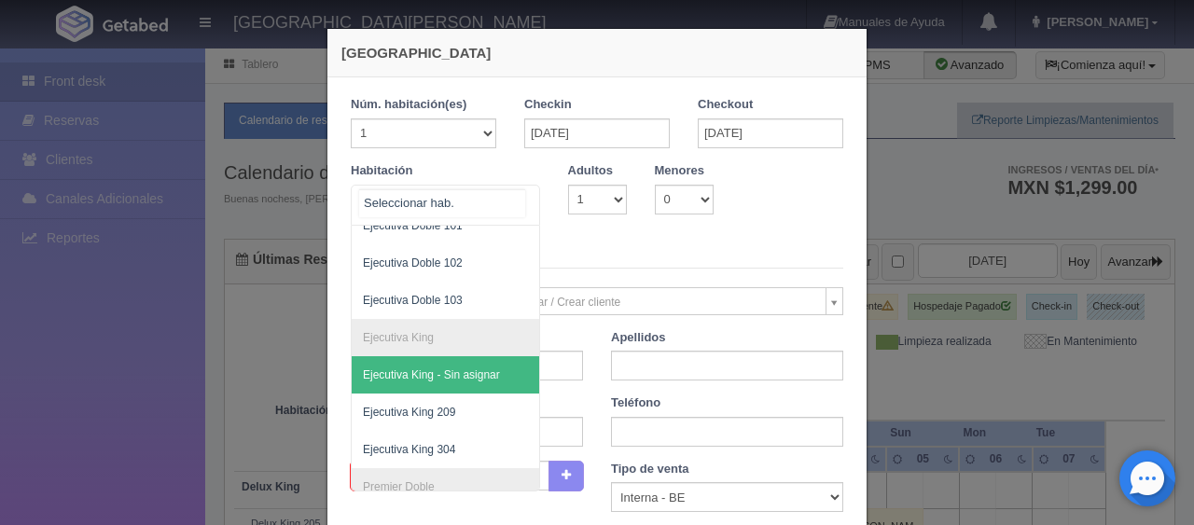
click at [452, 391] on span "Ejecutiva King - Sin asignar" at bounding box center [508, 374] width 313 height 37
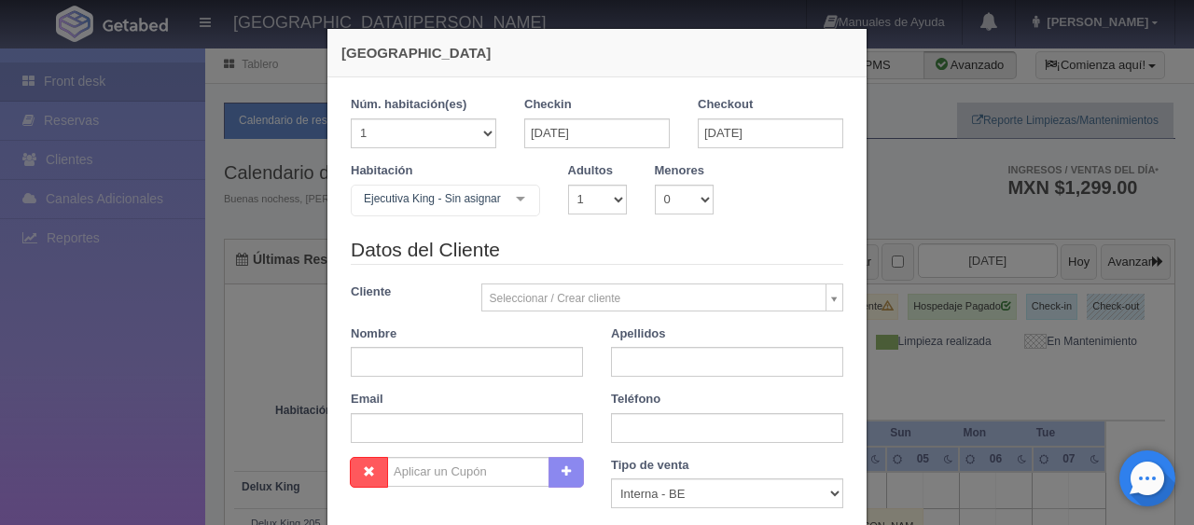
checkbox input "false"
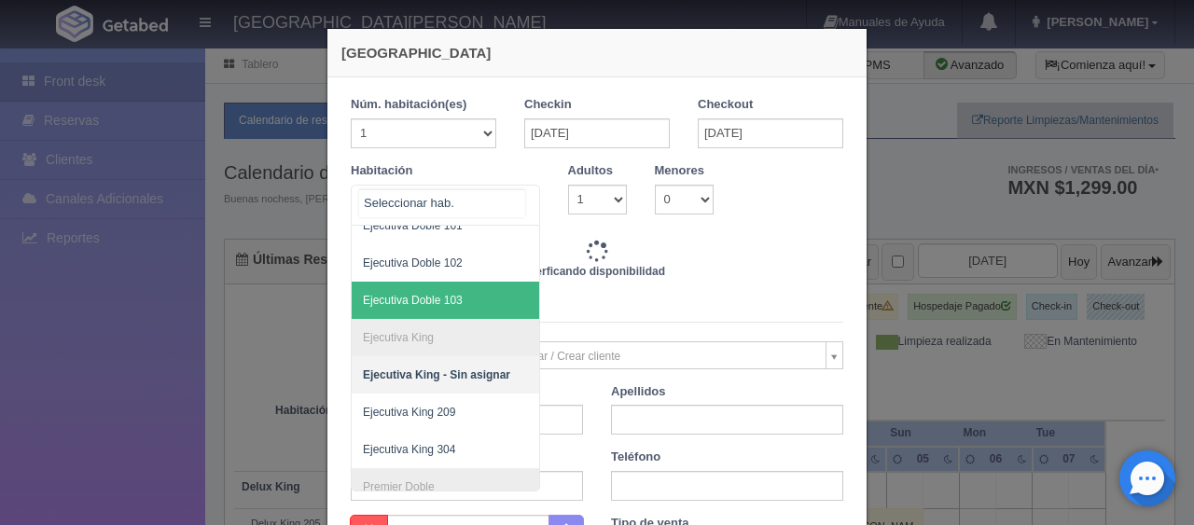
scroll to position [466, 0]
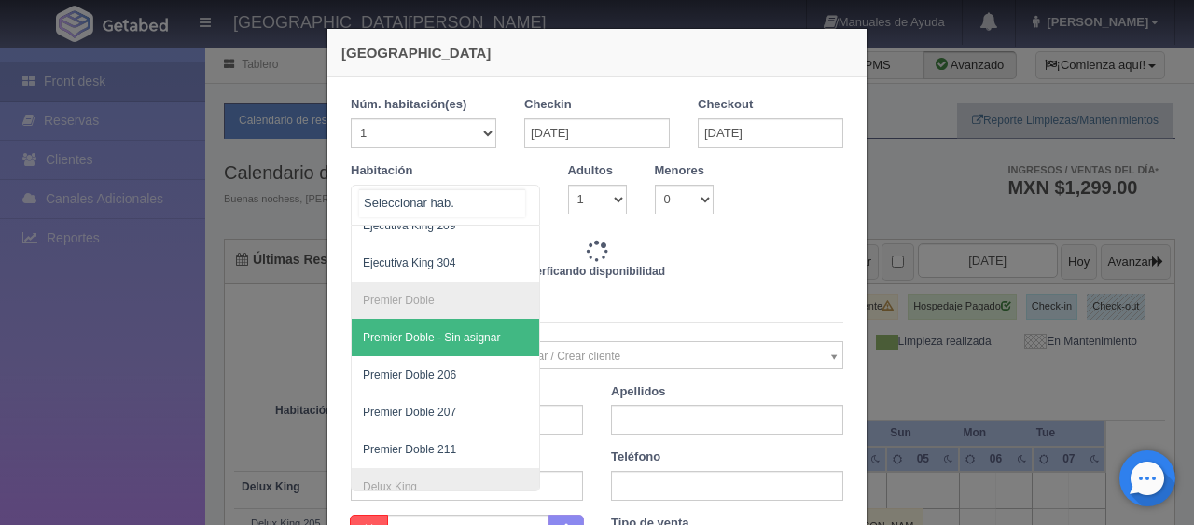
type input "1299.00"
checkbox input "false"
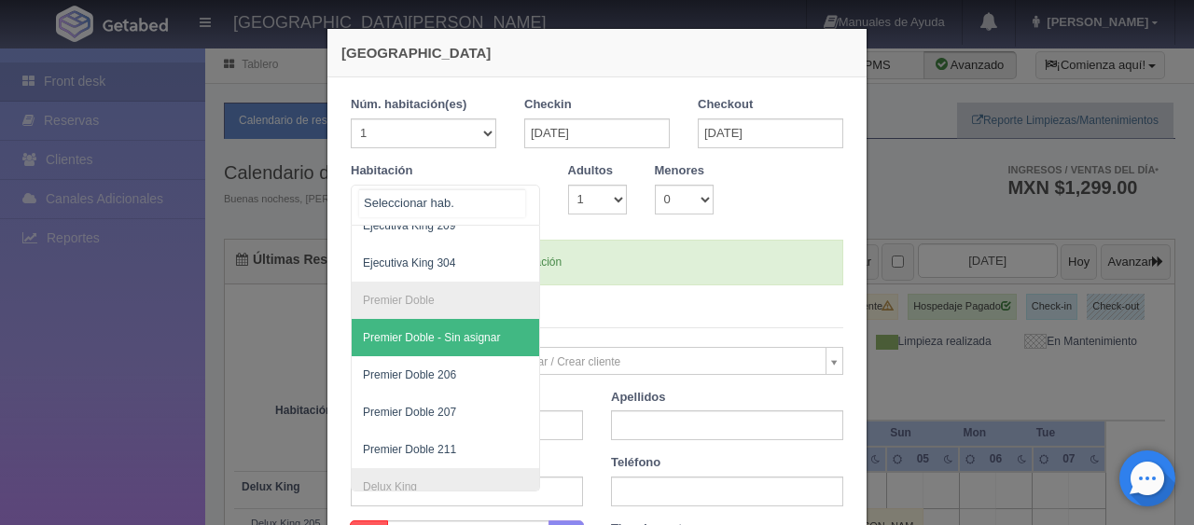
scroll to position [373, 0]
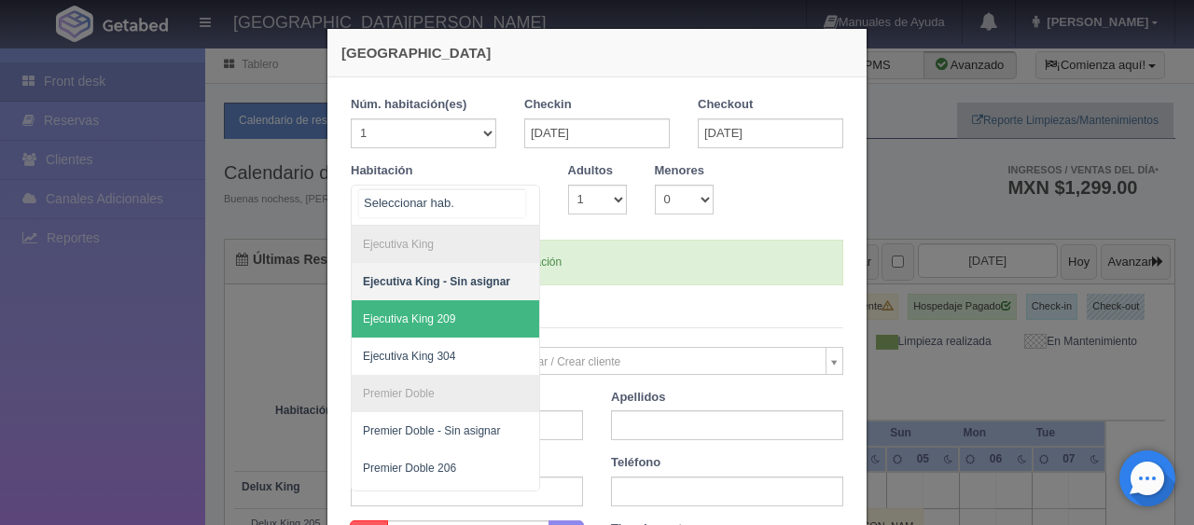
click at [460, 319] on span "Ejecutiva King 209" at bounding box center [508, 318] width 313 height 37
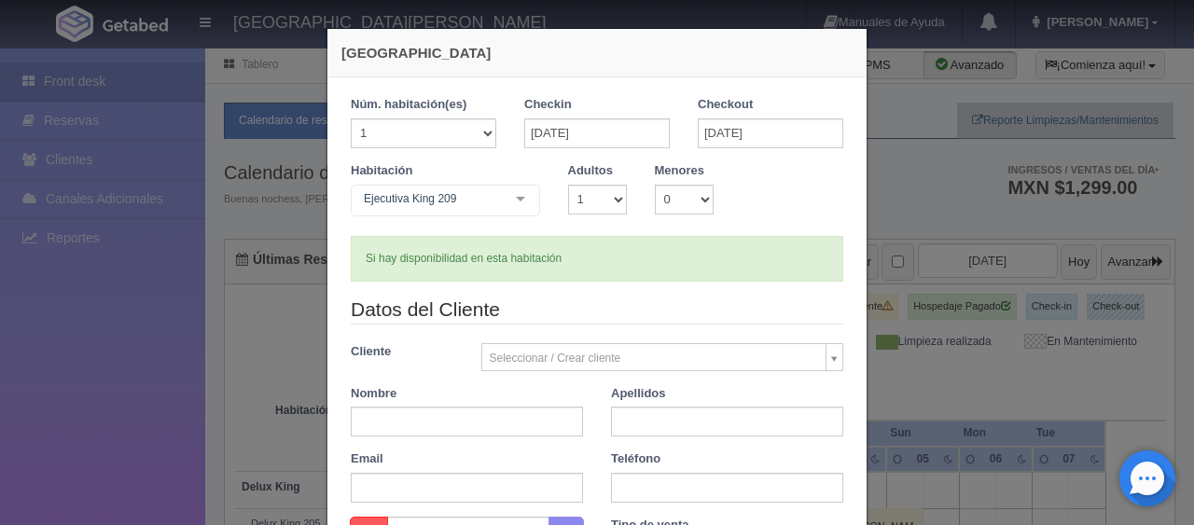
checkbox input "false"
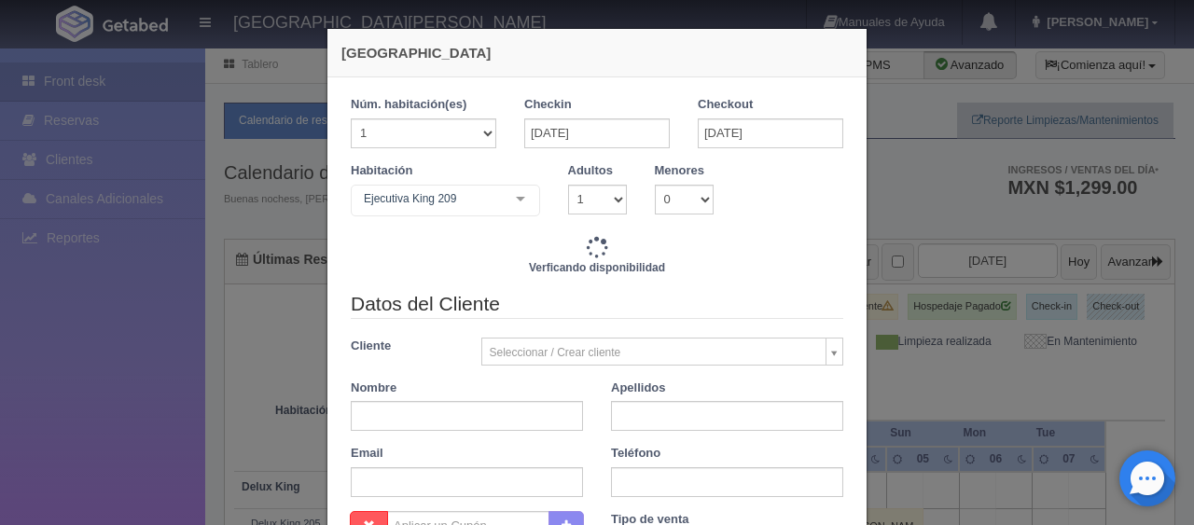
type input "1299.00"
checkbox input "false"
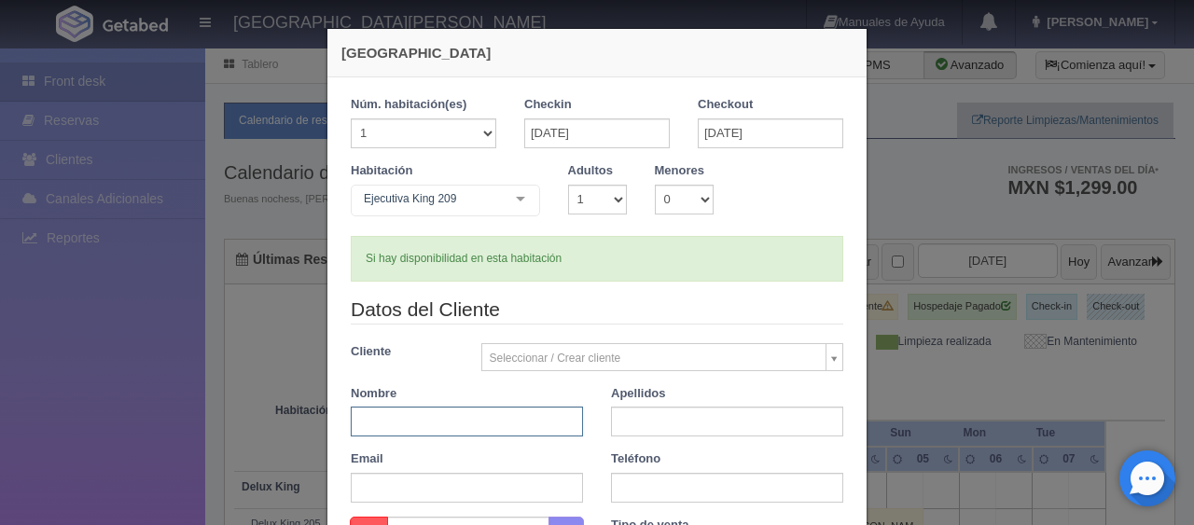
click at [474, 412] on input "text" at bounding box center [467, 422] width 232 height 30
paste input "[PERSON_NAME]"
type input "Antonio"
paste input "Mendez Hernandez"
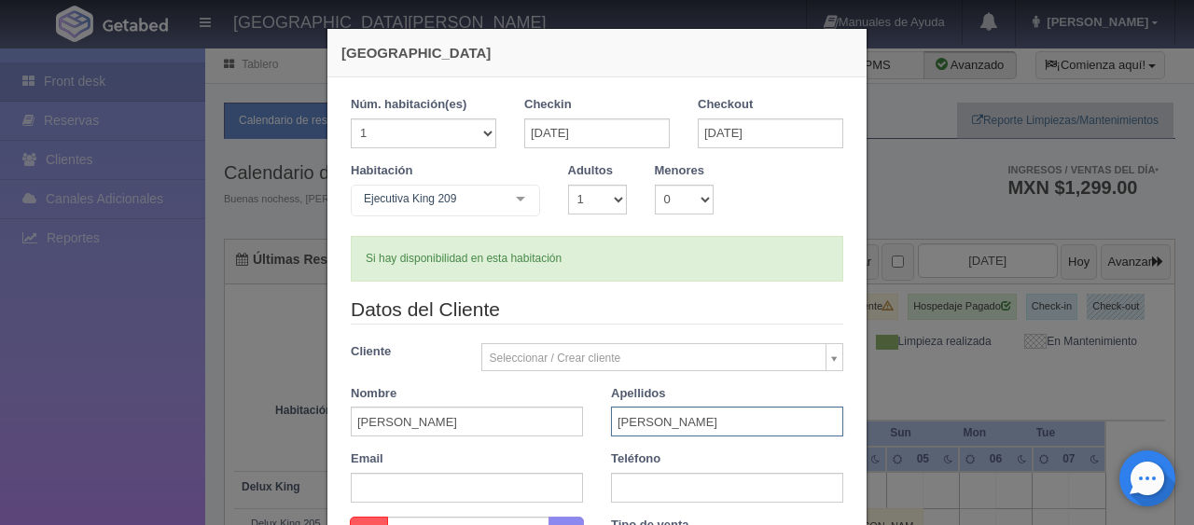
paste input "8117735170"
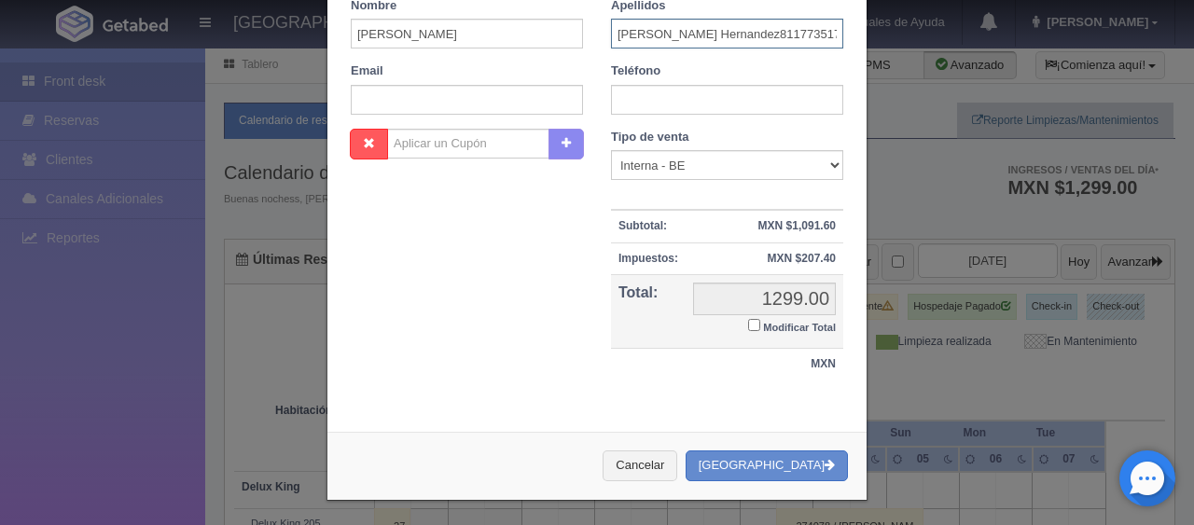
click at [714, 36] on input "Mendez Hernandez8117735170" at bounding box center [727, 34] width 232 height 30
drag, startPoint x: 717, startPoint y: 38, endPoint x: 802, endPoint y: 39, distance: 85.8
click at [802, 39] on input "Mendez Hernandez8117735170" at bounding box center [727, 34] width 232 height 30
type input "Mendez Hernandez"
click at [735, 109] on input "text" at bounding box center [727, 100] width 232 height 30
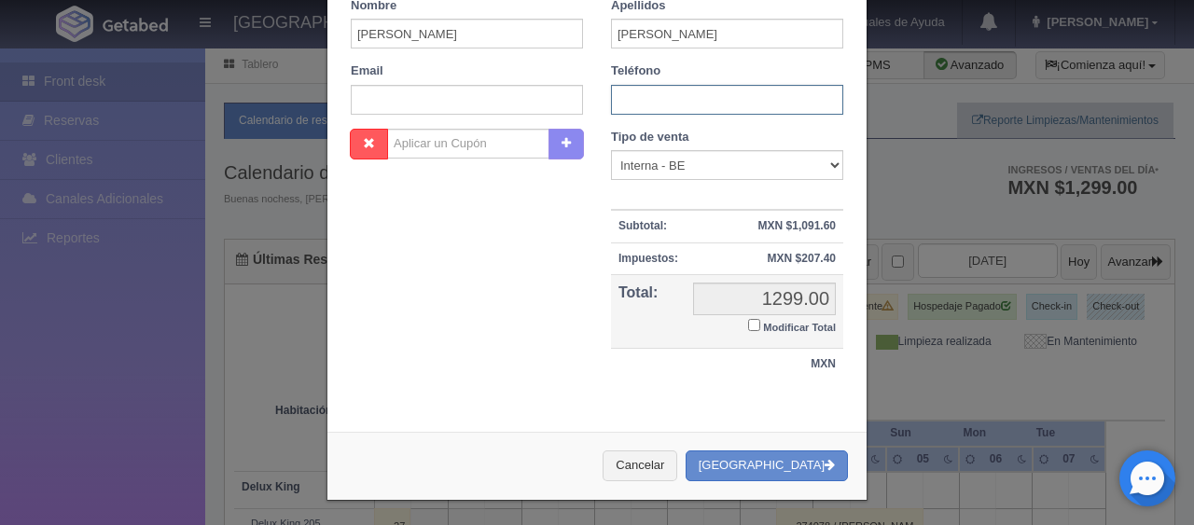
paste input "8117735170"
type input "8117735170"
click at [659, 159] on select "Correo Electronico Interna - BE Llamada OTA Externa Otro WALK IN" at bounding box center [727, 165] width 232 height 30
click at [642, 275] on th "Total:" at bounding box center [648, 311] width 75 height 75
drag, startPoint x: 664, startPoint y: 159, endPoint x: 665, endPoint y: 171, distance: 12.2
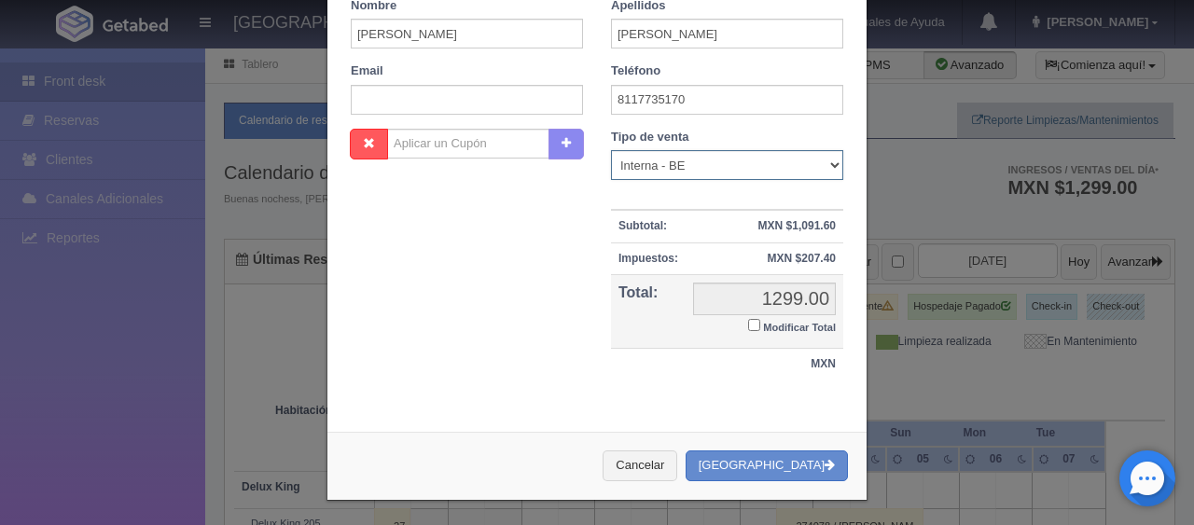
click at [664, 159] on select "Correo Electronico Interna - BE Llamada OTA Externa Otro WALK IN" at bounding box center [727, 165] width 232 height 30
select select "walkin"
click at [611, 150] on select "Correo Electronico Interna - BE Llamada OTA Externa Otro WALK IN" at bounding box center [727, 165] width 232 height 30
click at [763, 327] on small "Modificar Total" at bounding box center [799, 327] width 73 height 11
click at [759, 327] on input "Modificar Total" at bounding box center [754, 325] width 12 height 12
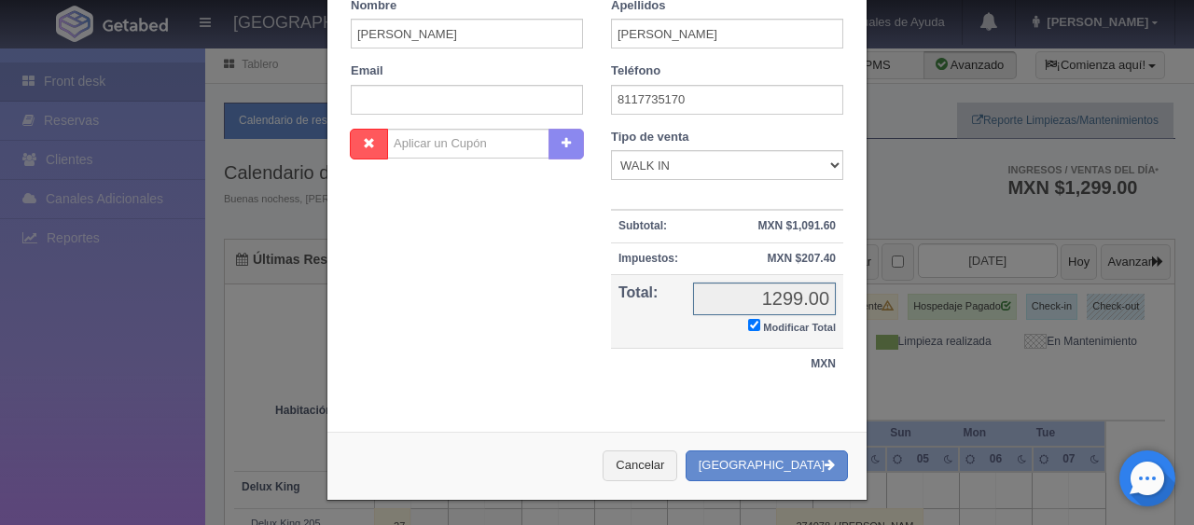
checkbox input "true"
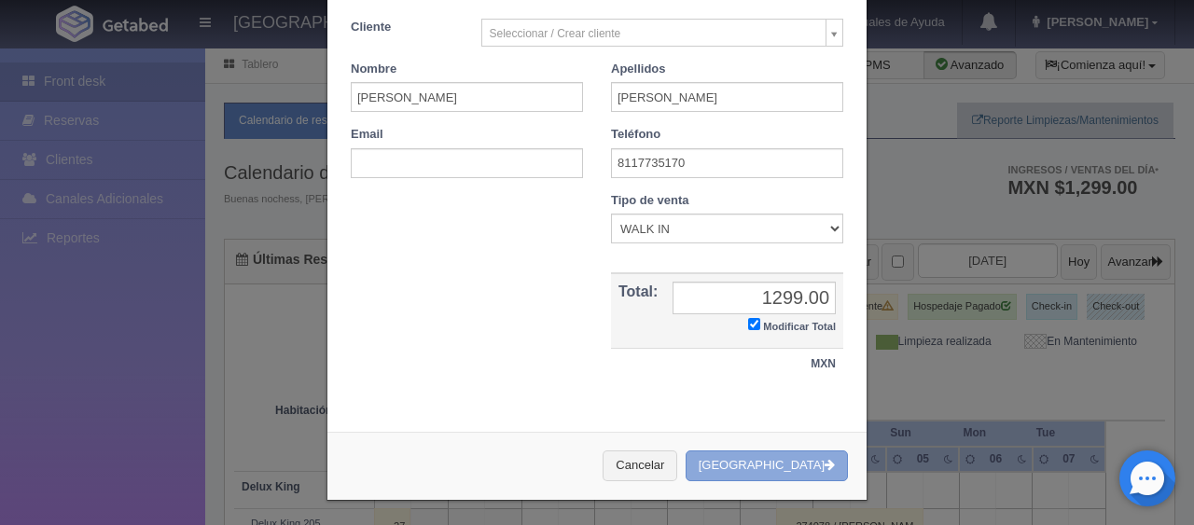
click at [774, 473] on button "[GEOGRAPHIC_DATA]" at bounding box center [767, 466] width 162 height 31
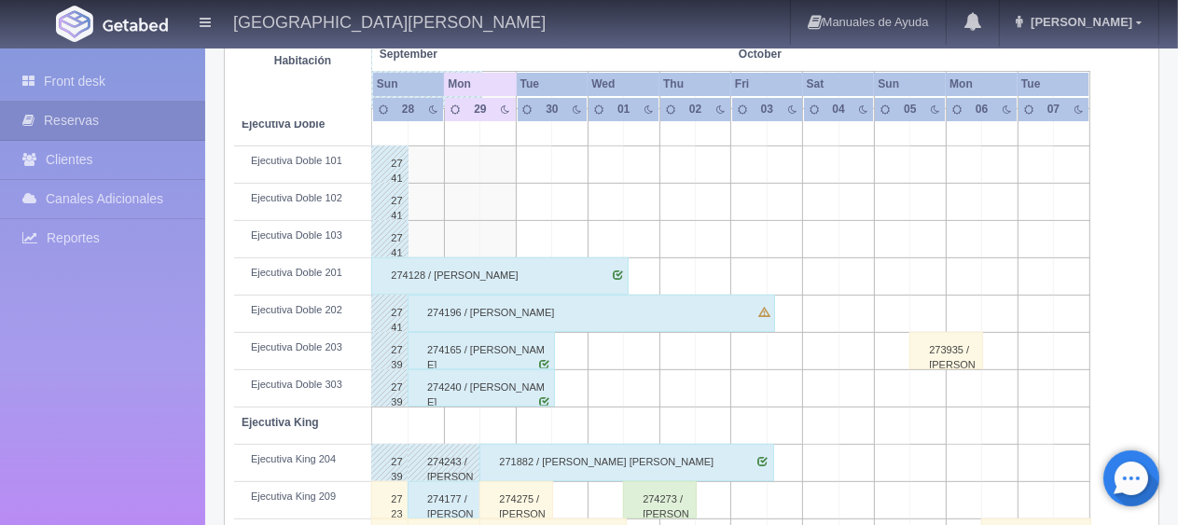
scroll to position [715, 0]
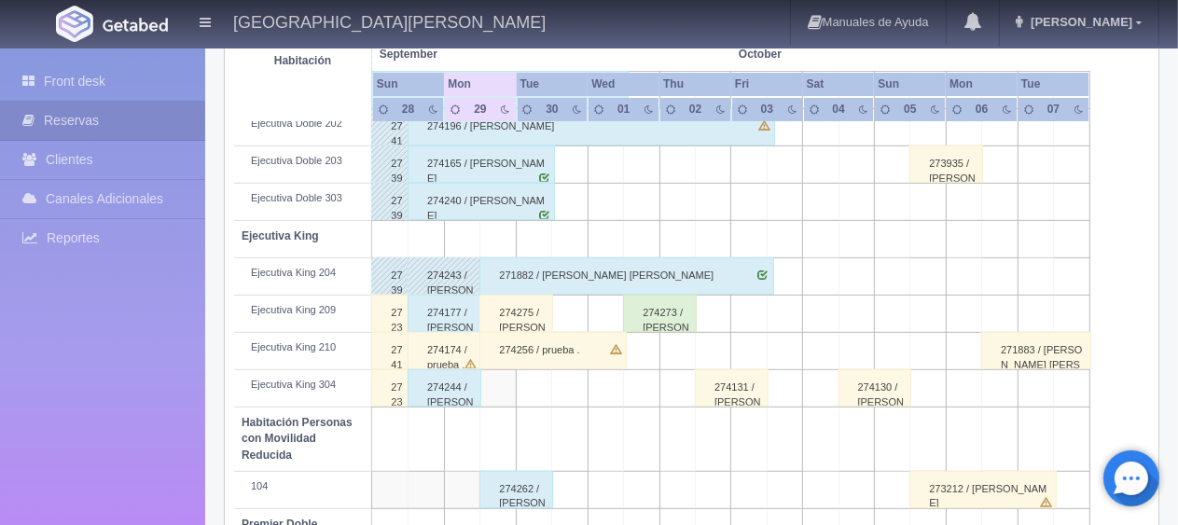
click at [528, 295] on div "274275 / [PERSON_NAME]" at bounding box center [517, 313] width 74 height 37
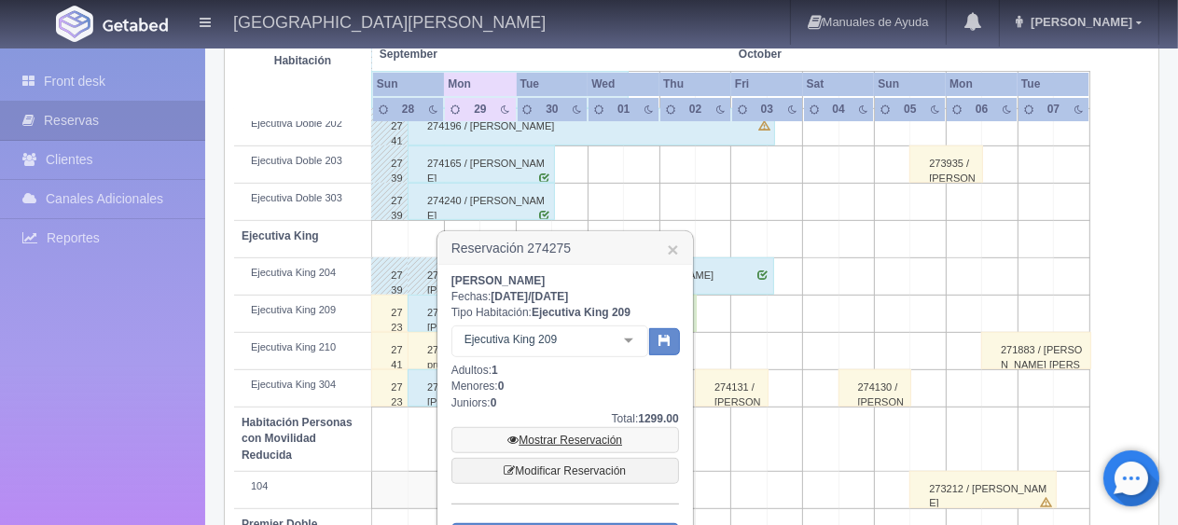
click at [582, 427] on link "Mostrar Reservación" at bounding box center [566, 440] width 228 height 26
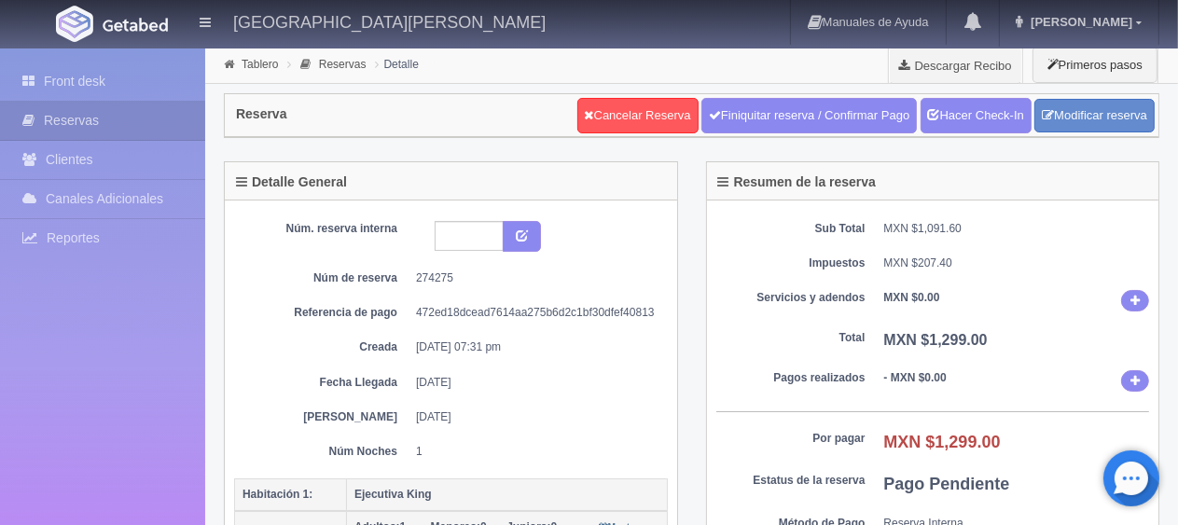
scroll to position [466, 0]
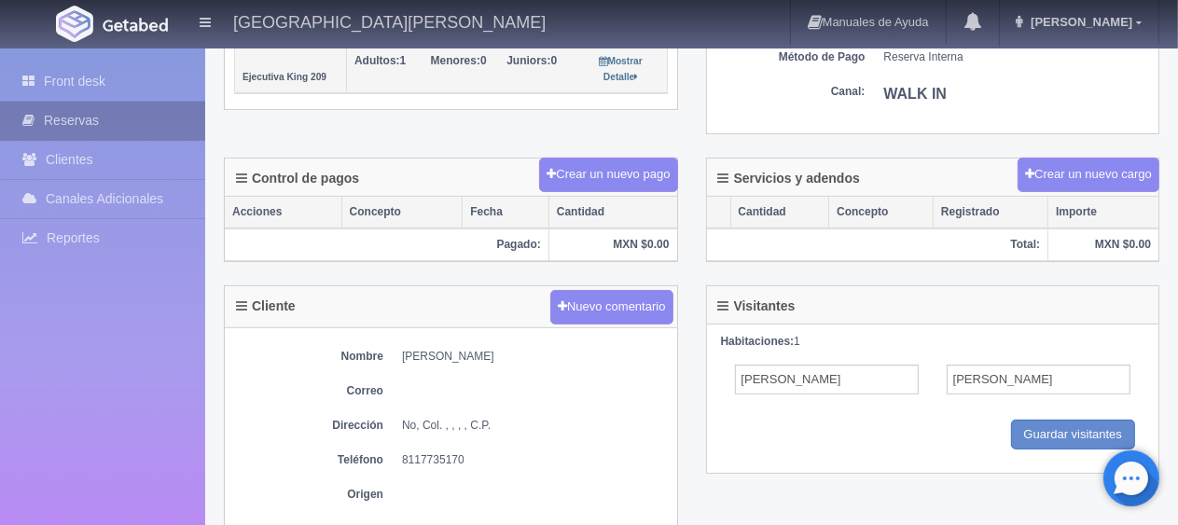
click at [115, 123] on link "Reservas" at bounding box center [102, 121] width 205 height 38
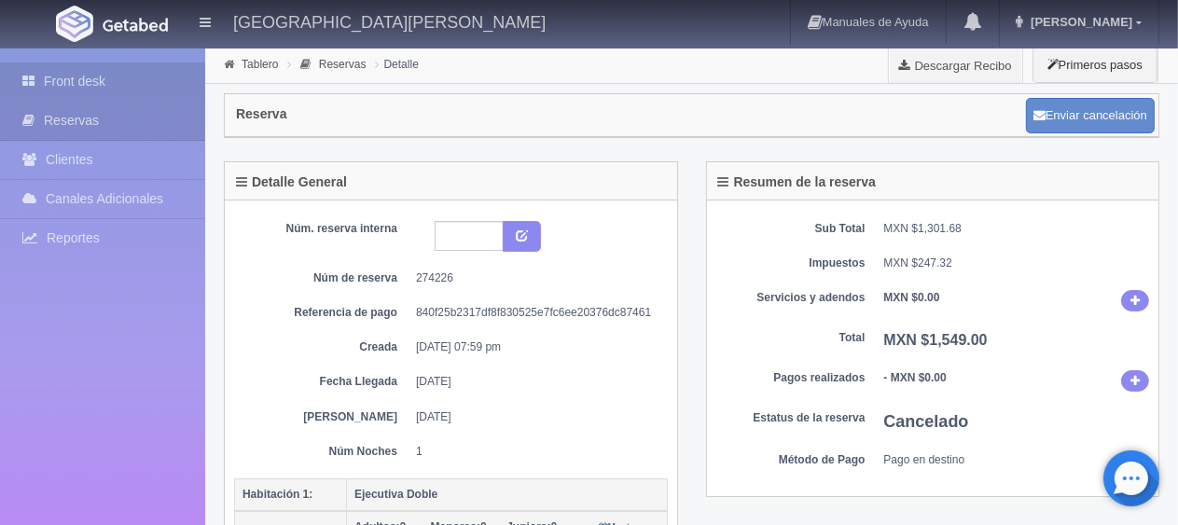
click at [70, 84] on link "Front desk" at bounding box center [102, 82] width 205 height 38
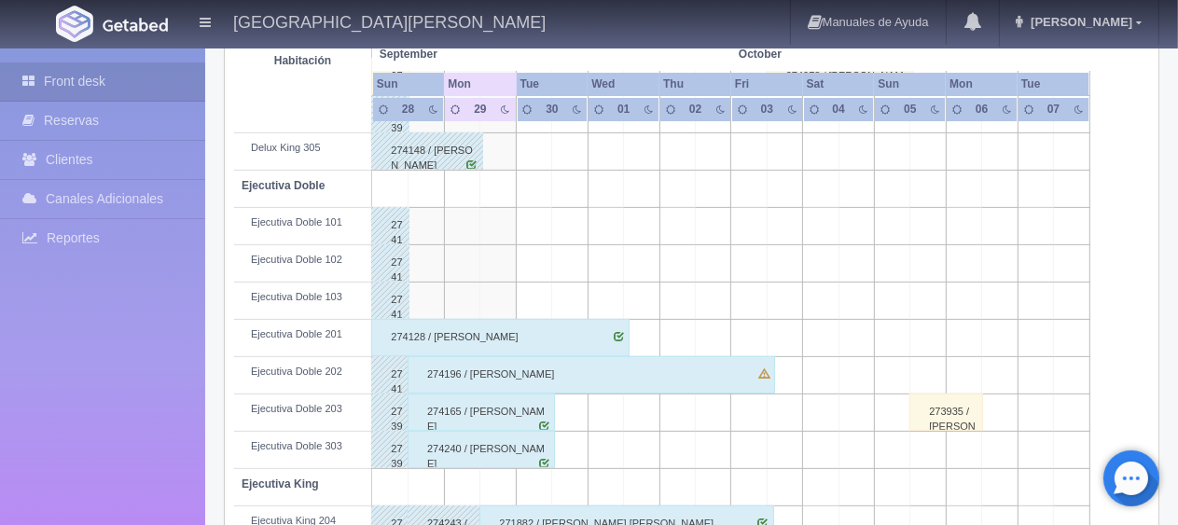
scroll to position [653, 0]
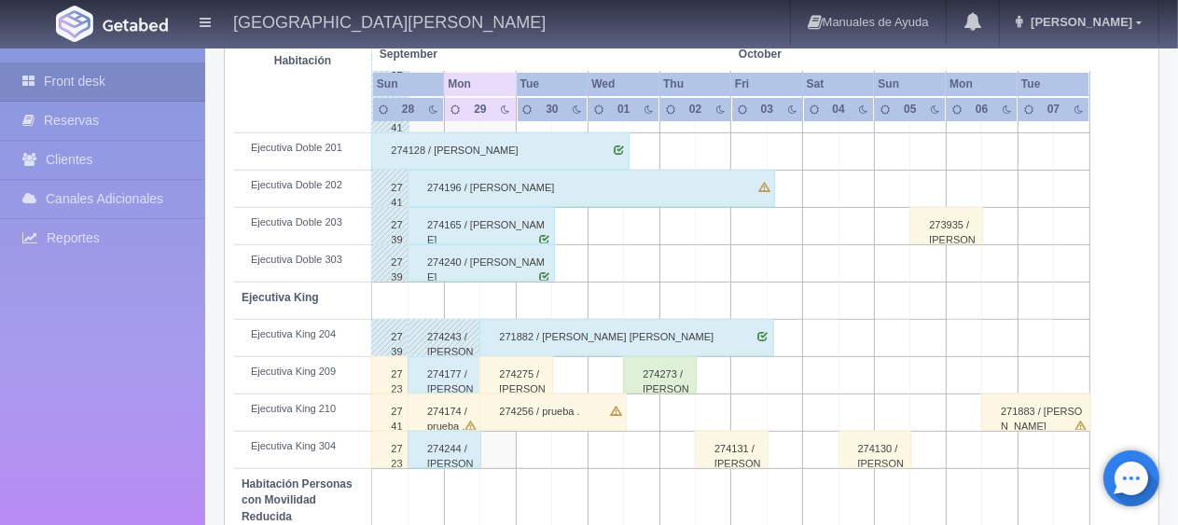
click at [513, 369] on div "274275 / [PERSON_NAME]" at bounding box center [517, 374] width 74 height 37
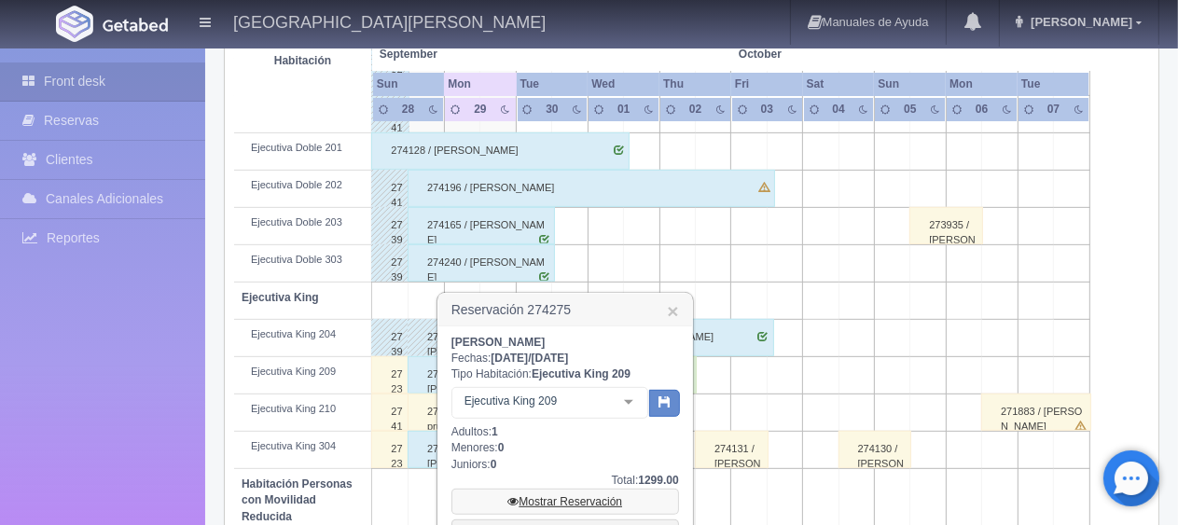
click at [538, 498] on link "Mostrar Reservación" at bounding box center [566, 502] width 228 height 26
